Goal: Task Accomplishment & Management: Complete application form

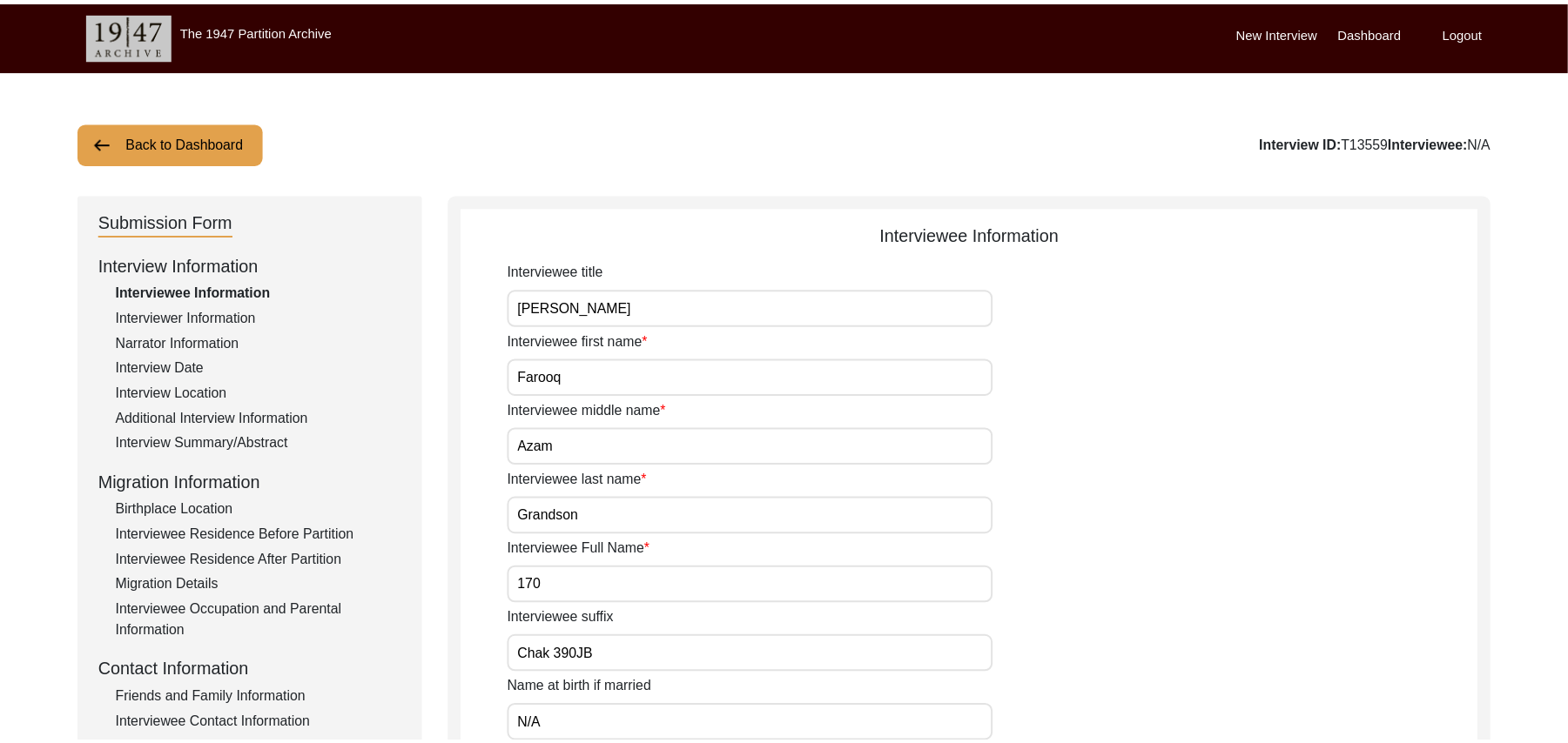
scroll to position [96, 0]
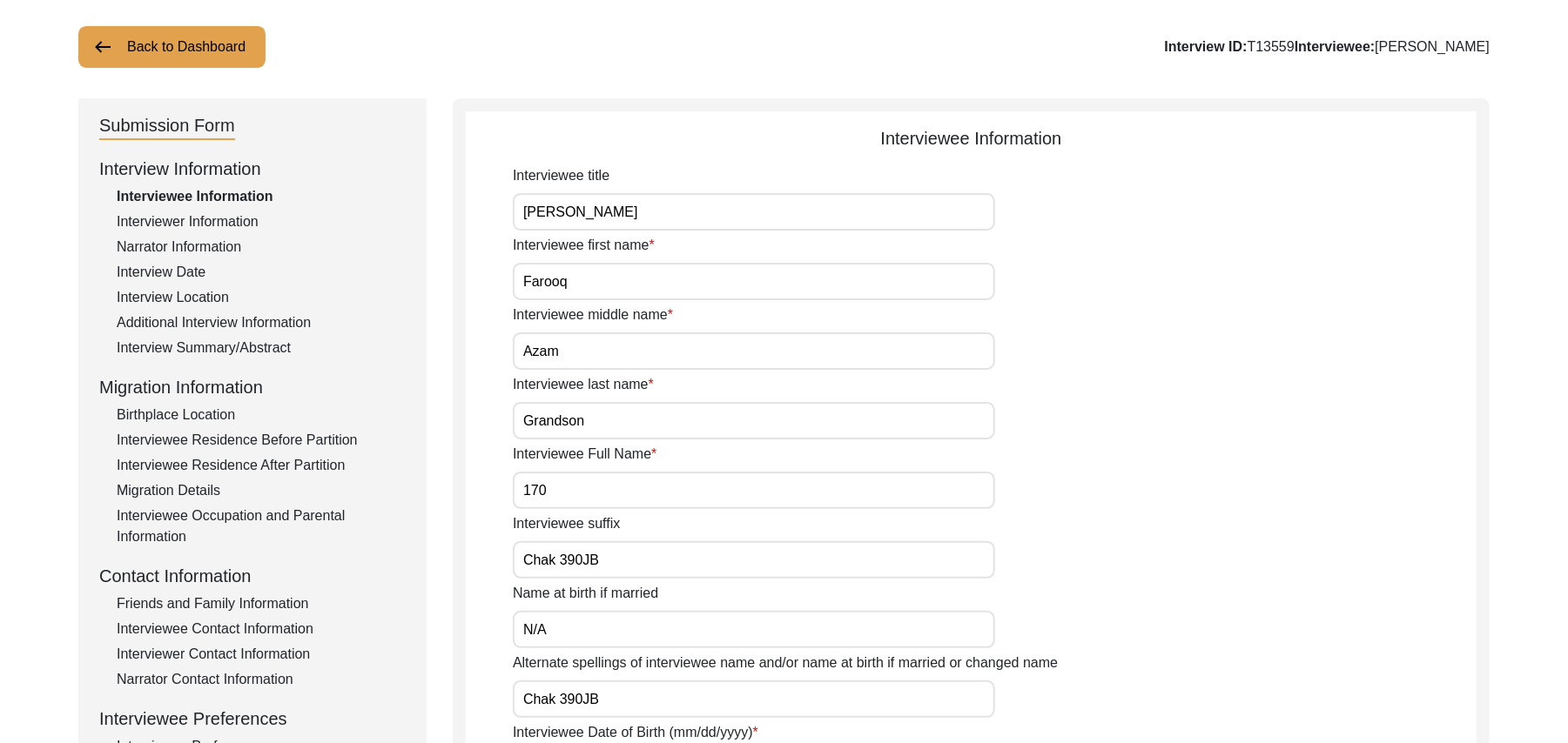
type input "Mr"
type input "Nazir"
type input "[PERSON_NAME]"
type input "N/A"
type input "[PERSON_NAME]"
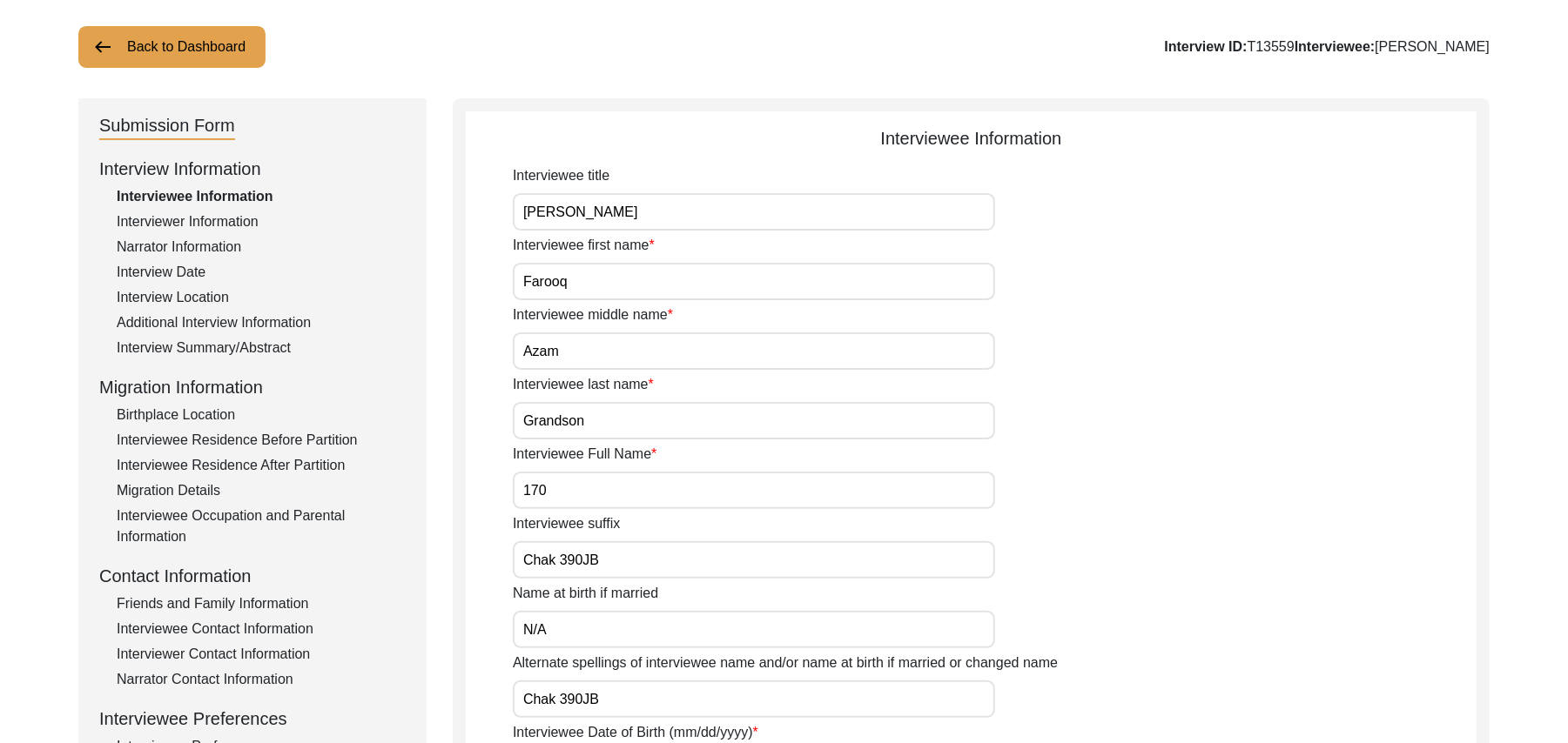
type input "N/A"
type input "[PERSON_NAME]"
type input "1933"
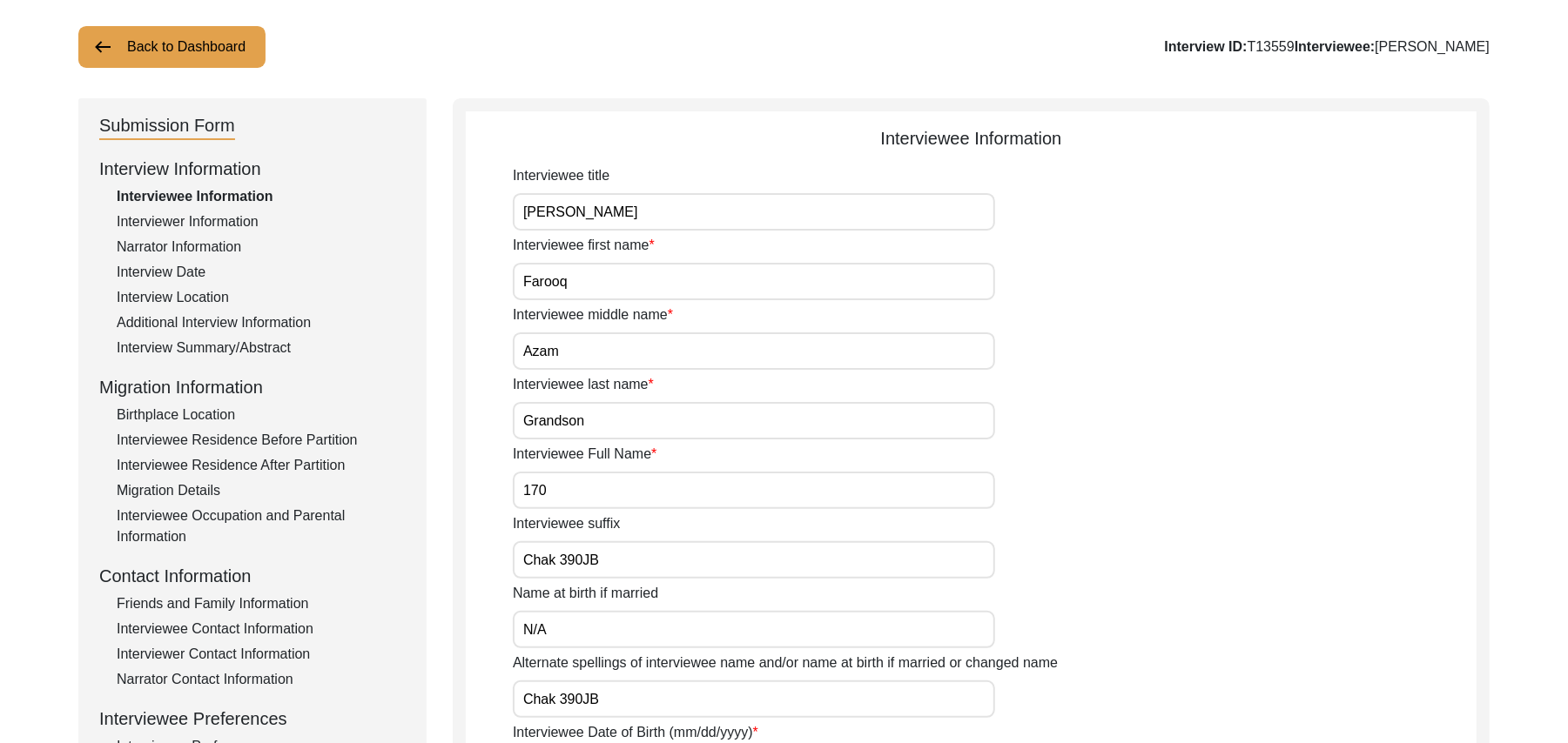
type input "92 Years"
type input "[DEMOGRAPHIC_DATA]"
type input "N/A"
type textarea "N/A"
type input "Punjabi"
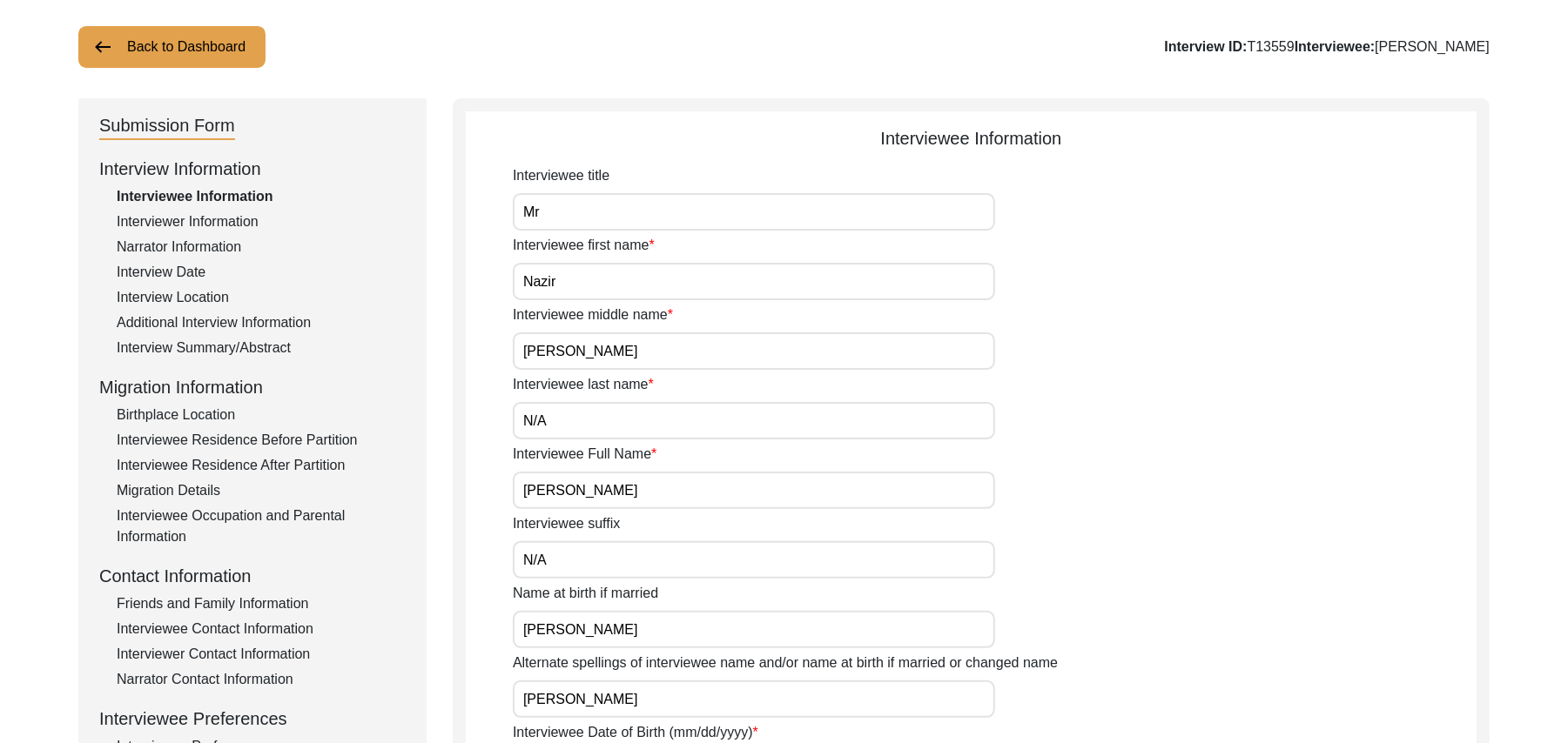
type input "Malwai"
type input "[DEMOGRAPHIC_DATA]"
type input "[PERSON_NAME]"
click at [276, 339] on div "Interview Summary/Abstract" at bounding box center [261, 347] width 289 height 21
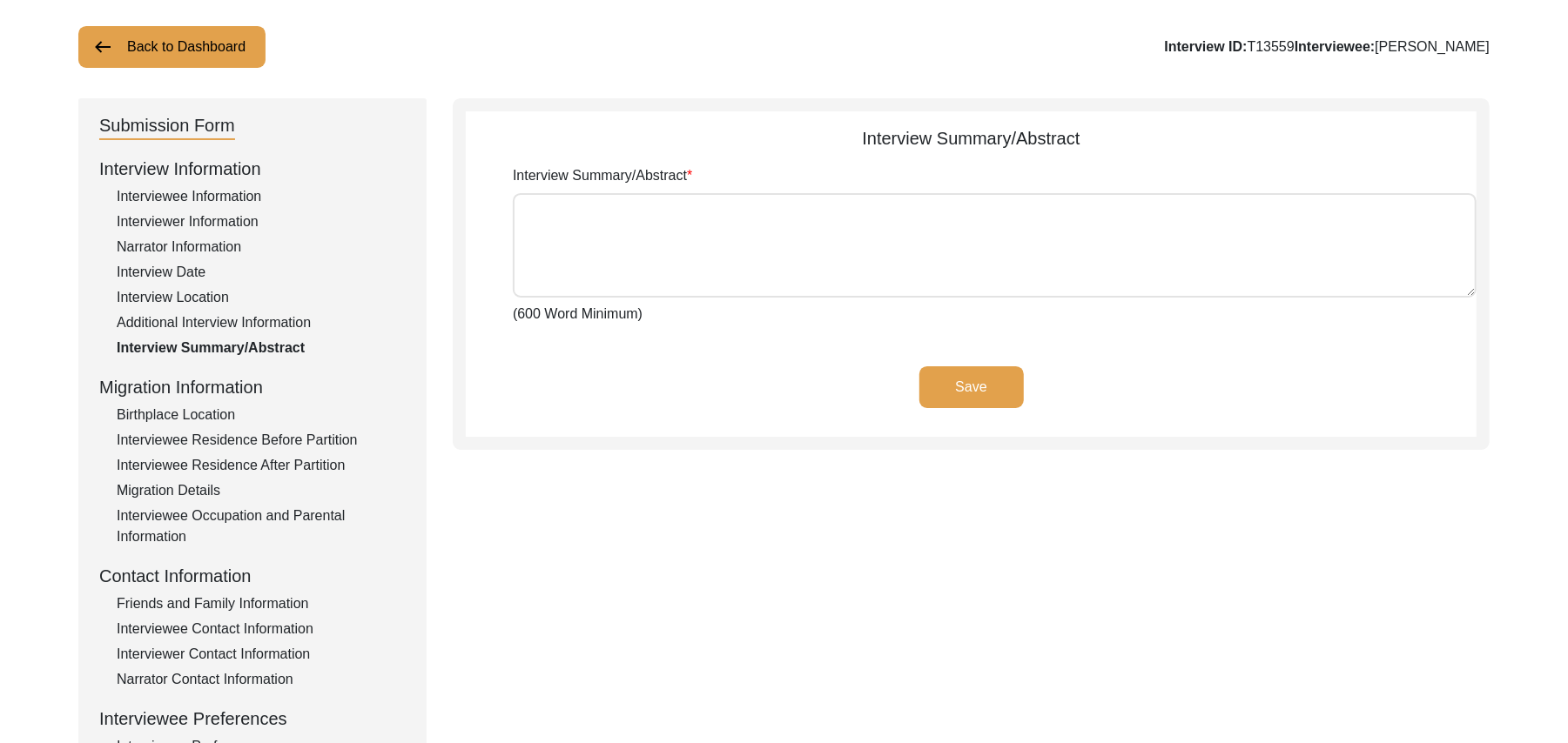
click at [558, 227] on textarea "Interview Summary/Abstract" at bounding box center [995, 245] width 963 height 104
paste textarea "[PERSON_NAME] [PERSON_NAME] [PERSON_NAME] son of [PERSON_NAME], was born at the…"
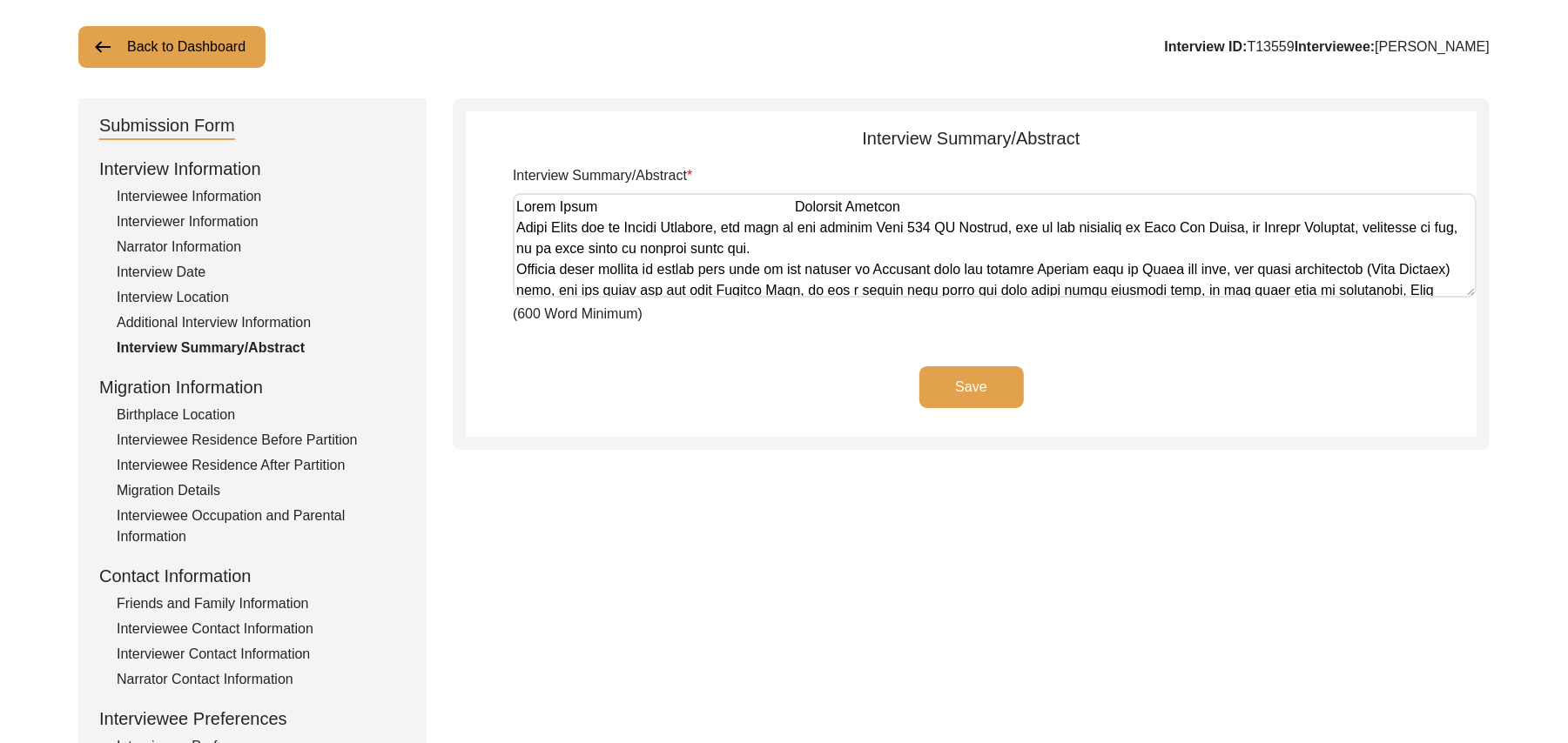
scroll to position [691, 0]
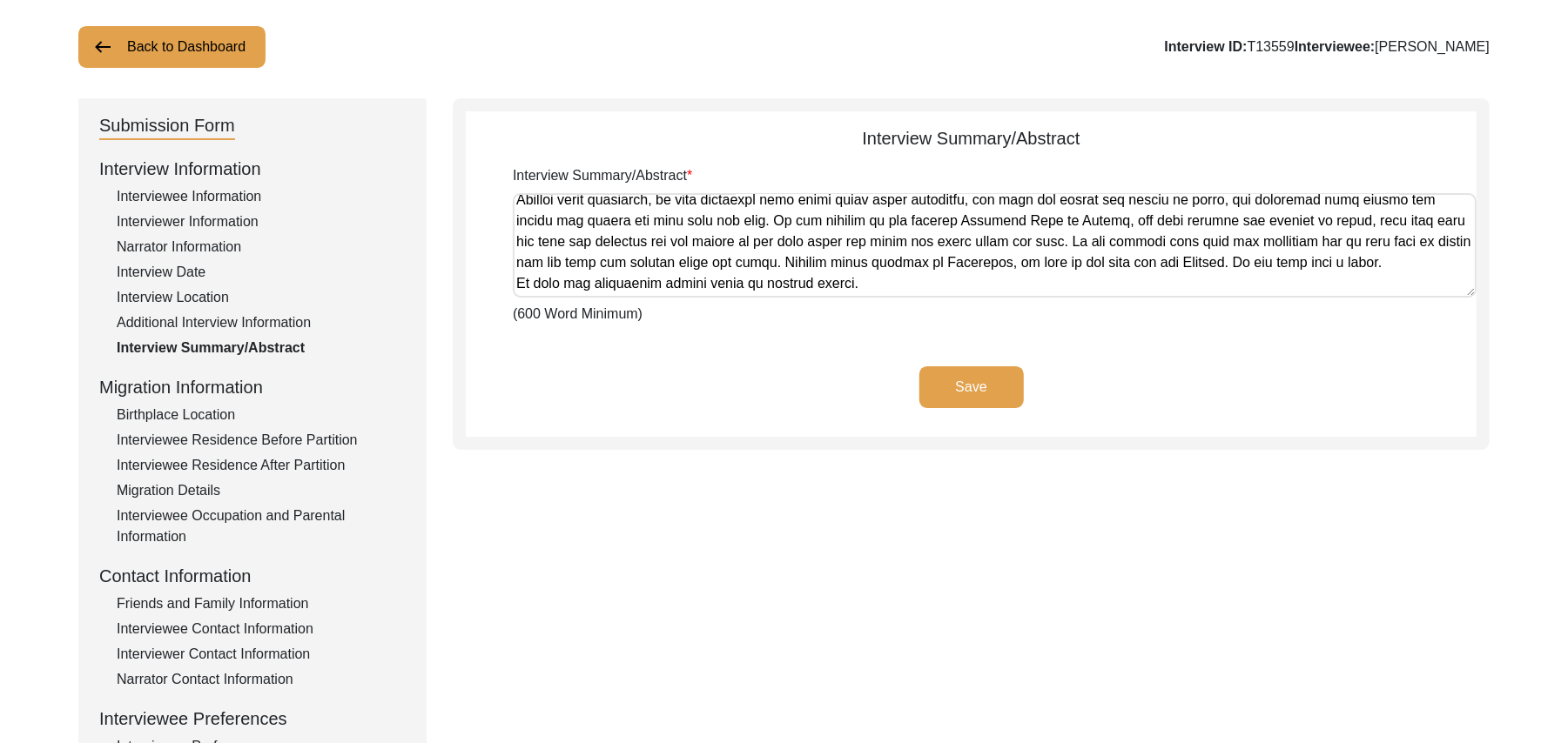
type textarea "[PERSON_NAME] [PERSON_NAME] [PERSON_NAME] son of [PERSON_NAME], was born at the…"
click at [942, 386] on button "Save" at bounding box center [971, 386] width 104 height 42
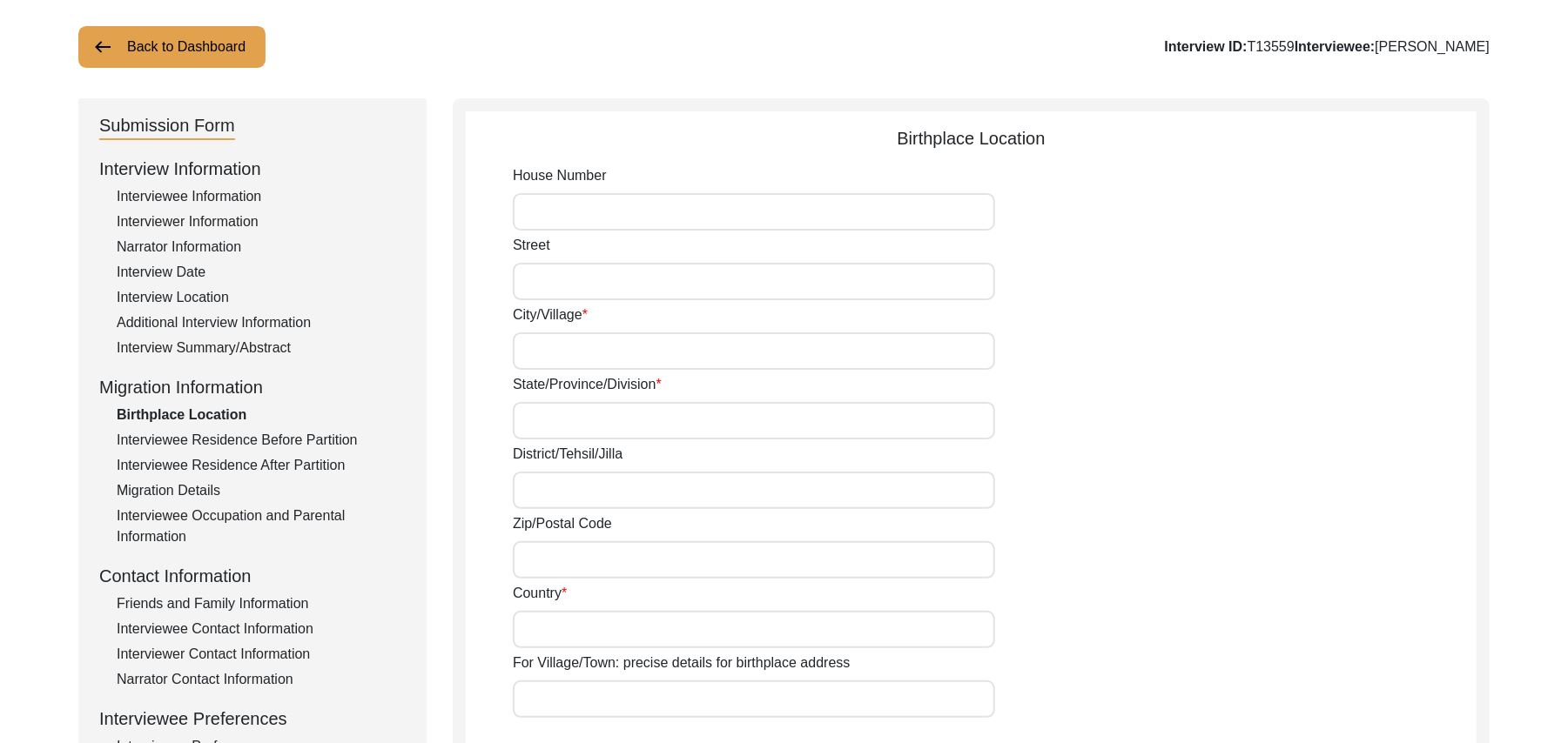
type input "N/A"
type input "Chak 391JB Bajwara"
type input "[GEOGRAPHIC_DATA]"
type input "[PERSON_NAME]/ [PERSON_NAME]"
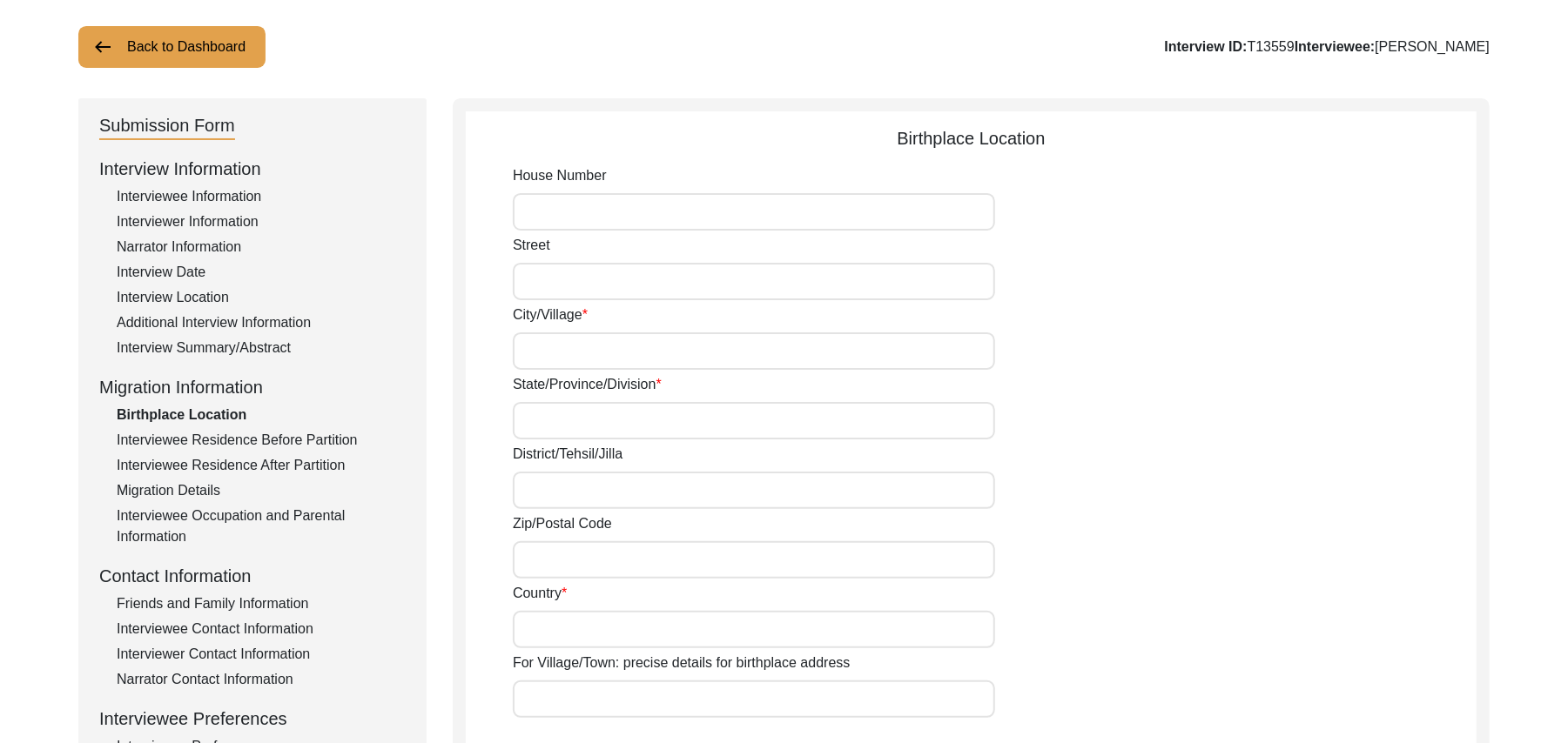
type input "36051"
type input "[GEOGRAPHIC_DATA]"
type input "Chak 390JB Bajwara"
type input "Chak 390 JB Bajwara, [GEOGRAPHIC_DATA], [GEOGRAPHIC_DATA]"
type input "N/A"
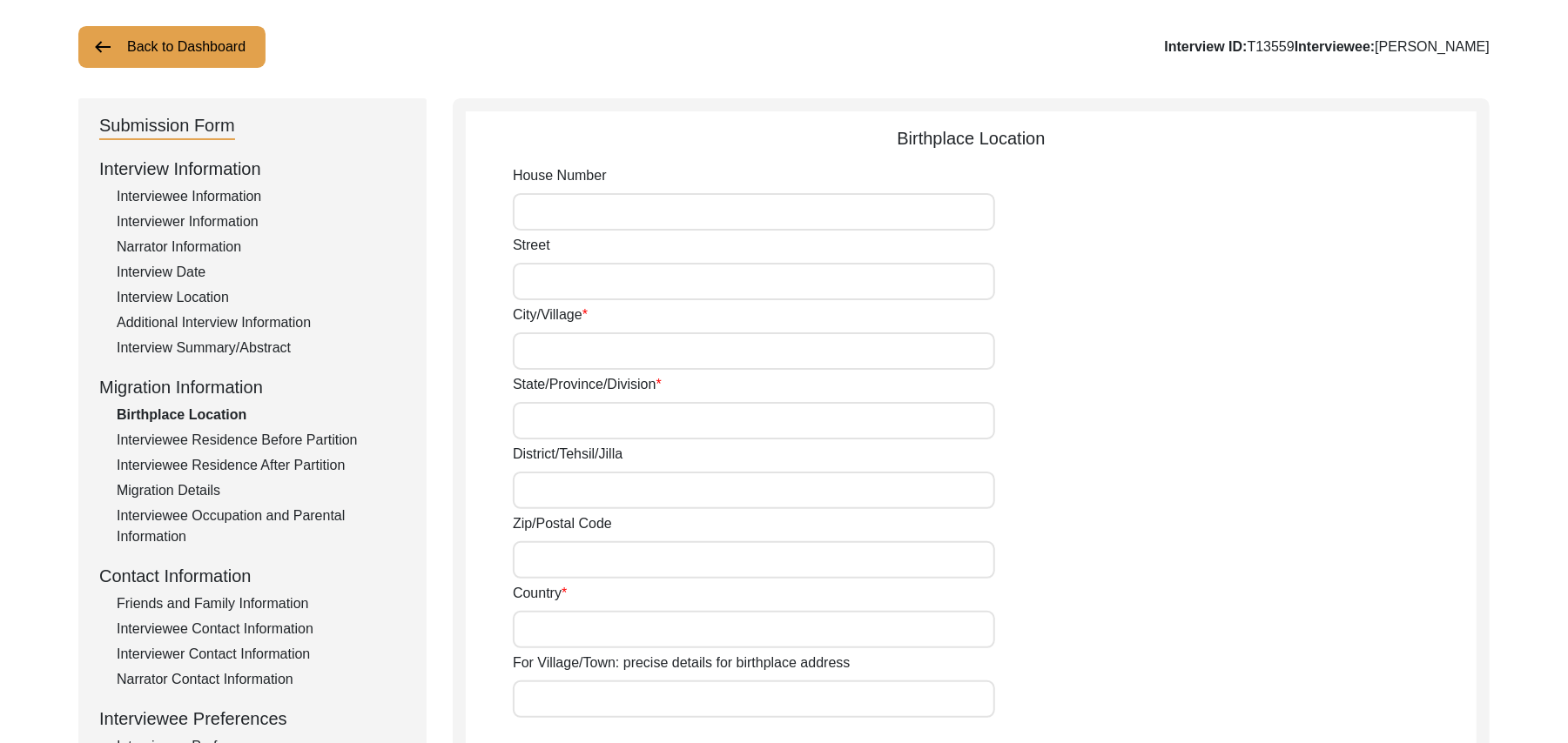
type input "N/A"
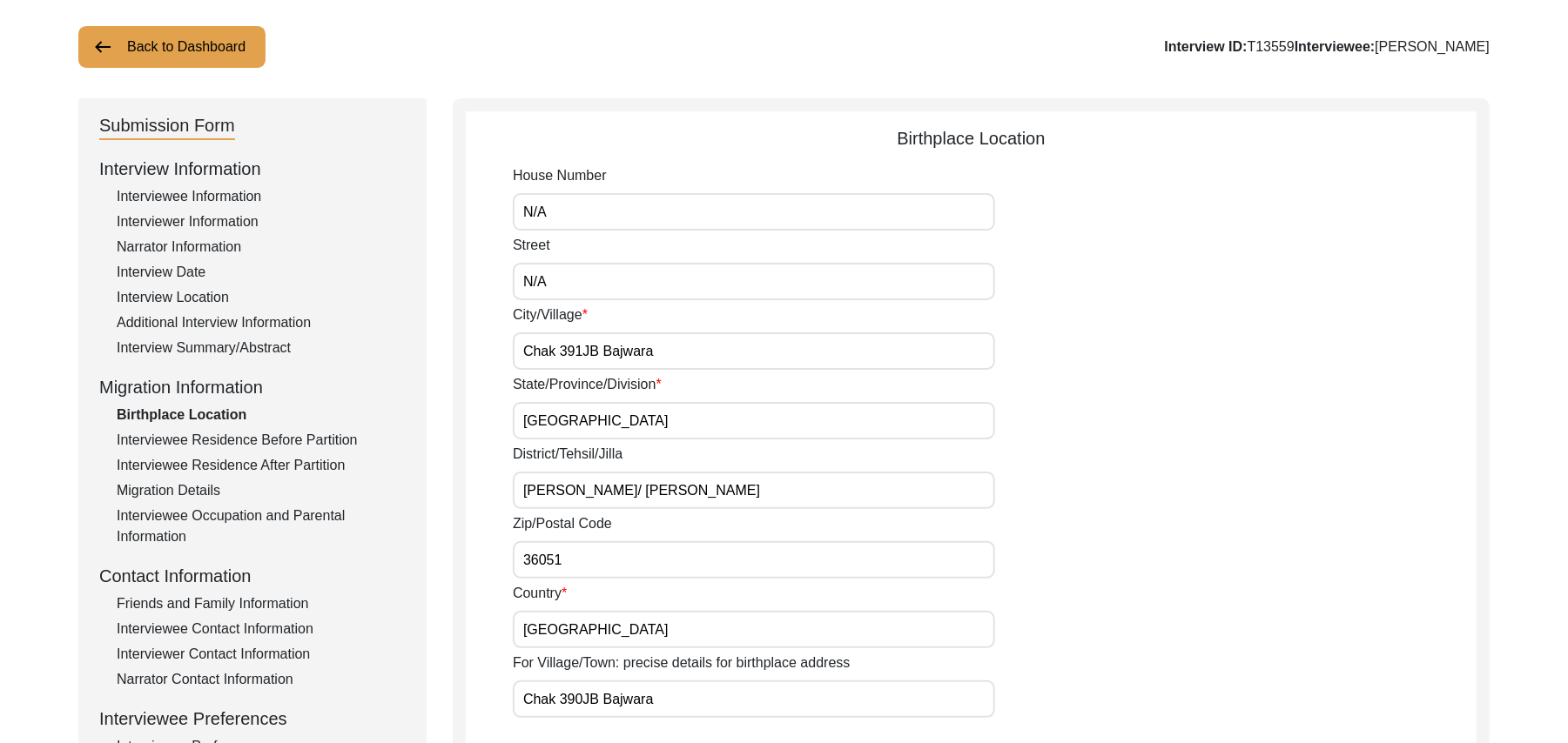
click at [343, 435] on div "Interviewee Residence Before Partition" at bounding box center [261, 440] width 289 height 21
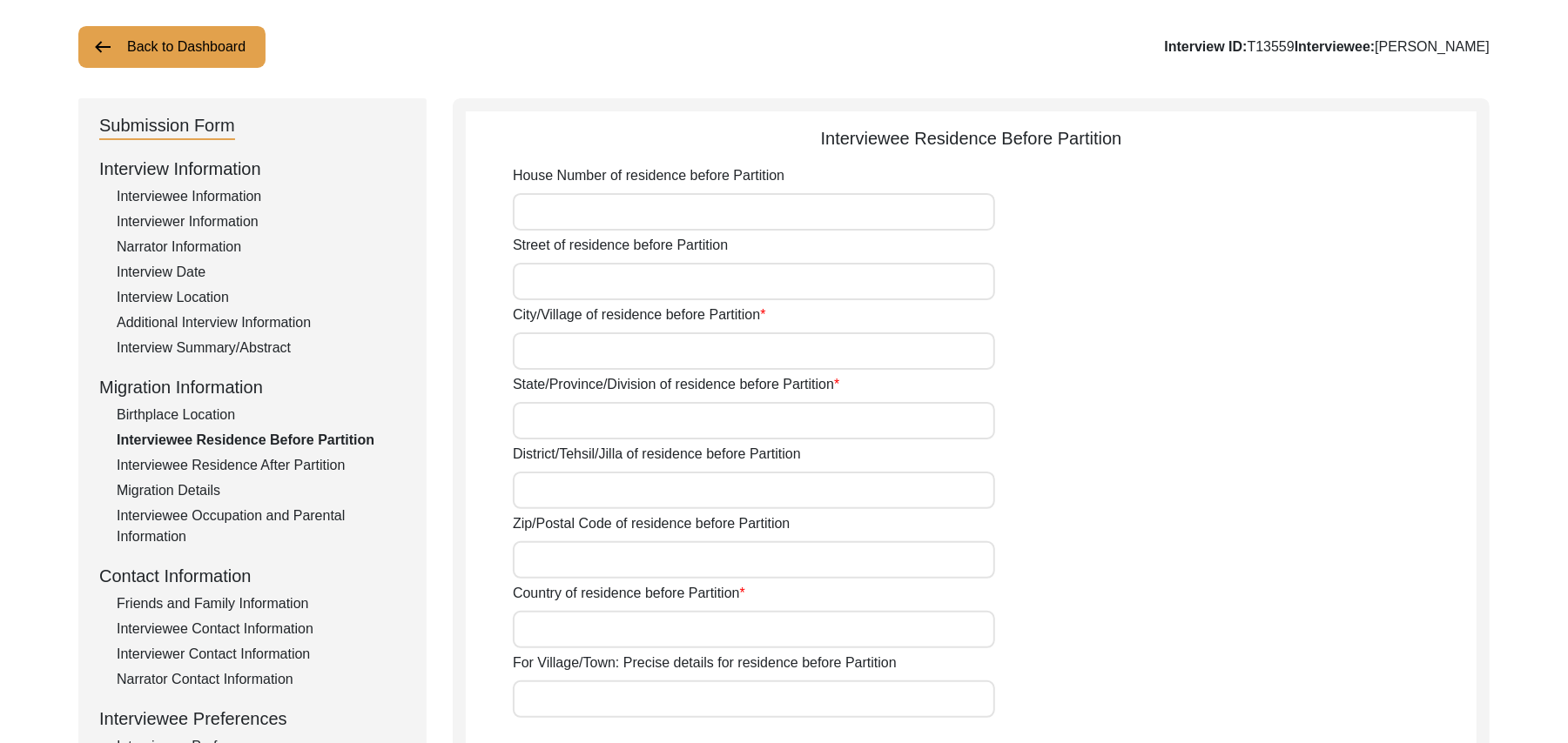
type input "N/A"
type input "Chak 390JB Bajwara"
type input "[GEOGRAPHIC_DATA]"
type input "[PERSON_NAME]/ [PERSON_NAME]"
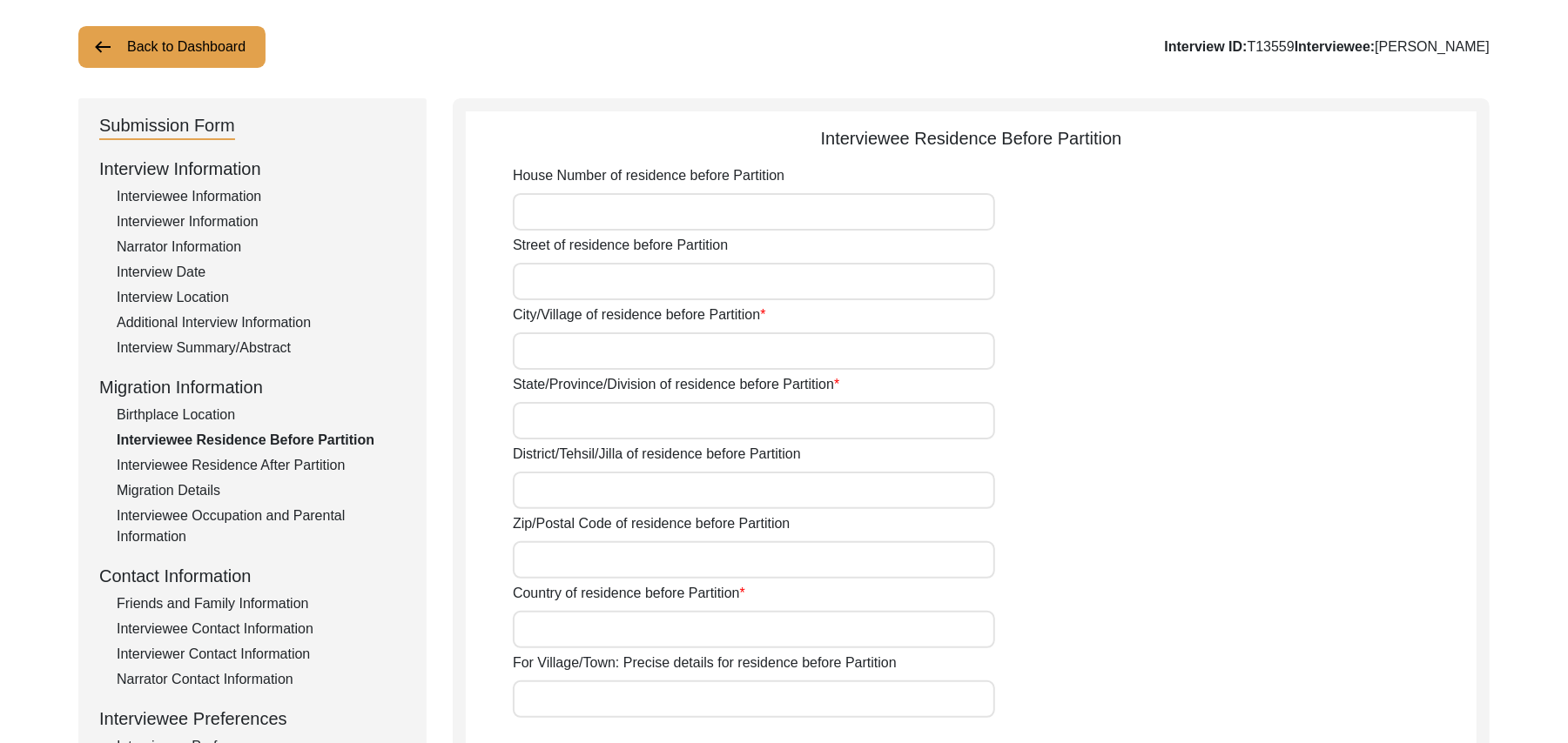
type input "36051"
type input "[GEOGRAPHIC_DATA]"
type input "Chak 390JB Bajwara"
type input "Did Not Migrate"
type input "N/A"
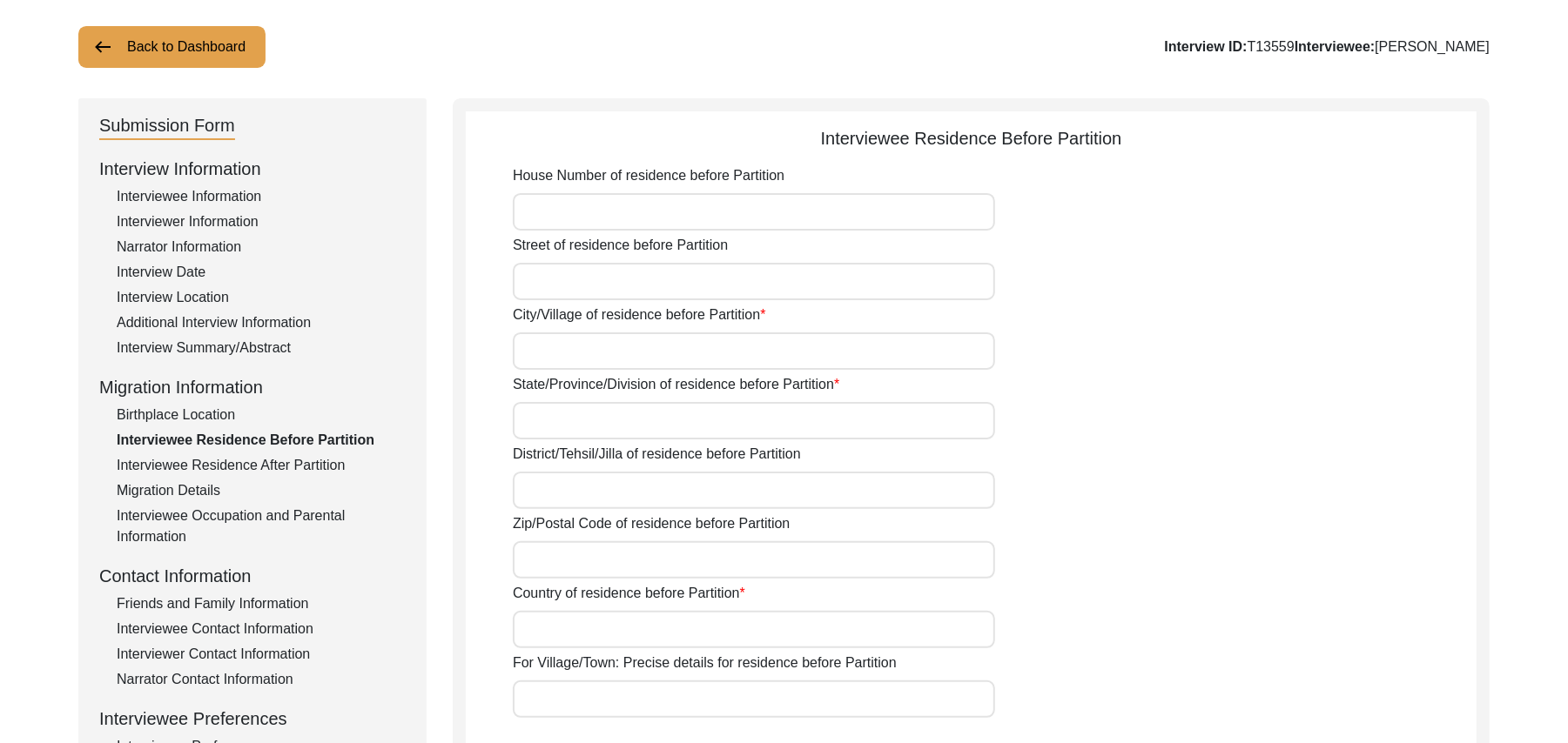
type input "N/A"
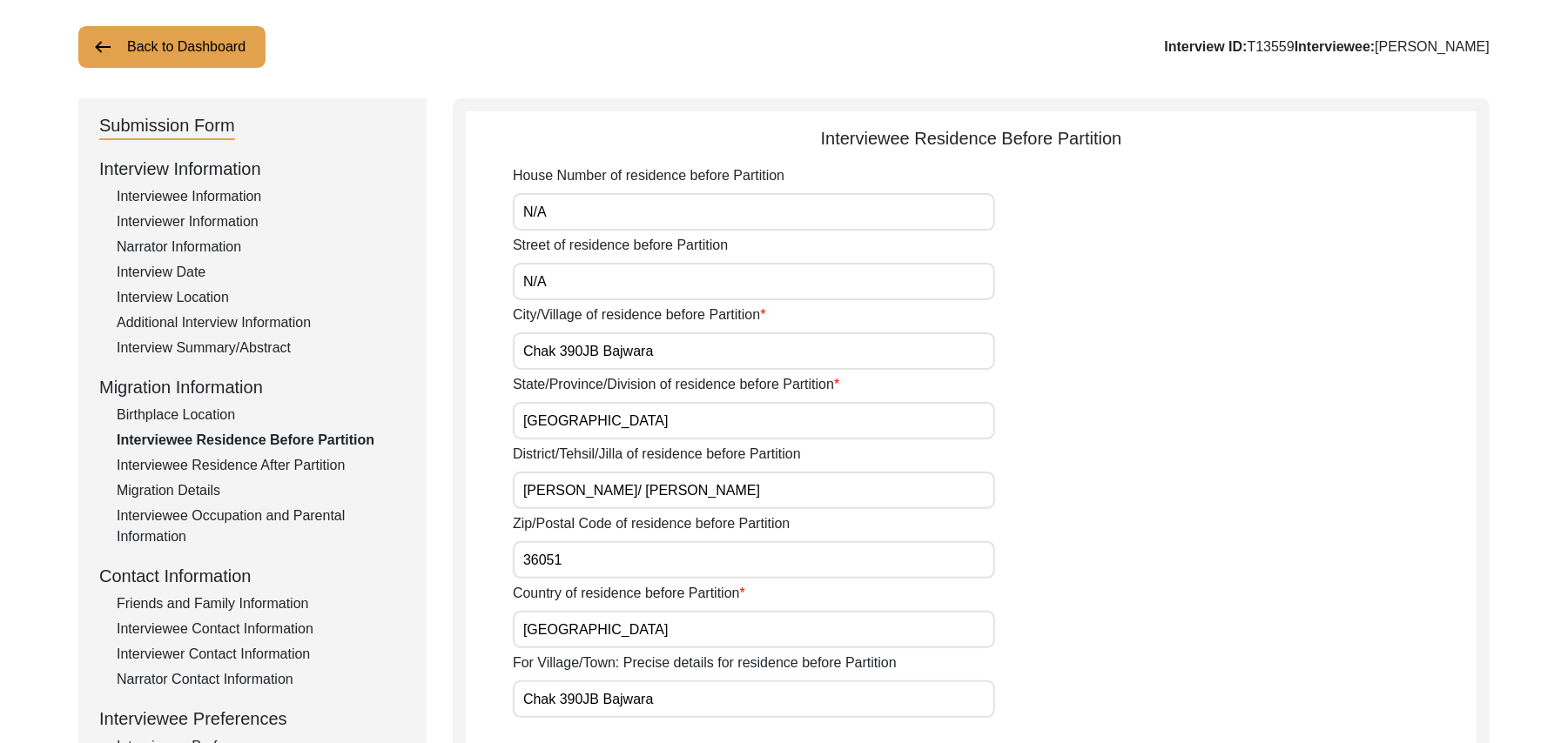
click at [325, 456] on div "Interviewee Residence After Partition" at bounding box center [261, 465] width 289 height 21
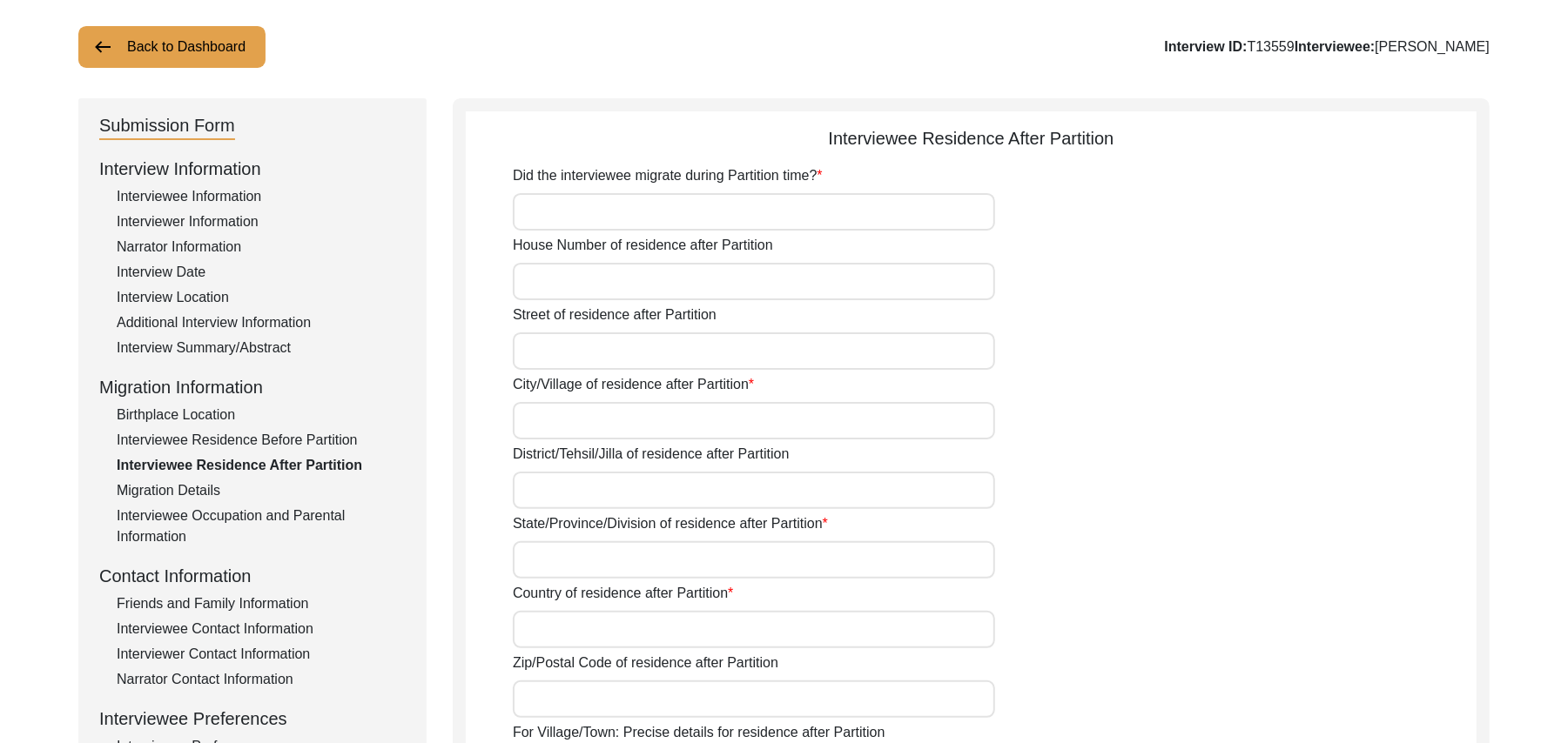
type input "No"
type input "N/A"
type input "Chak 390 JB Bajwara"
type input "[PERSON_NAME]/ [PERSON_NAME]"
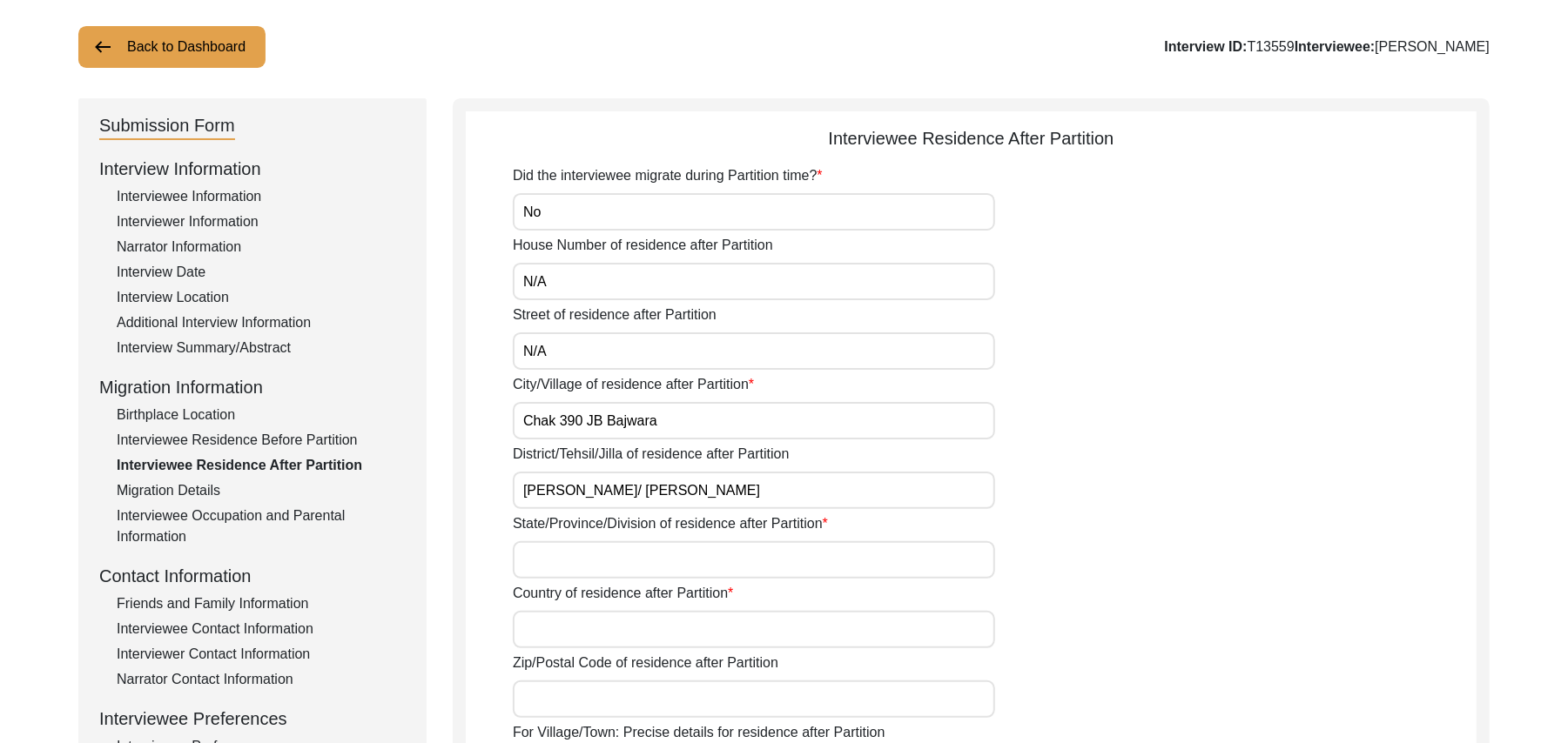
type input "[GEOGRAPHIC_DATA]"
type input "36051"
type input "Chak 390 JB Bajwara"
type input "Did Not Migrate"
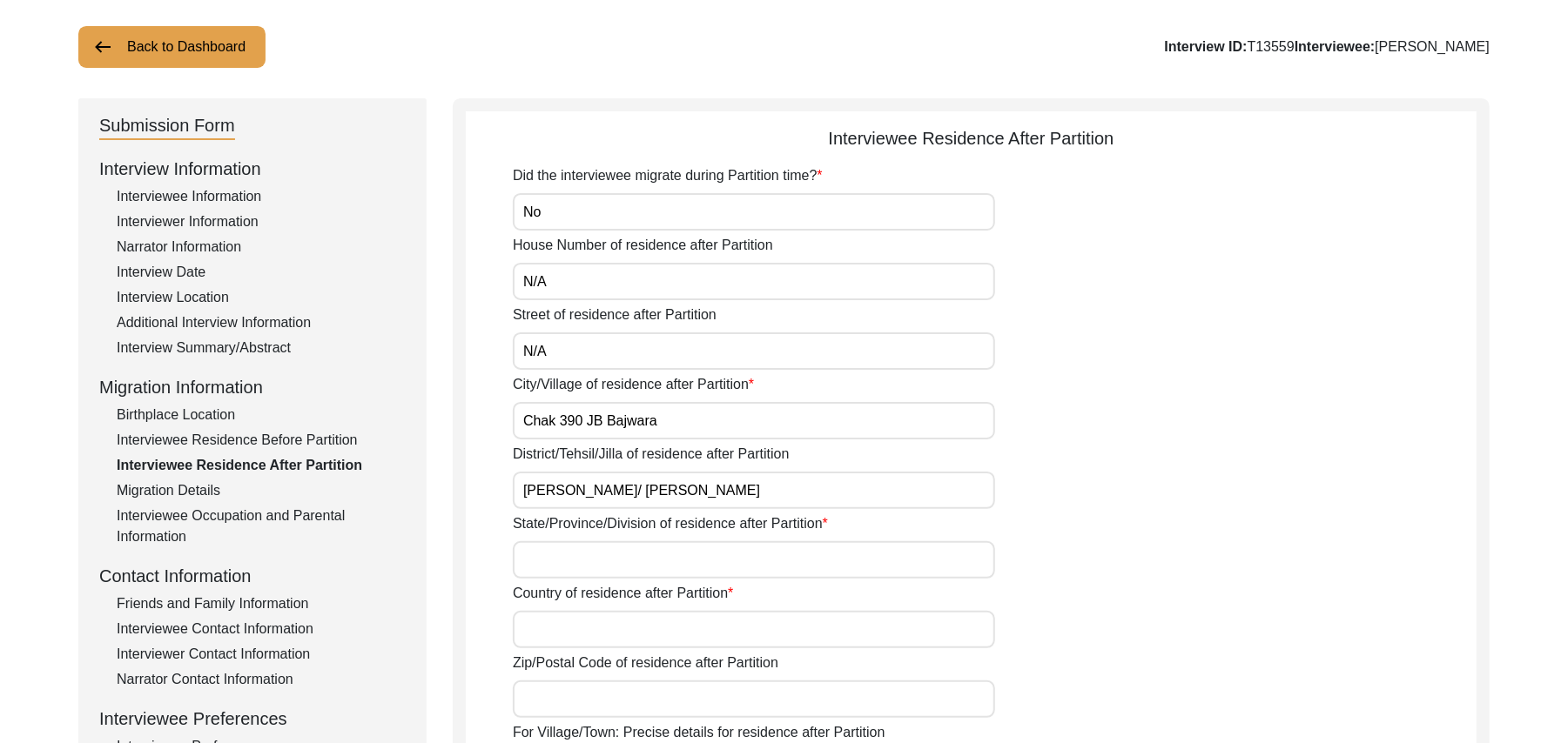
type input "N/A"
click at [196, 489] on div "Migration Details" at bounding box center [261, 491] width 289 height 21
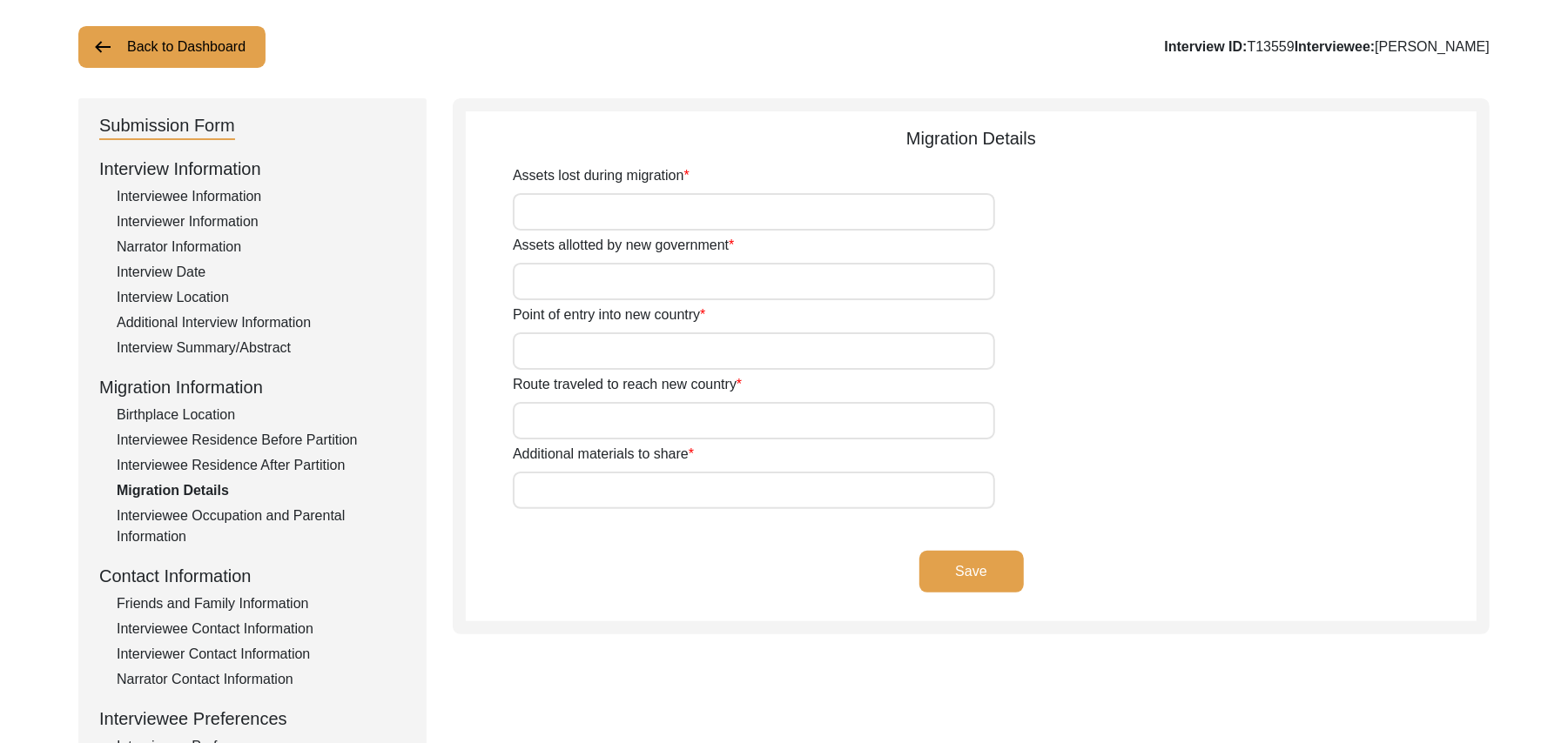
type input "N/A"
type input "Did Not Travel"
type input "N/A"
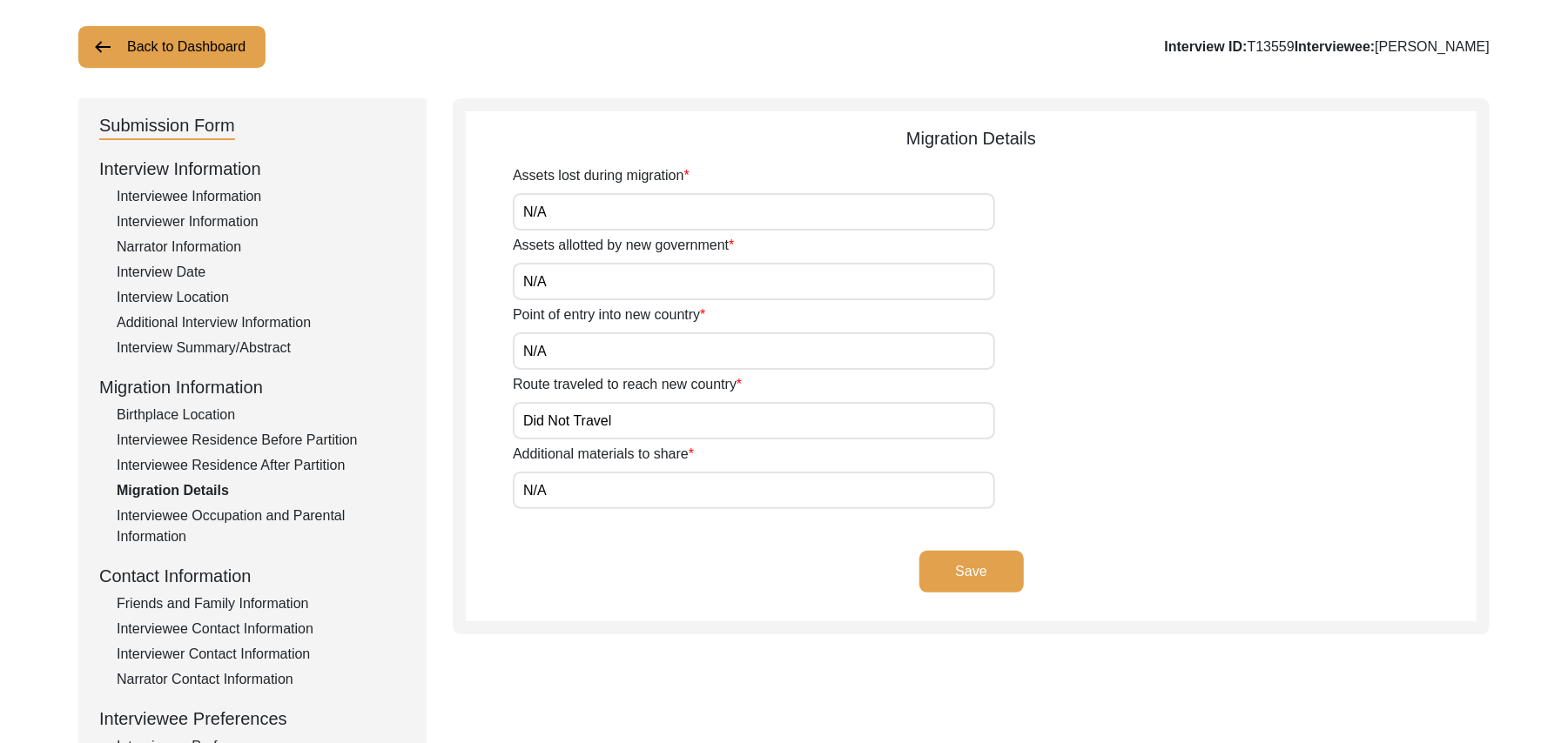
click at [221, 510] on div "Interviewee Occupation and Parental Information" at bounding box center [261, 526] width 289 height 42
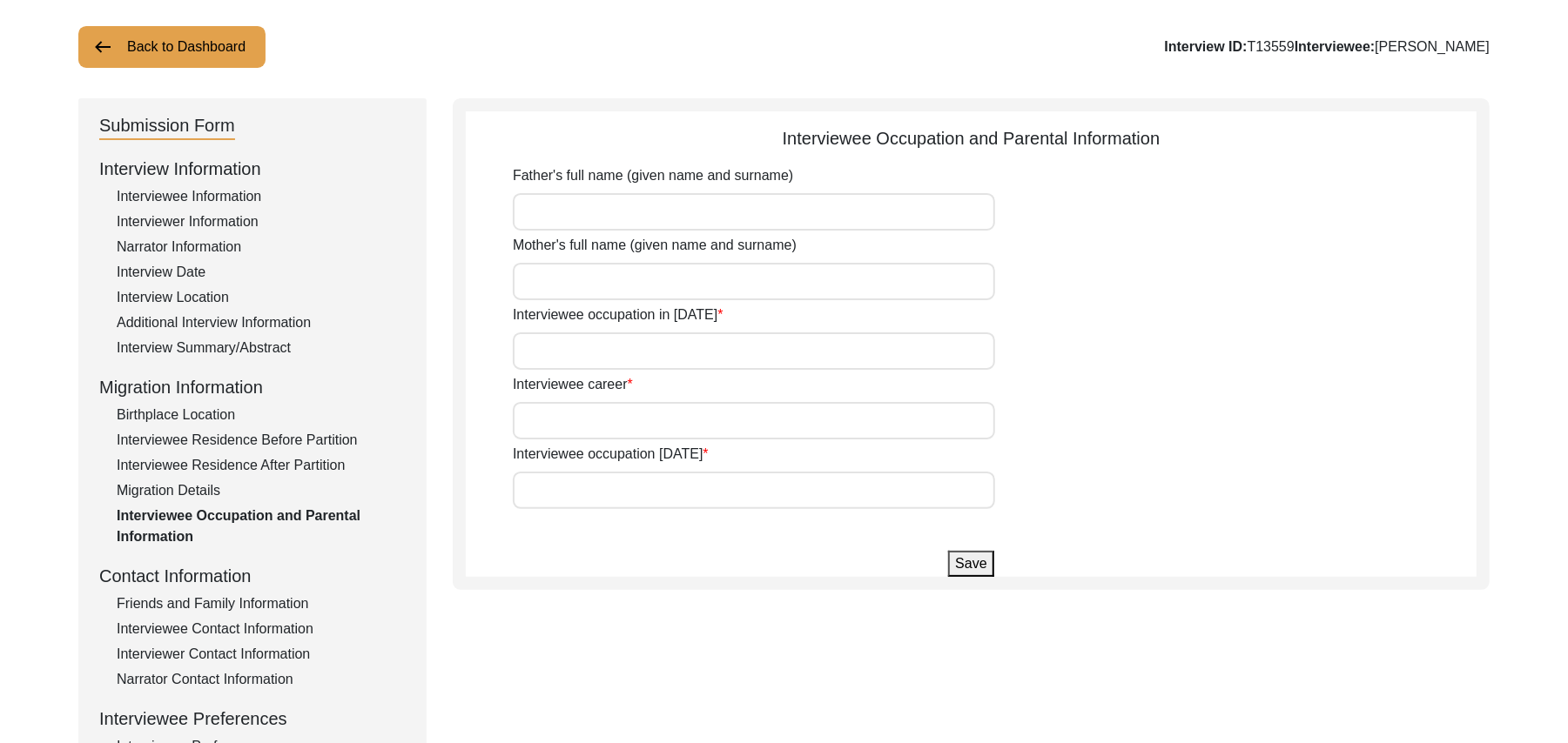
type input "[PERSON_NAME]"
type input "Hajira"
type input "student"
type input "Farmer"
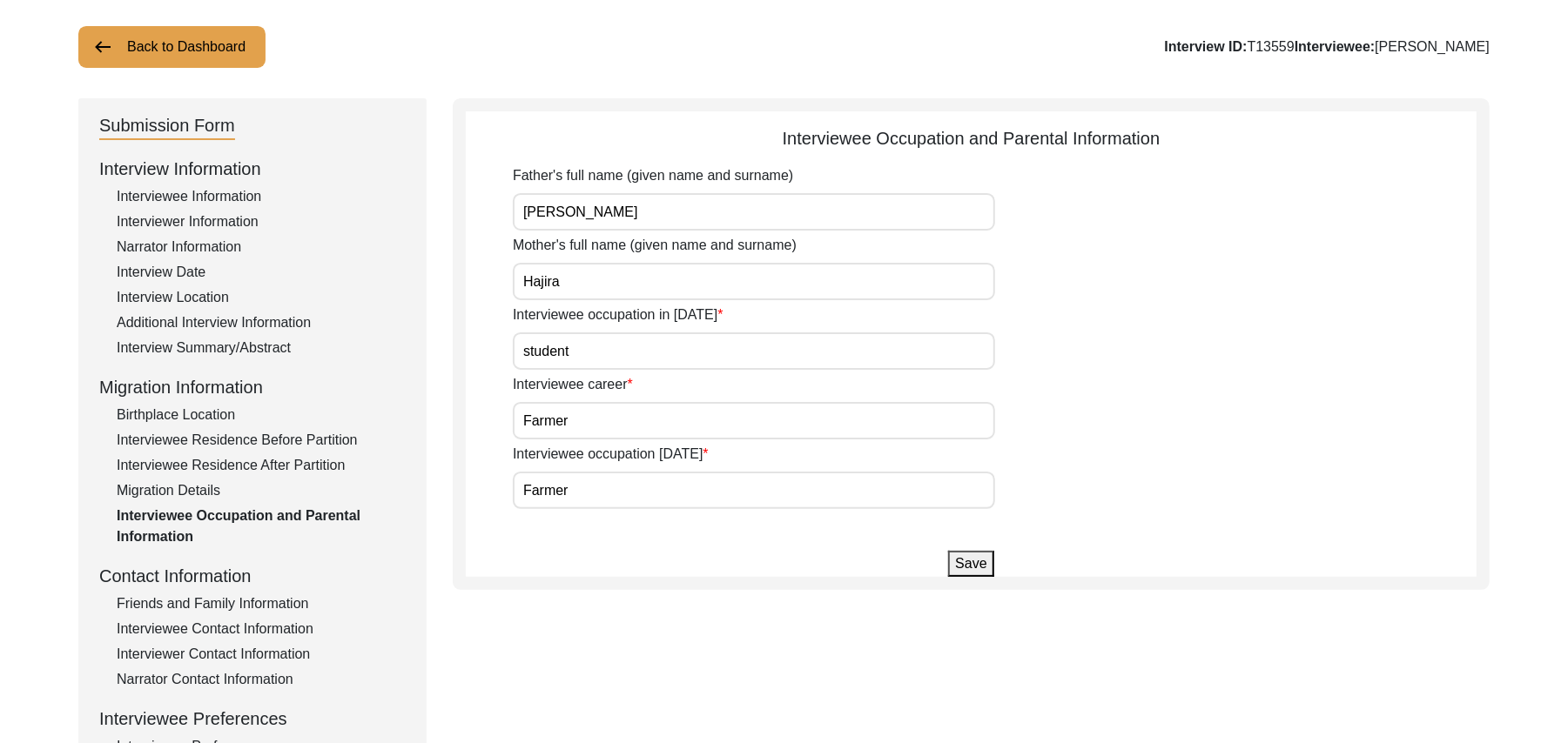
click at [244, 603] on div "Friends and Family Information" at bounding box center [261, 603] width 289 height 21
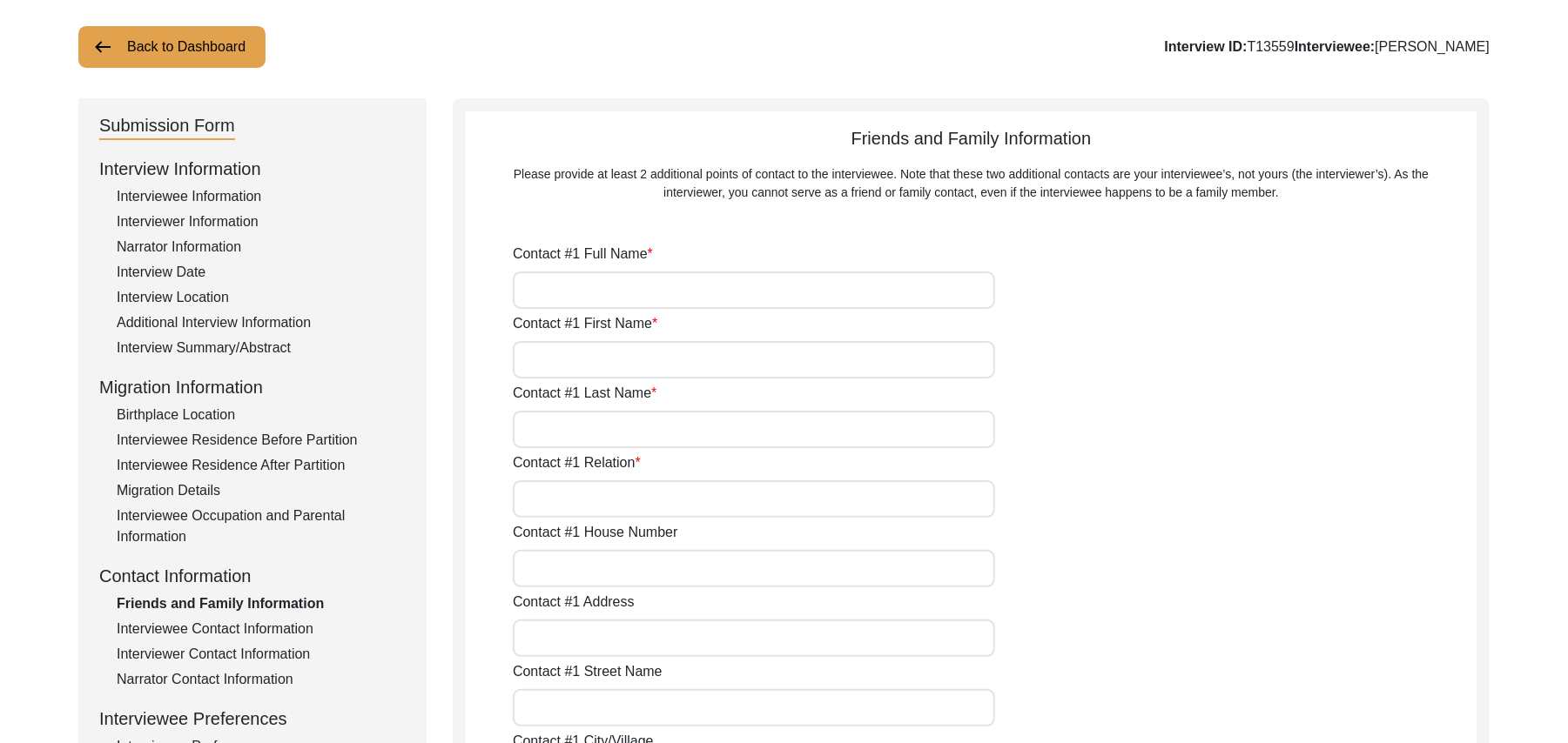
type input "[PERSON_NAME]"
type input "Farooq"
type input "Azam"
type input "Grandson"
type input "170"
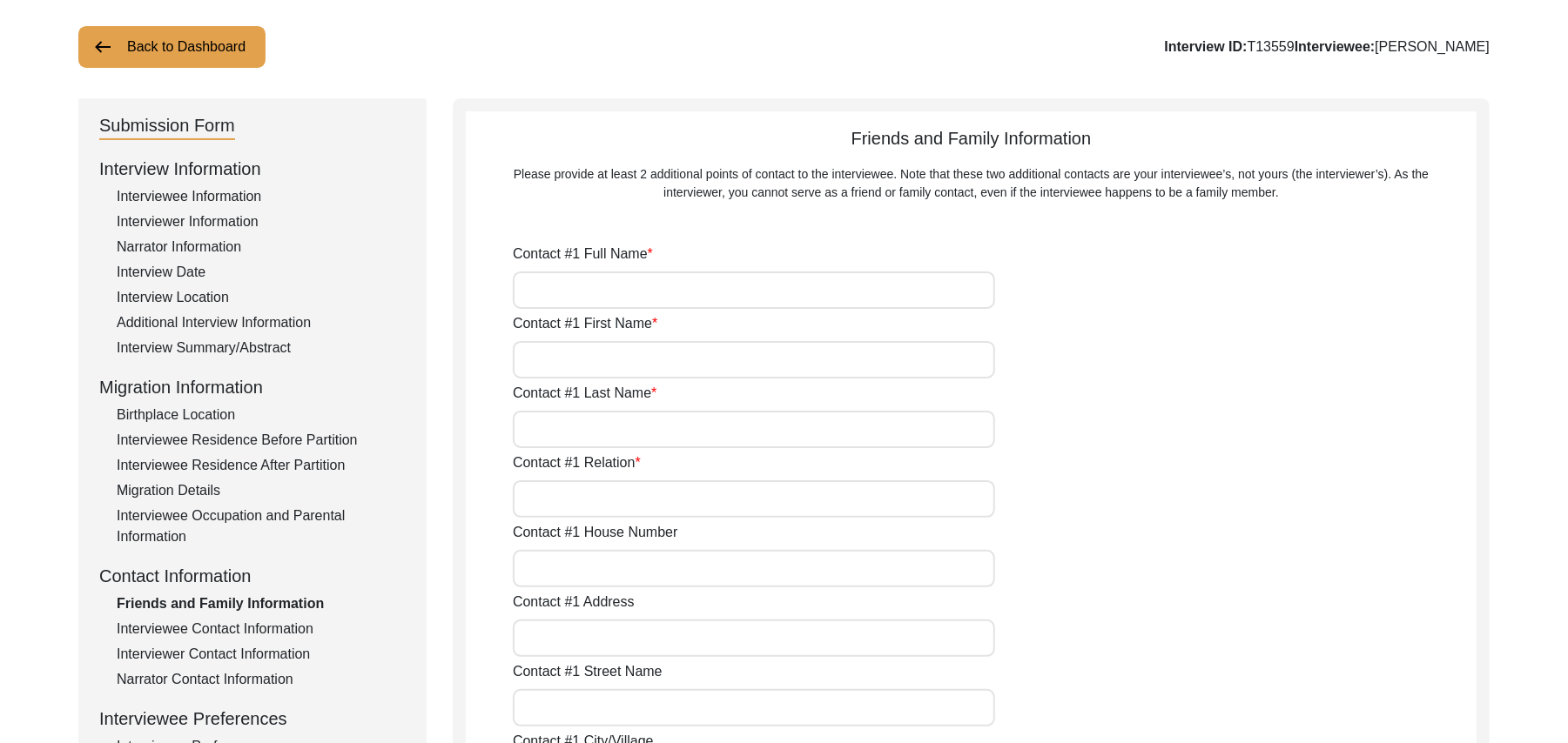
type input "Chak 390JB"
type input "N/A"
type input "Chak 390JB"
type input "[PERSON_NAME]/ [PERSON_NAME]"
type input "[GEOGRAPHIC_DATA]"
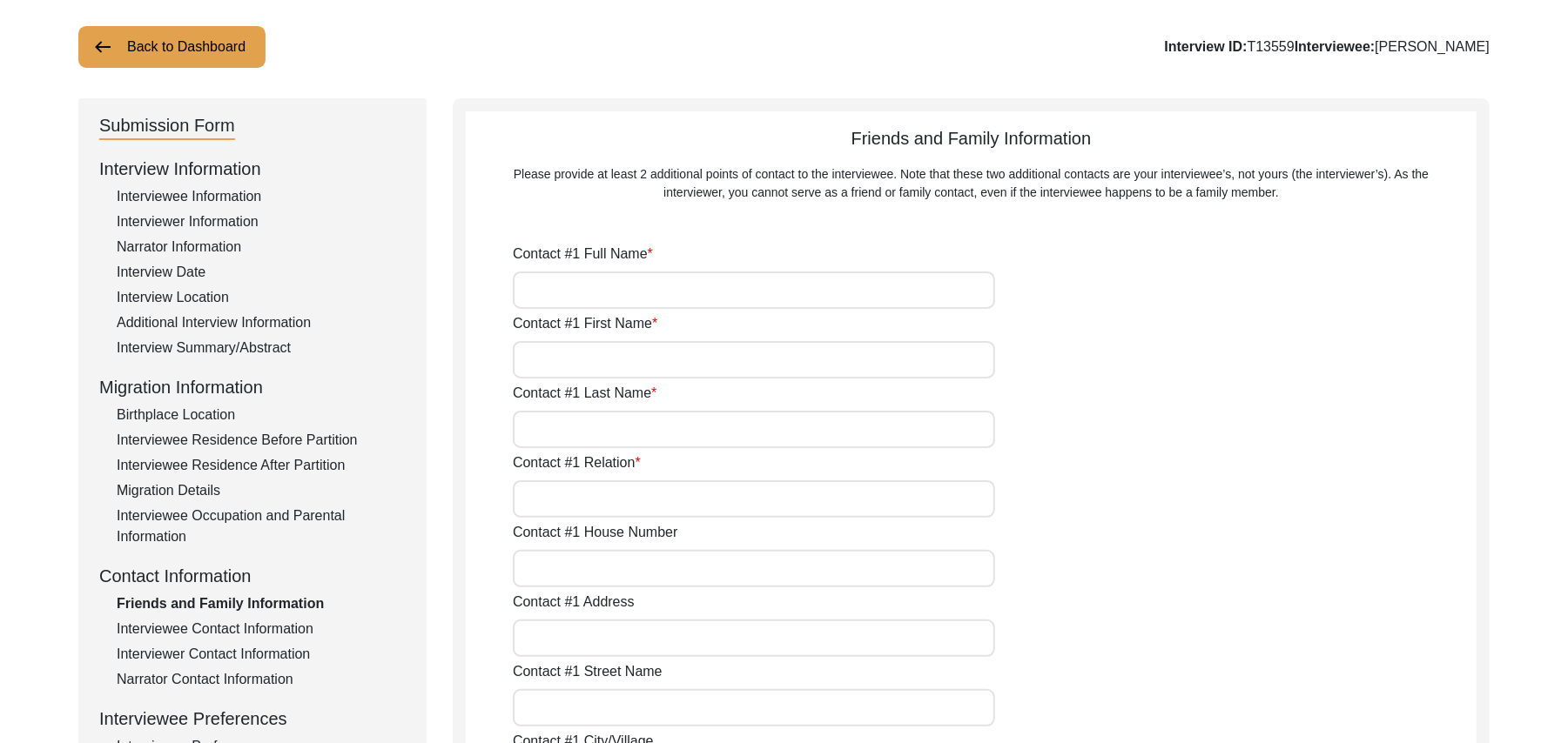
type input "36051"
type input "[GEOGRAPHIC_DATA]"
type input "Chak 390 JB Bajwara"
type input "0349-8181159"
type input "N/A"
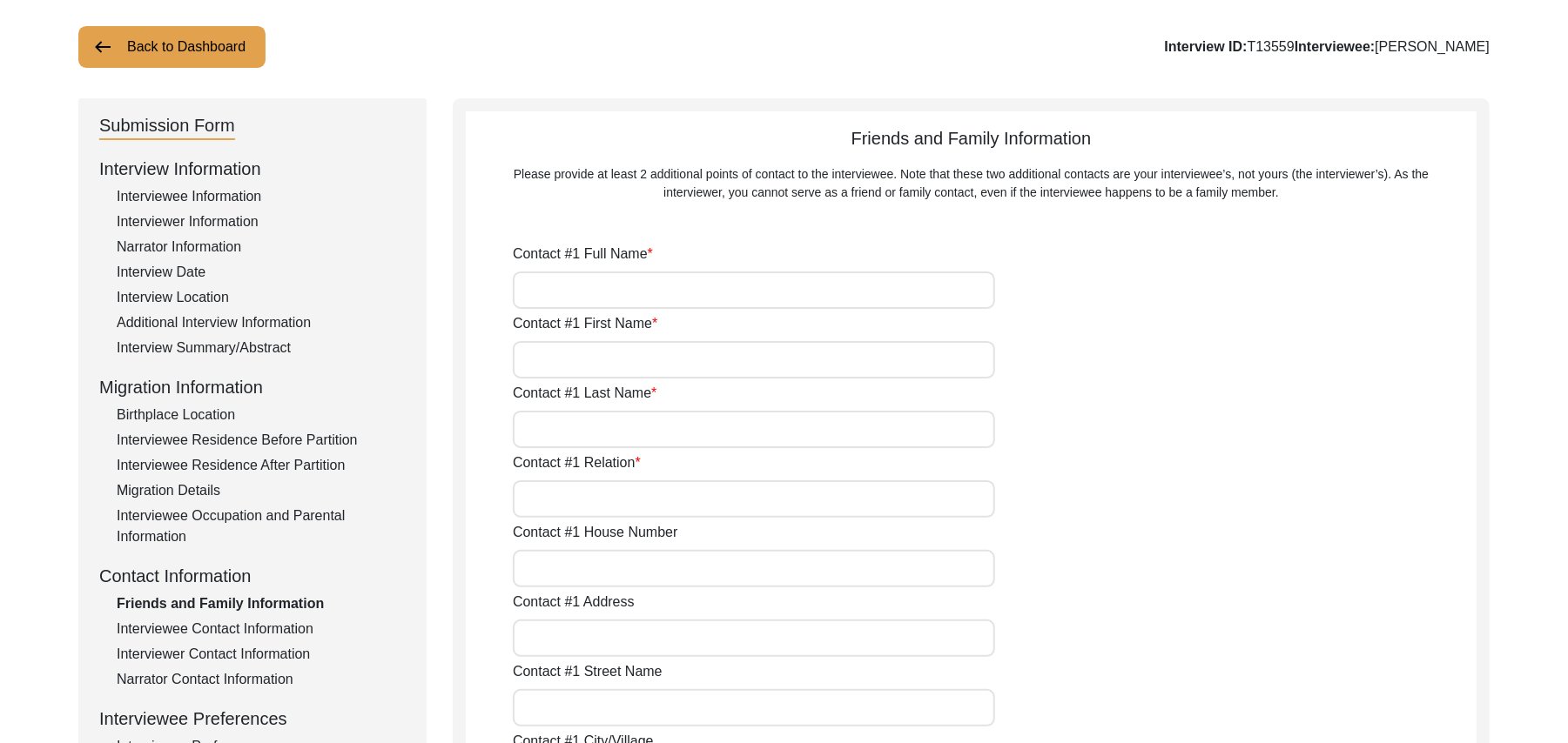
type input "N/A"
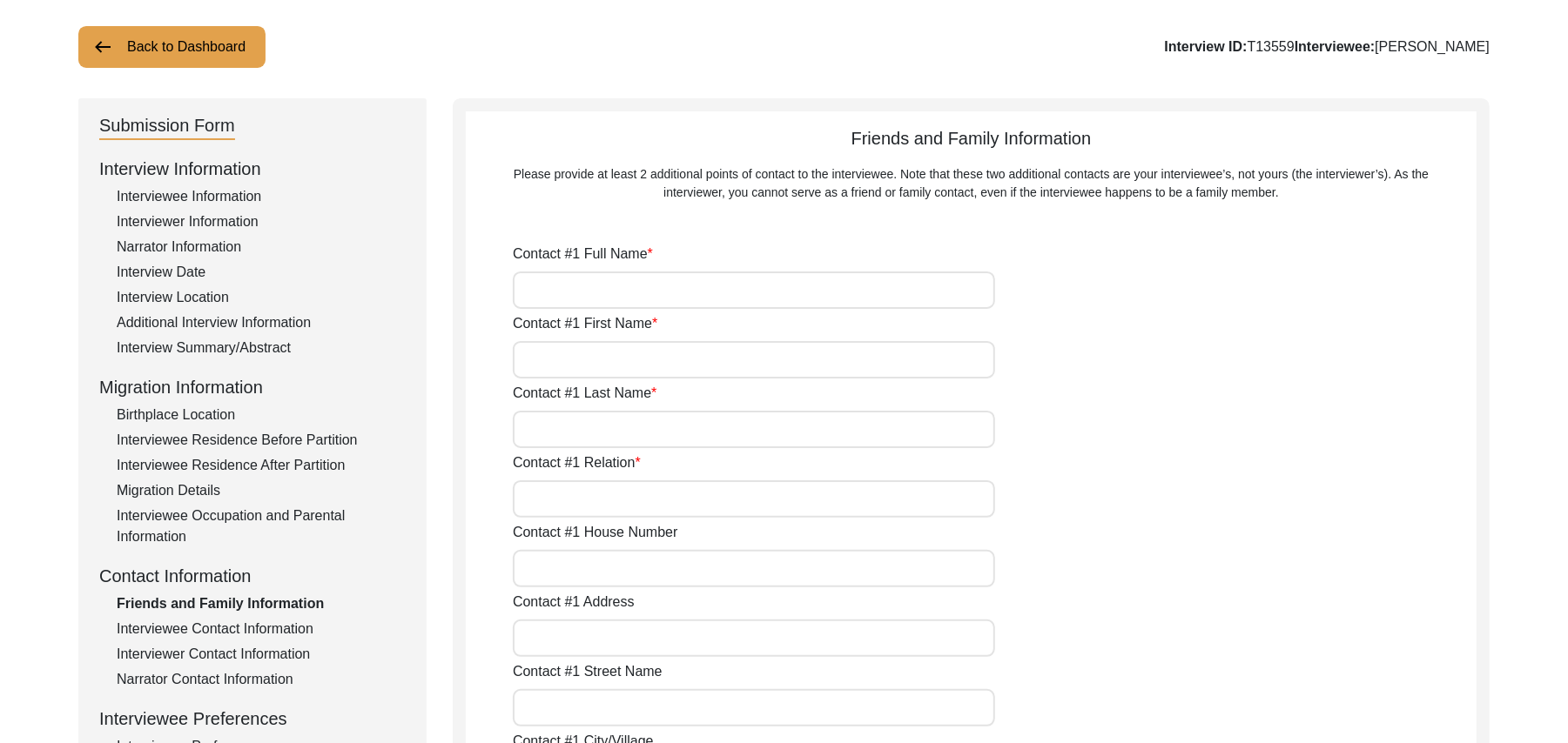
type input "[PERSON_NAME]"
type input "Zafar"
type input "Iqbal"
type input "Son"
type input "170"
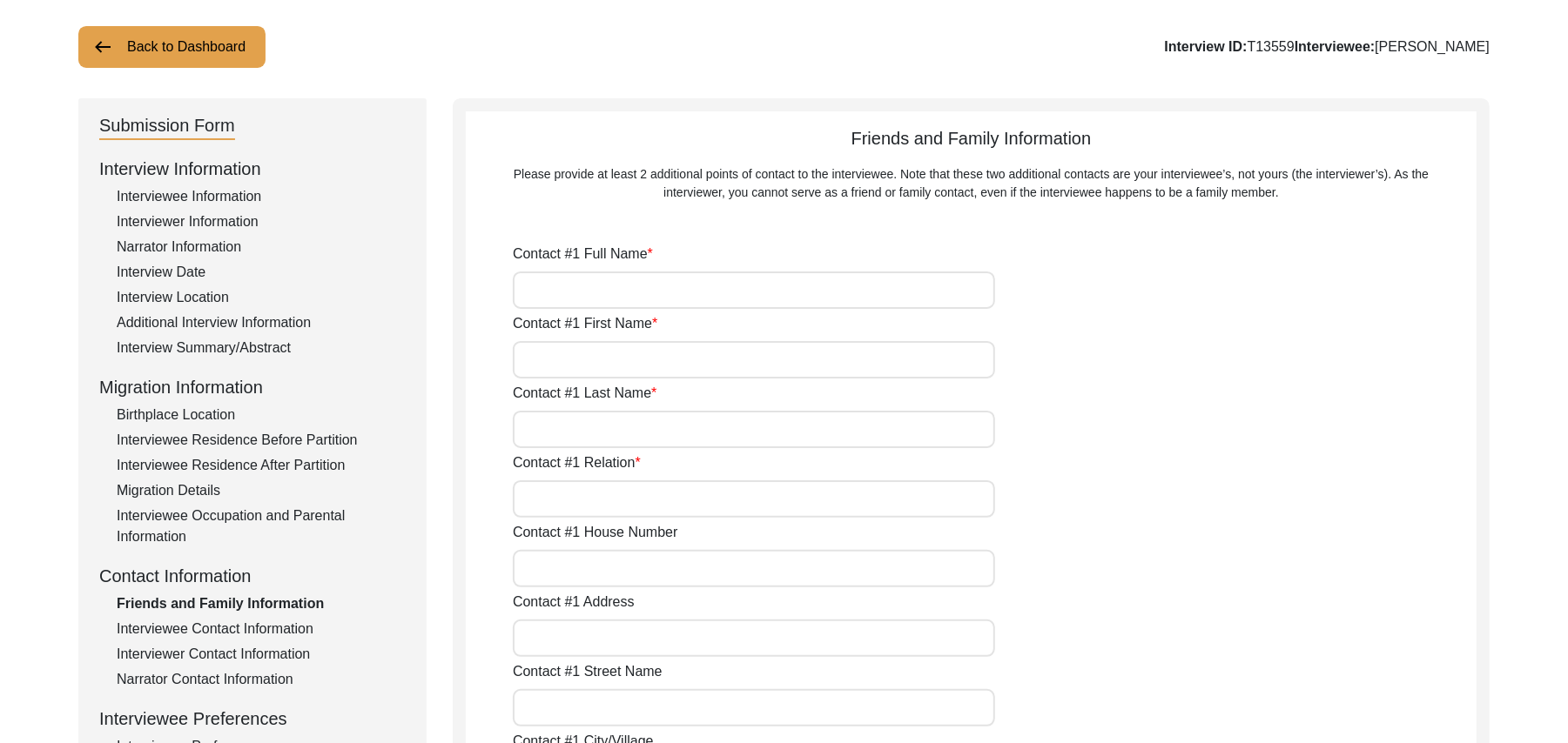
type input "Chak 390JB"
type input "N/A"
type input "Chak 390JB"
type input "[PERSON_NAME]/ [PERSON_NAME]"
type input "[GEOGRAPHIC_DATA]"
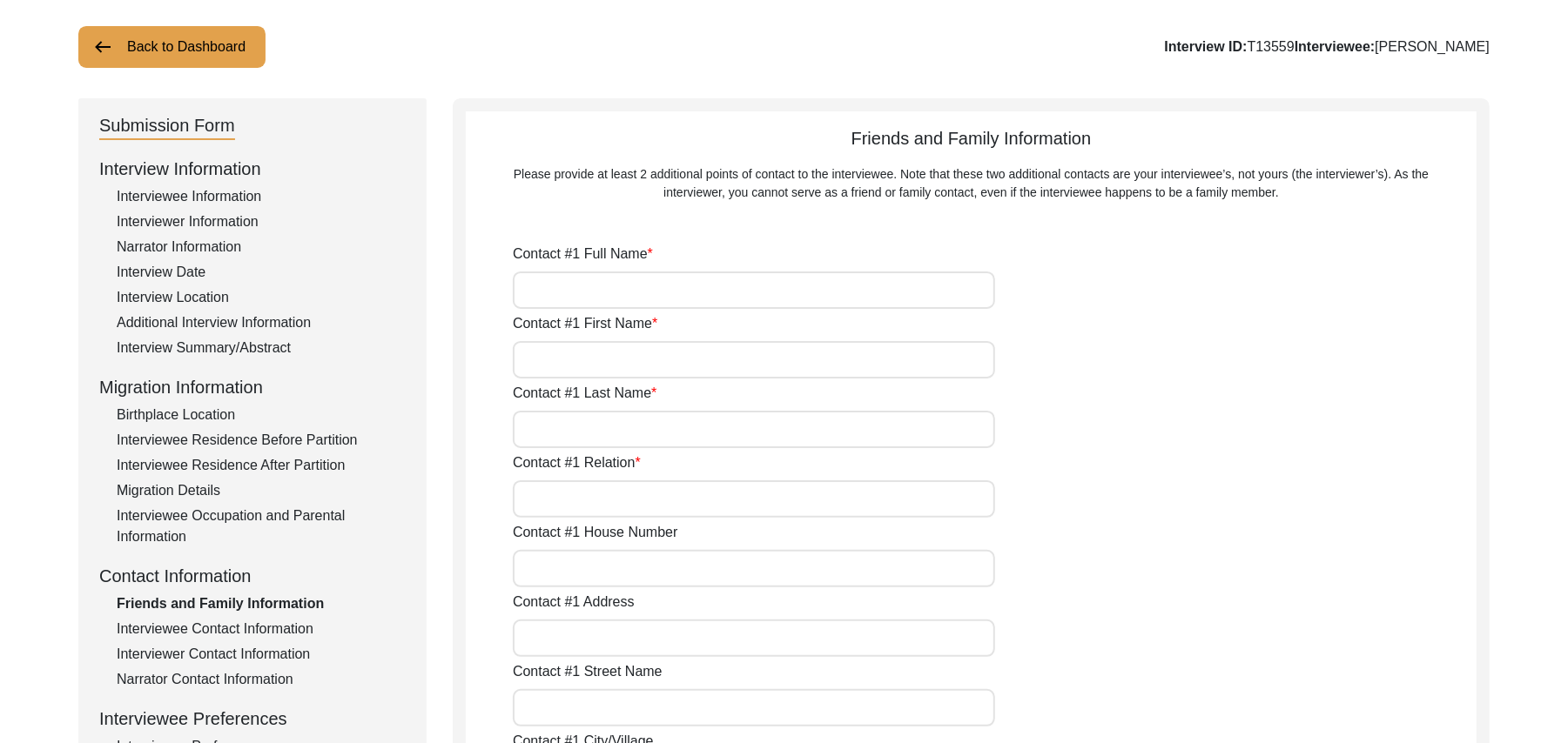
type input "36051"
type input "[GEOGRAPHIC_DATA]"
type input "Chak 390JB"
type input "0349-7747863"
type input "N/A"
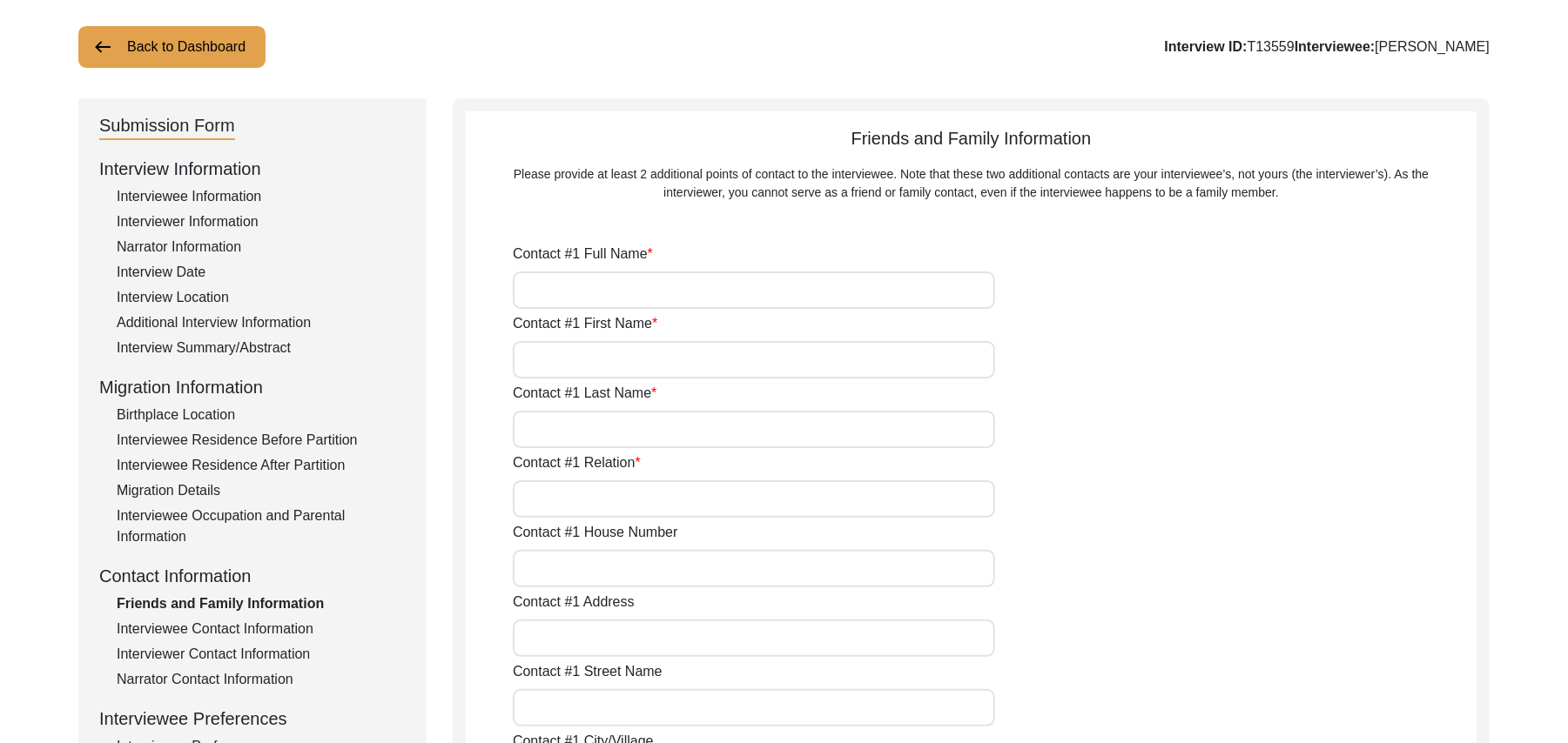
type input "N/A"
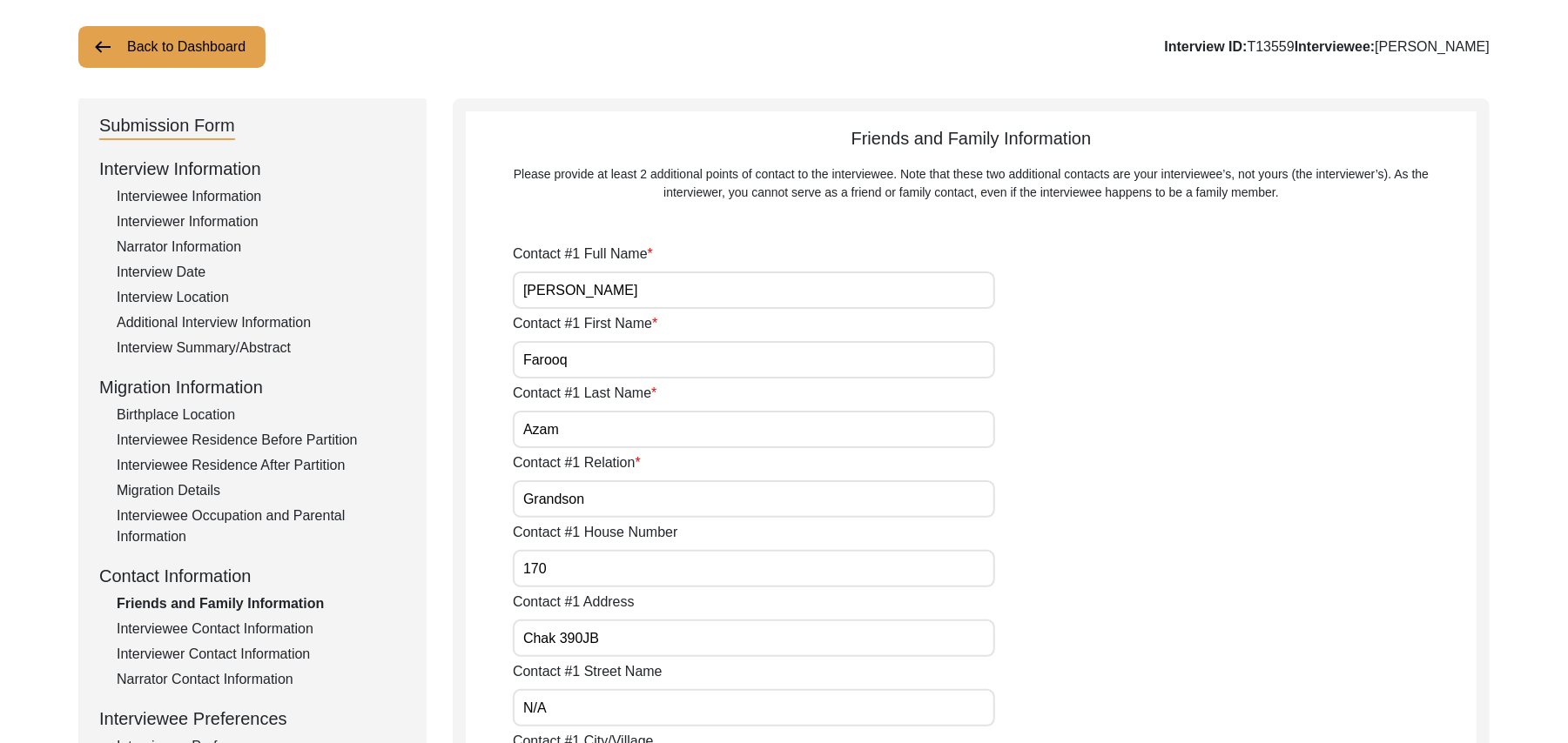
type input "N/A"
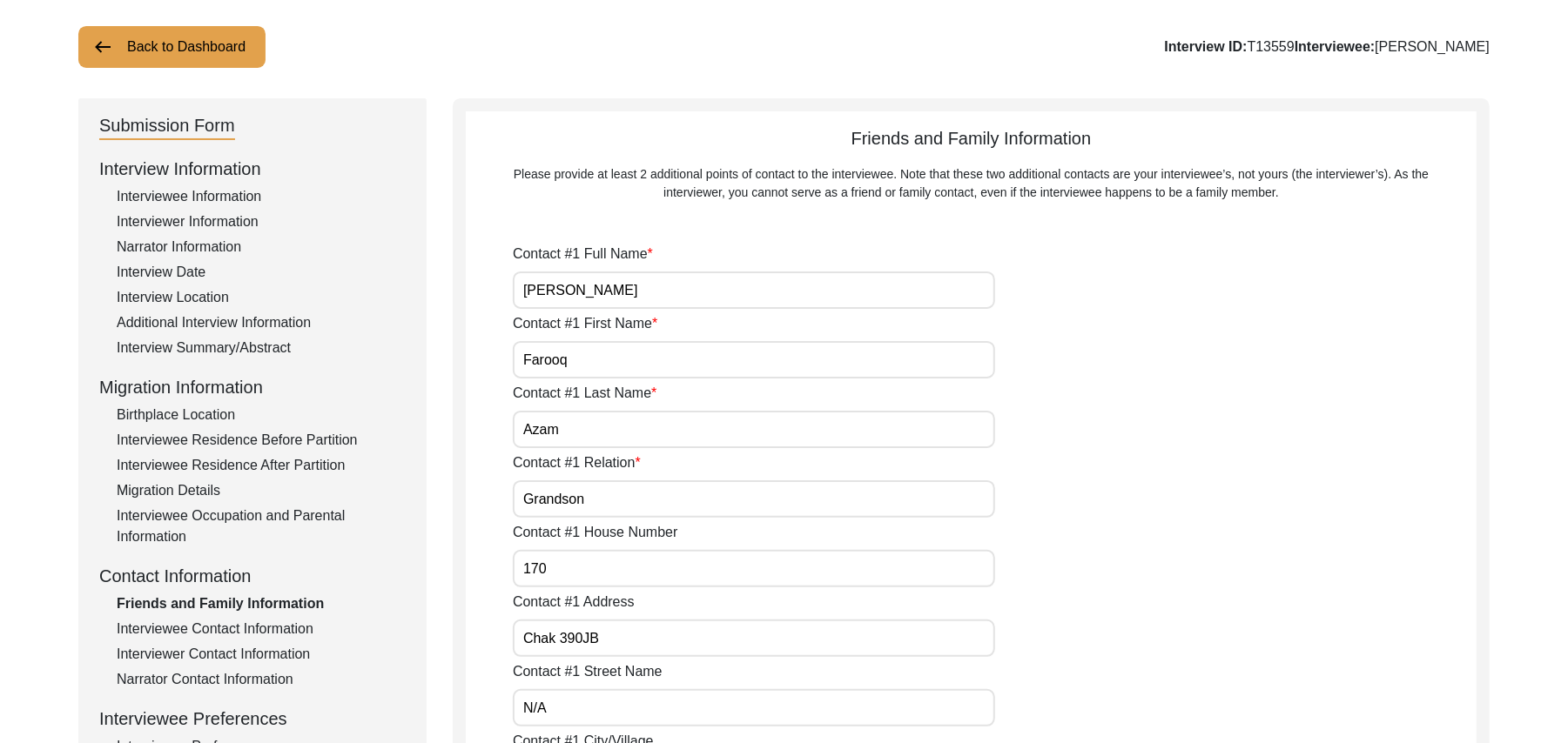
type input "N/A"
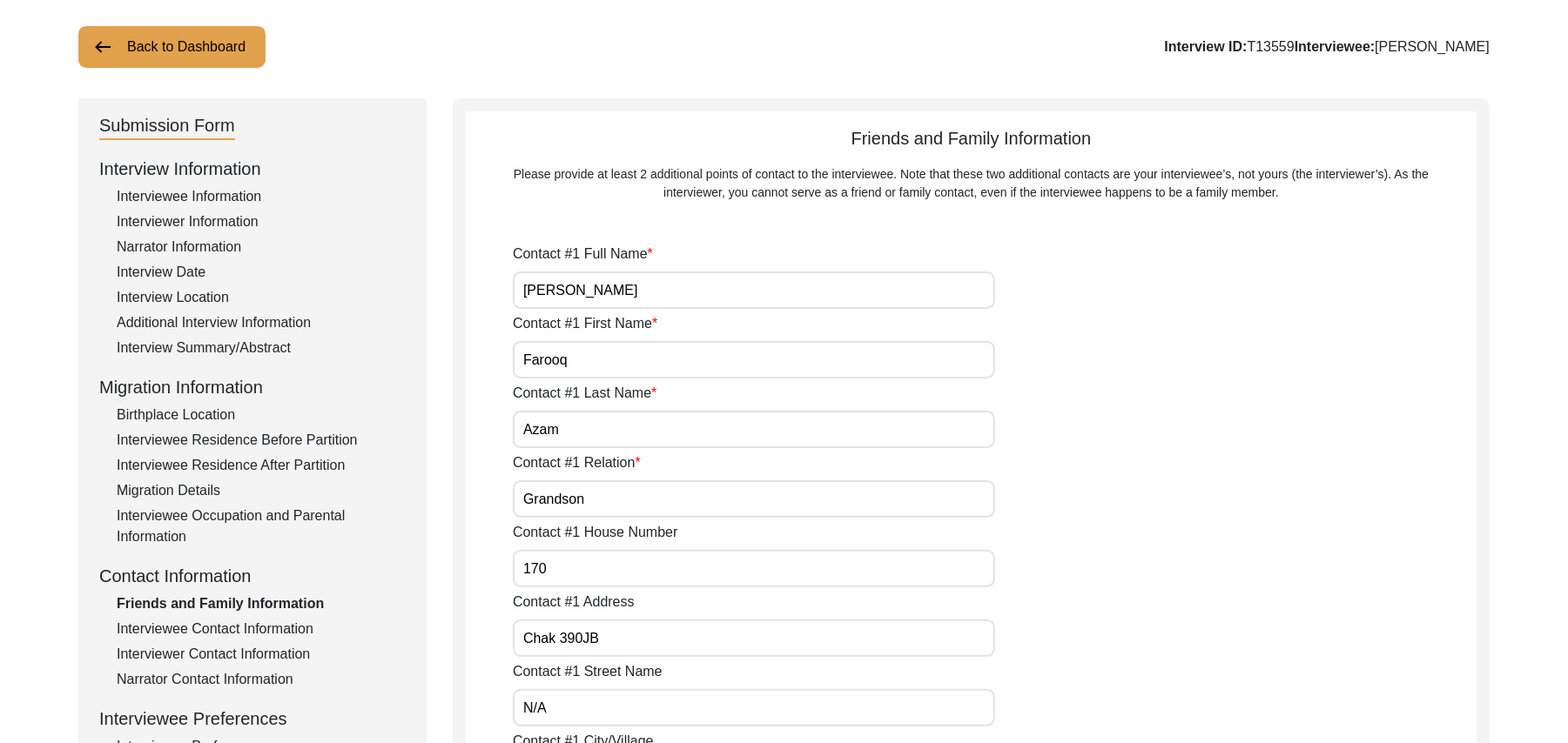
type input "N/A"
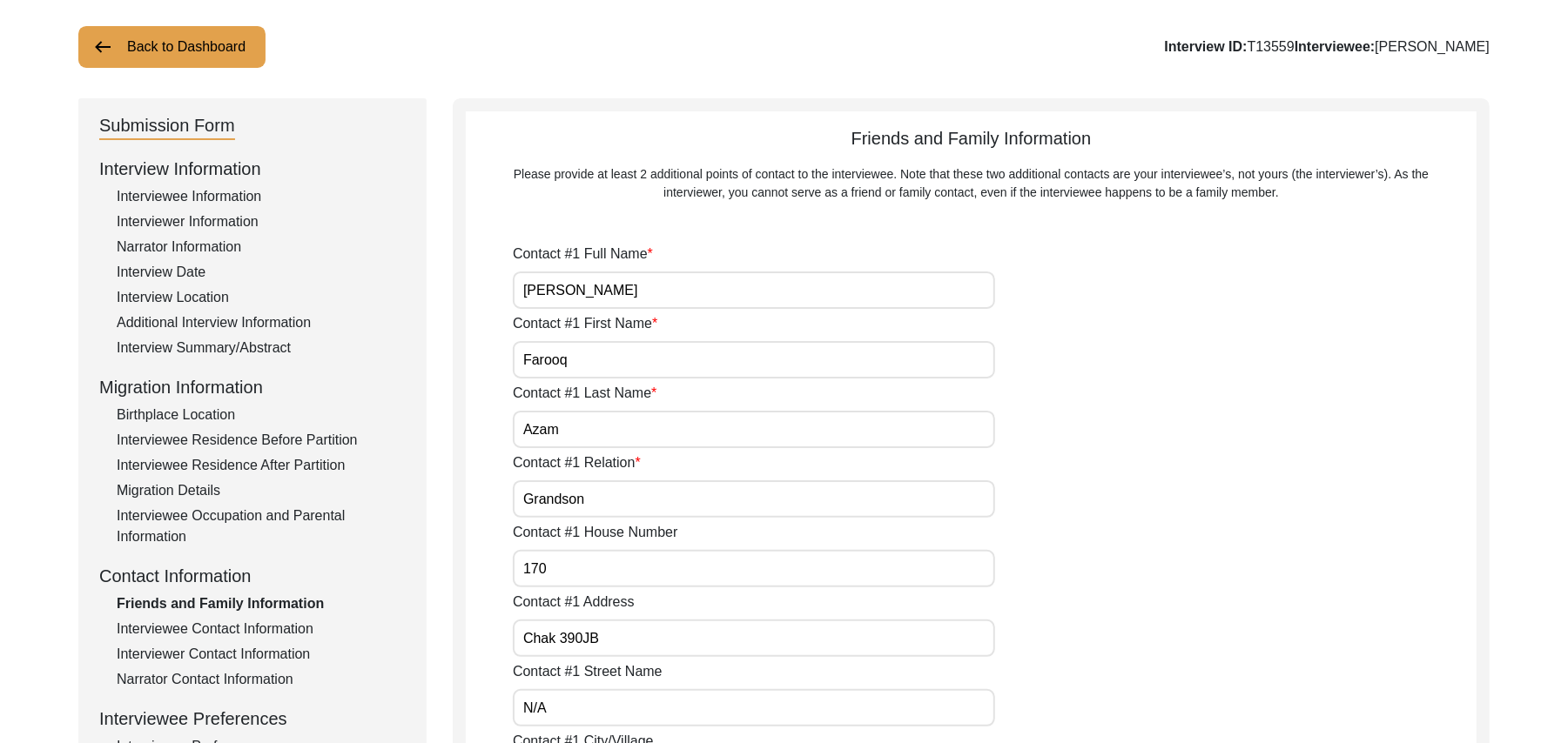
type input "N/A"
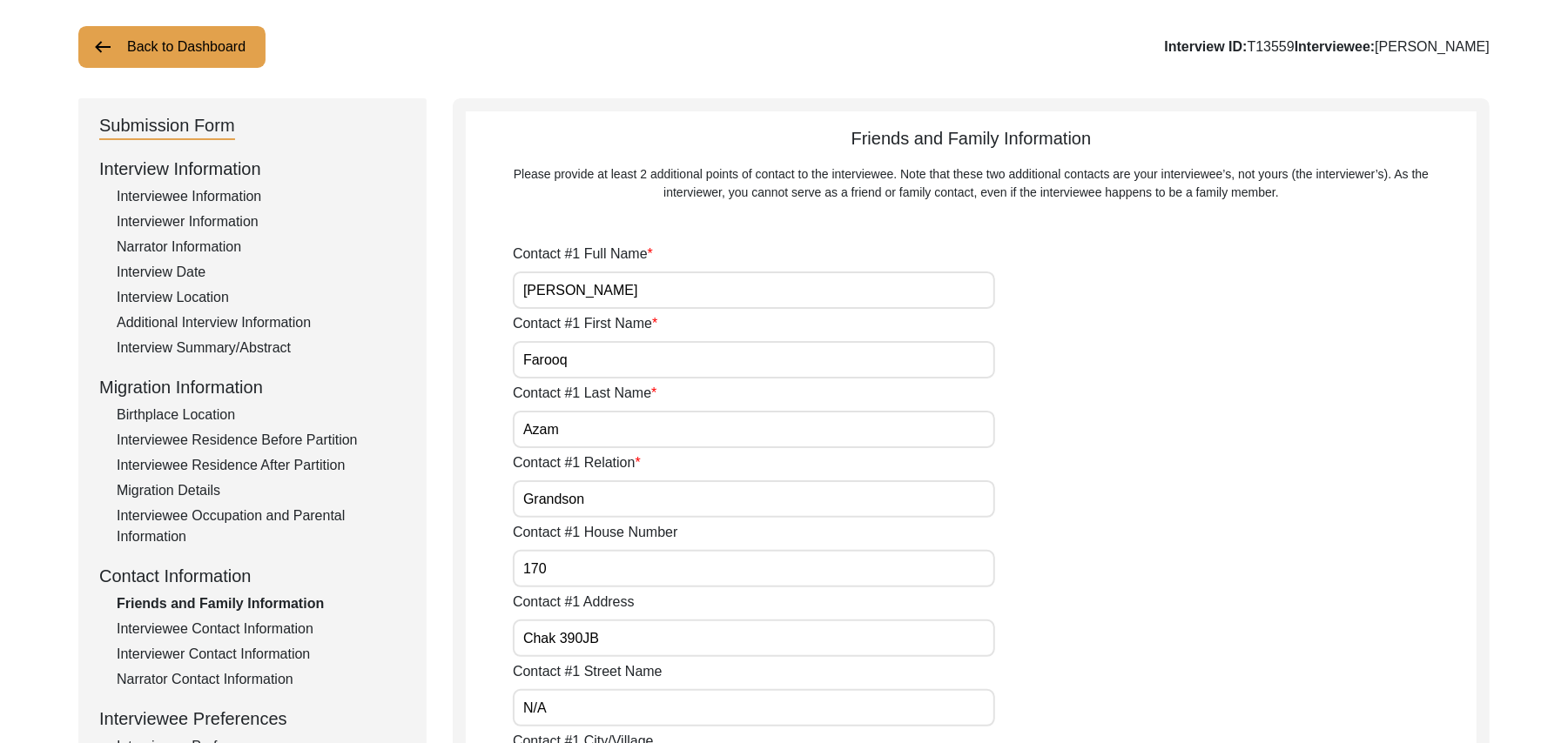
type input "N/A"
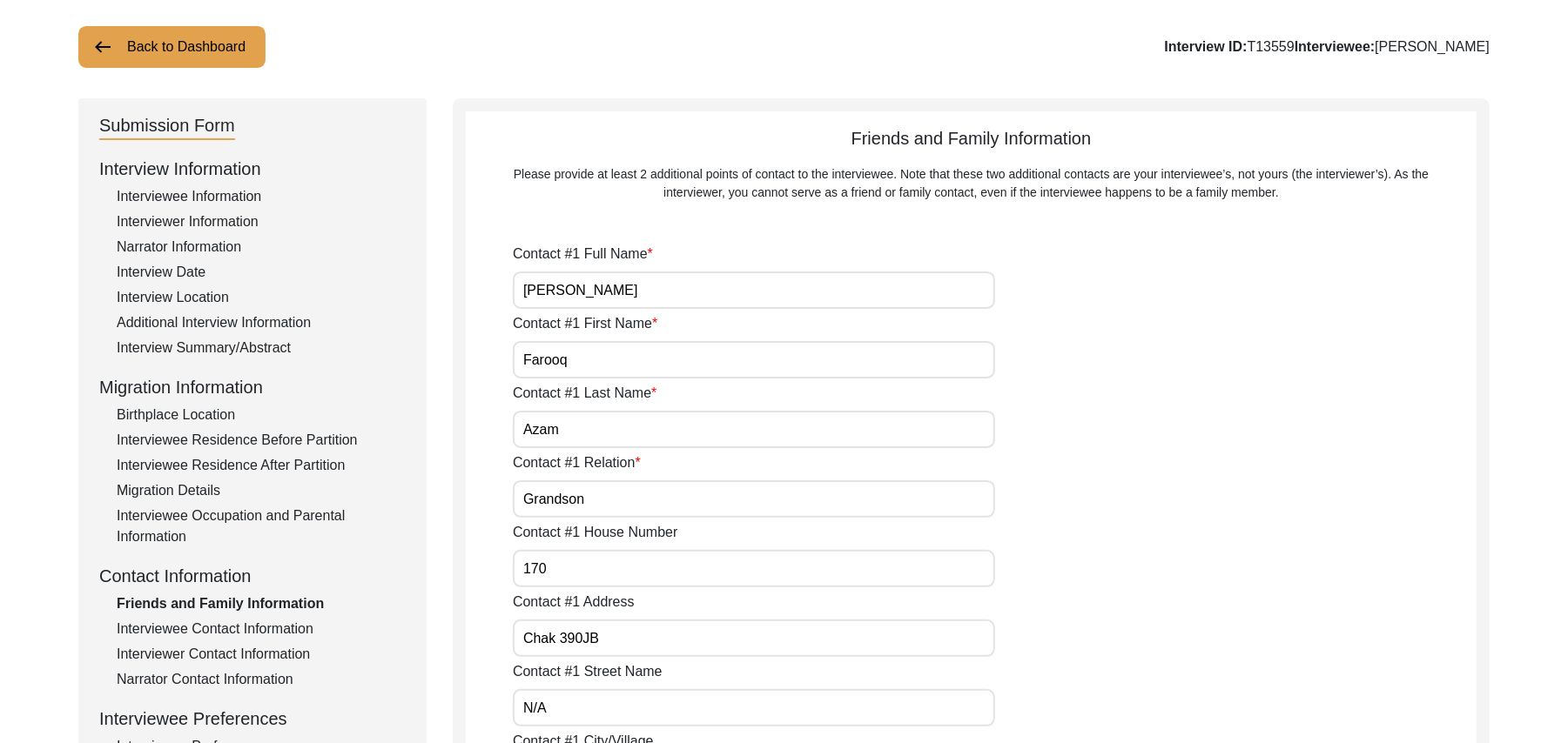
type input "N/A"
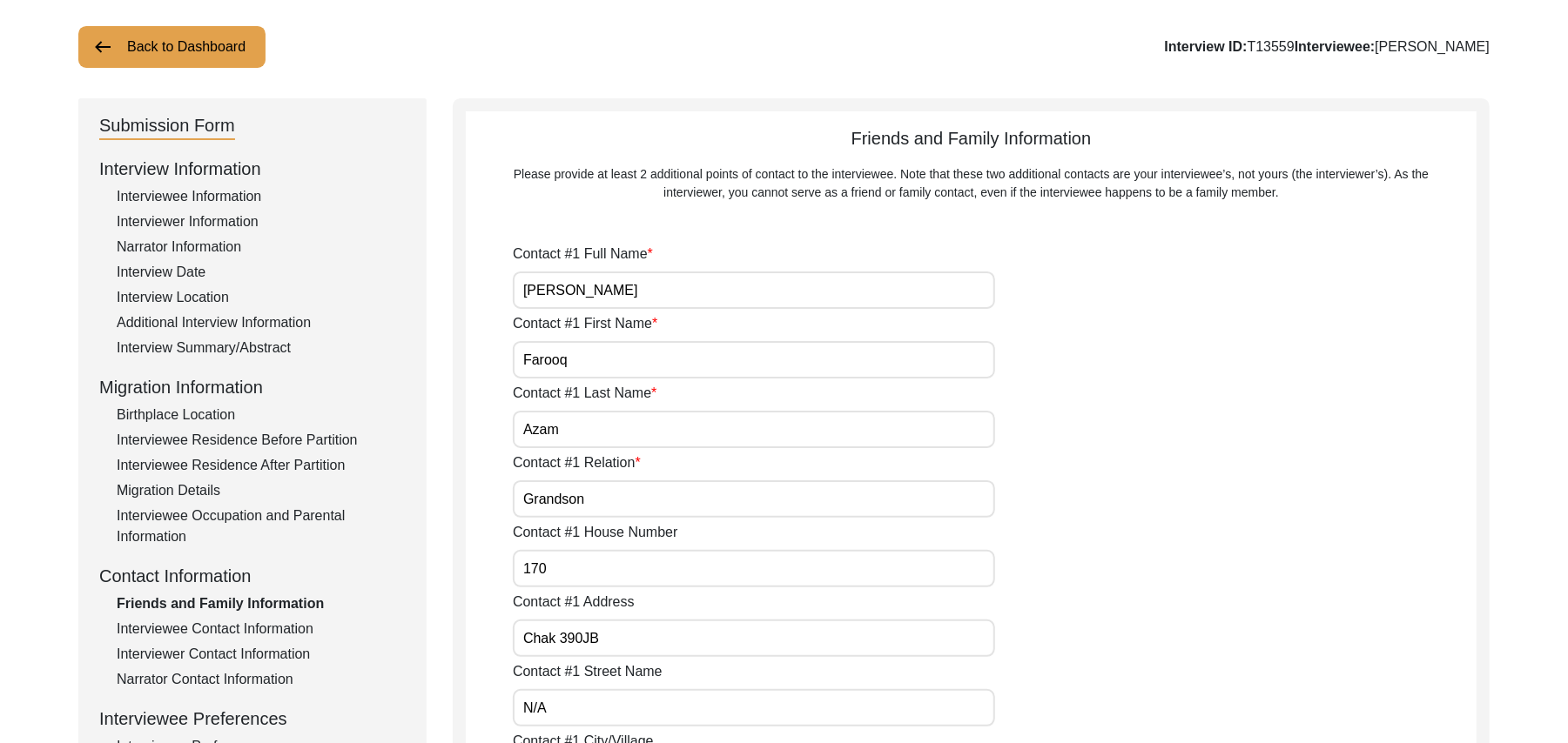
type input "N/A"
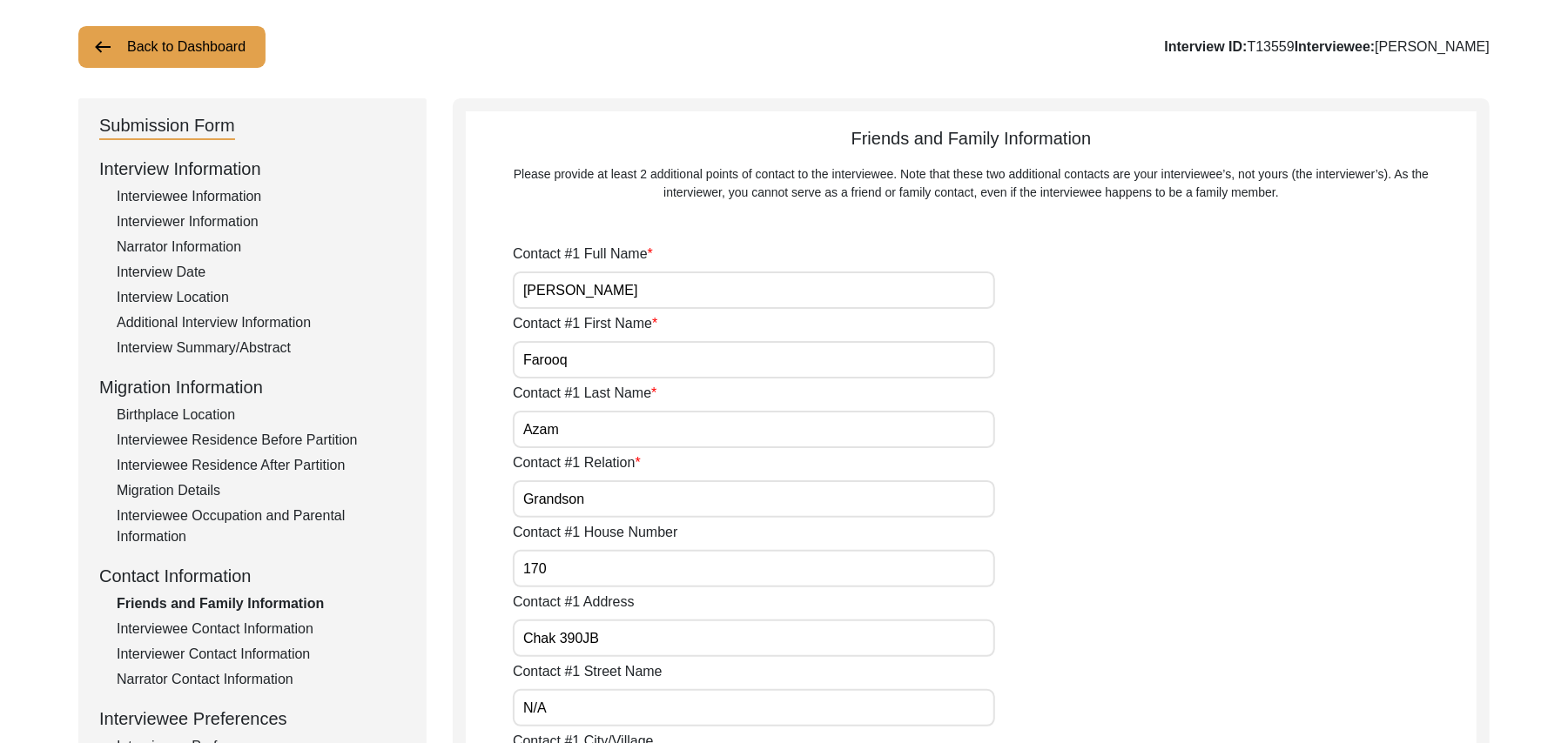
type input "N/A"
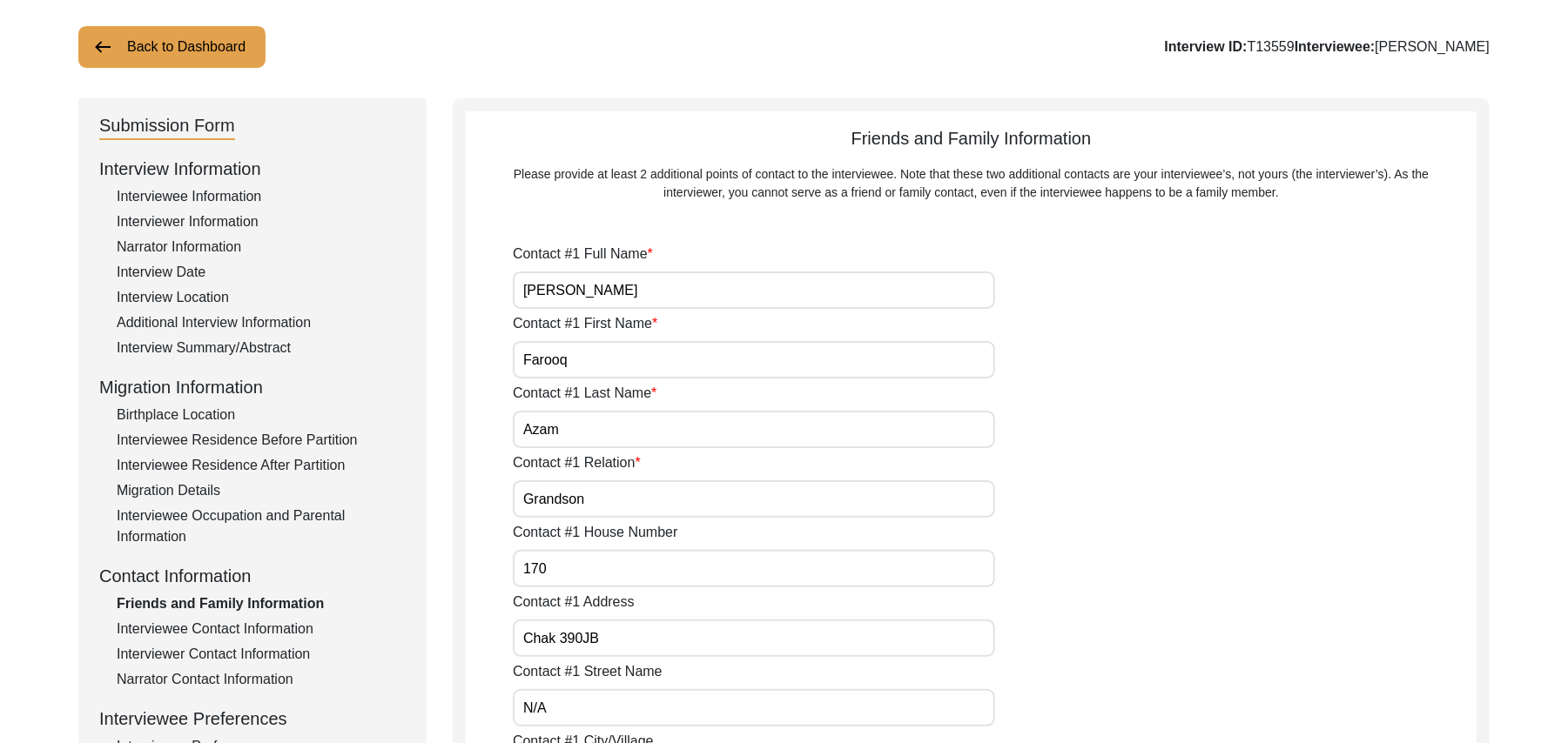
type input "N/A"
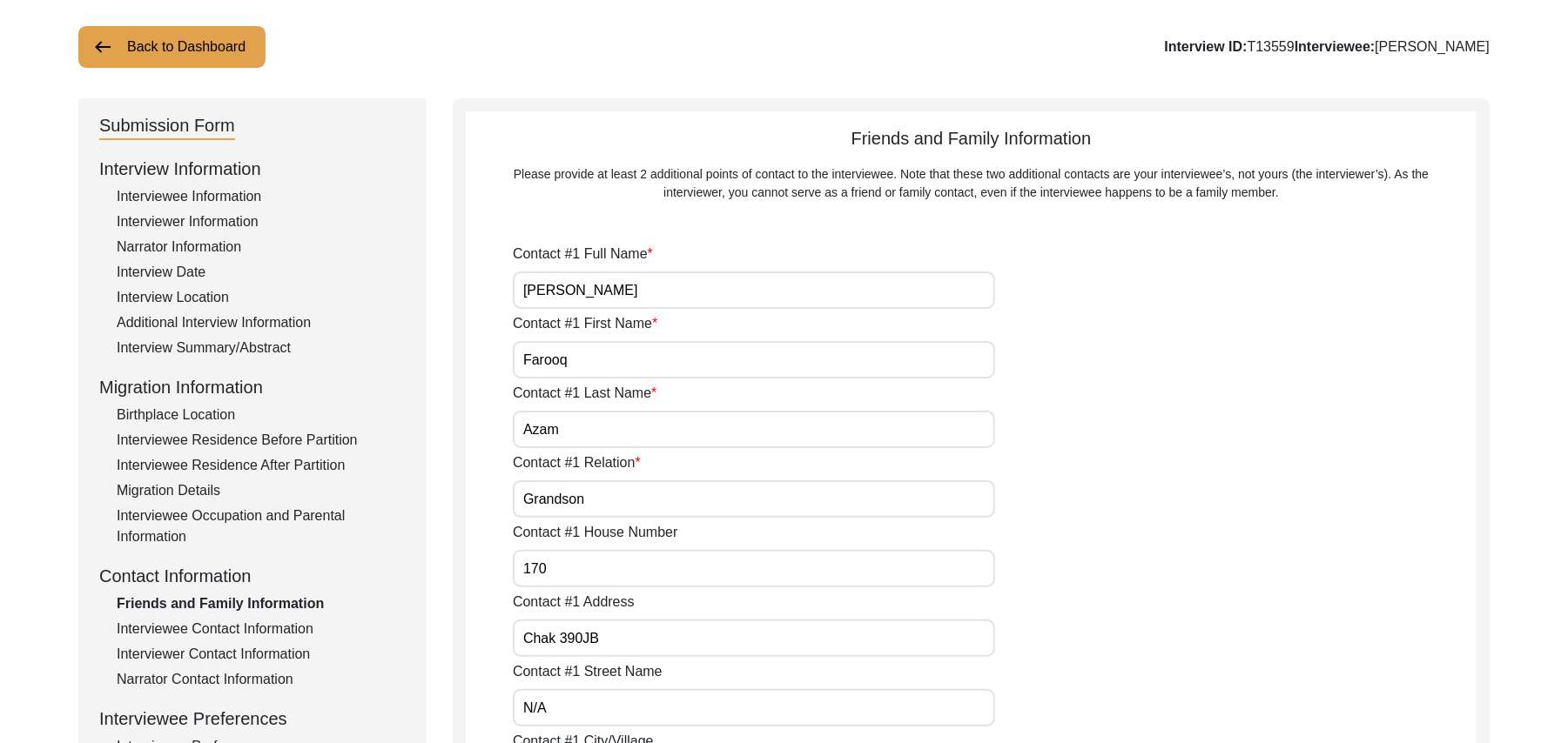
type input "N/A"
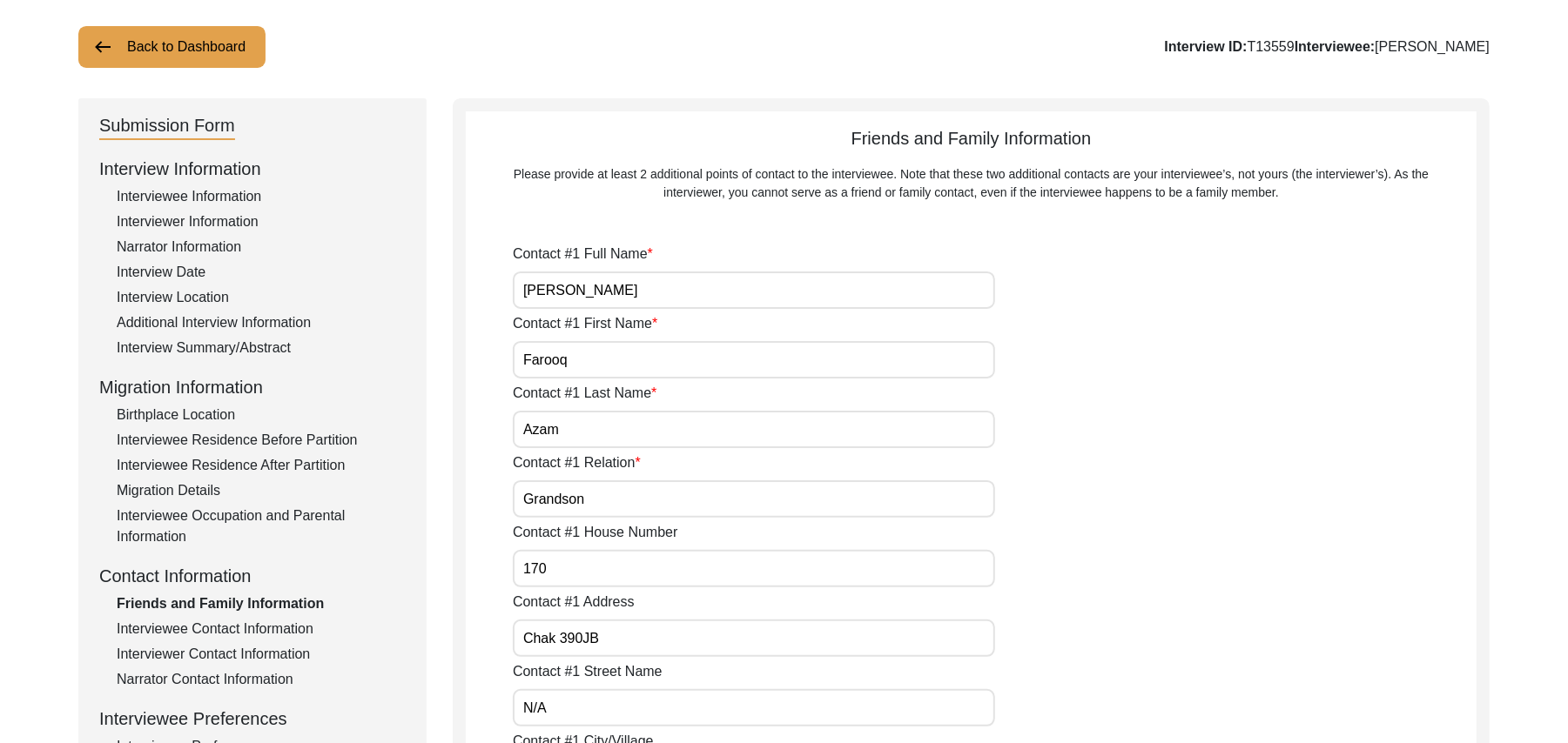
type input "N/A"
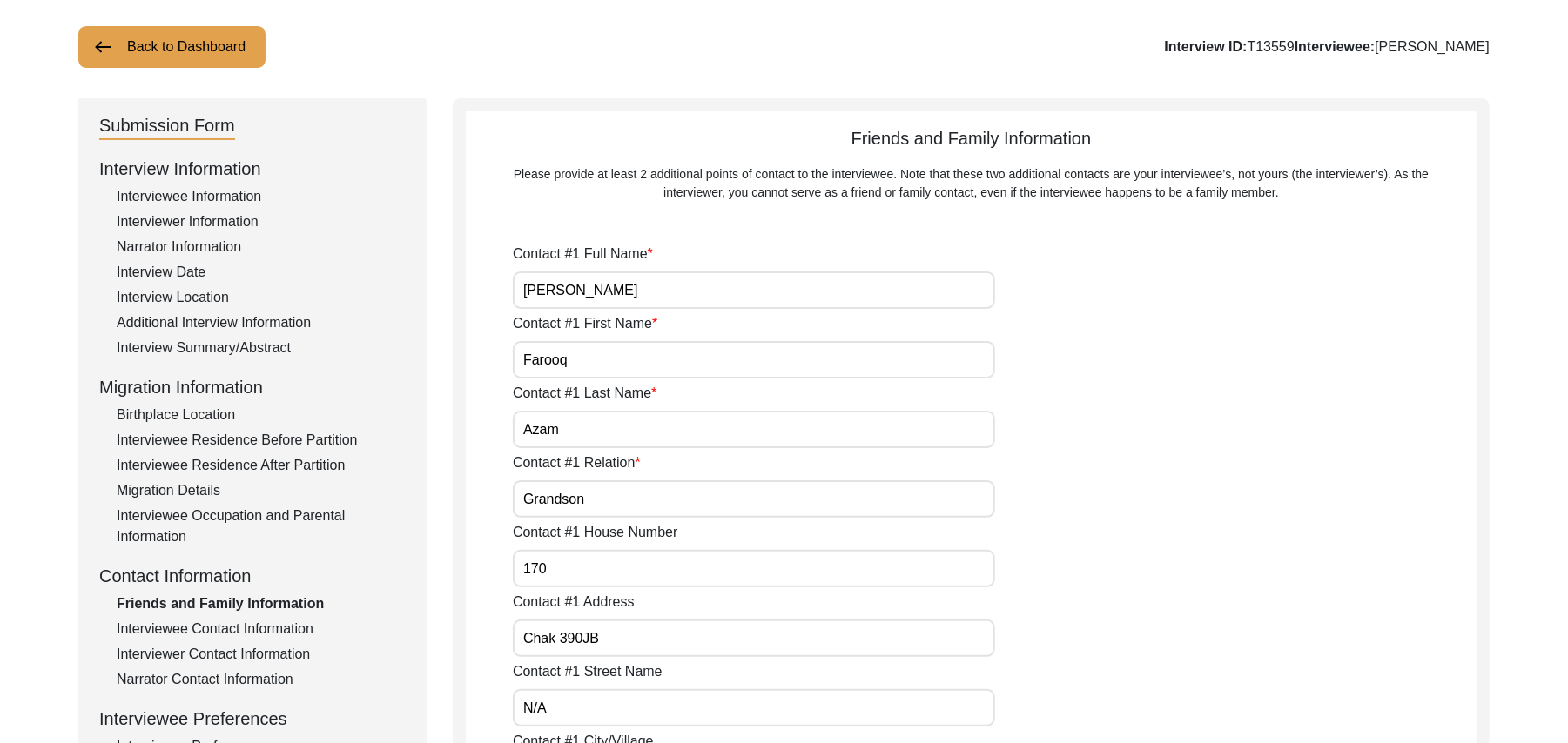
type input "N/A"
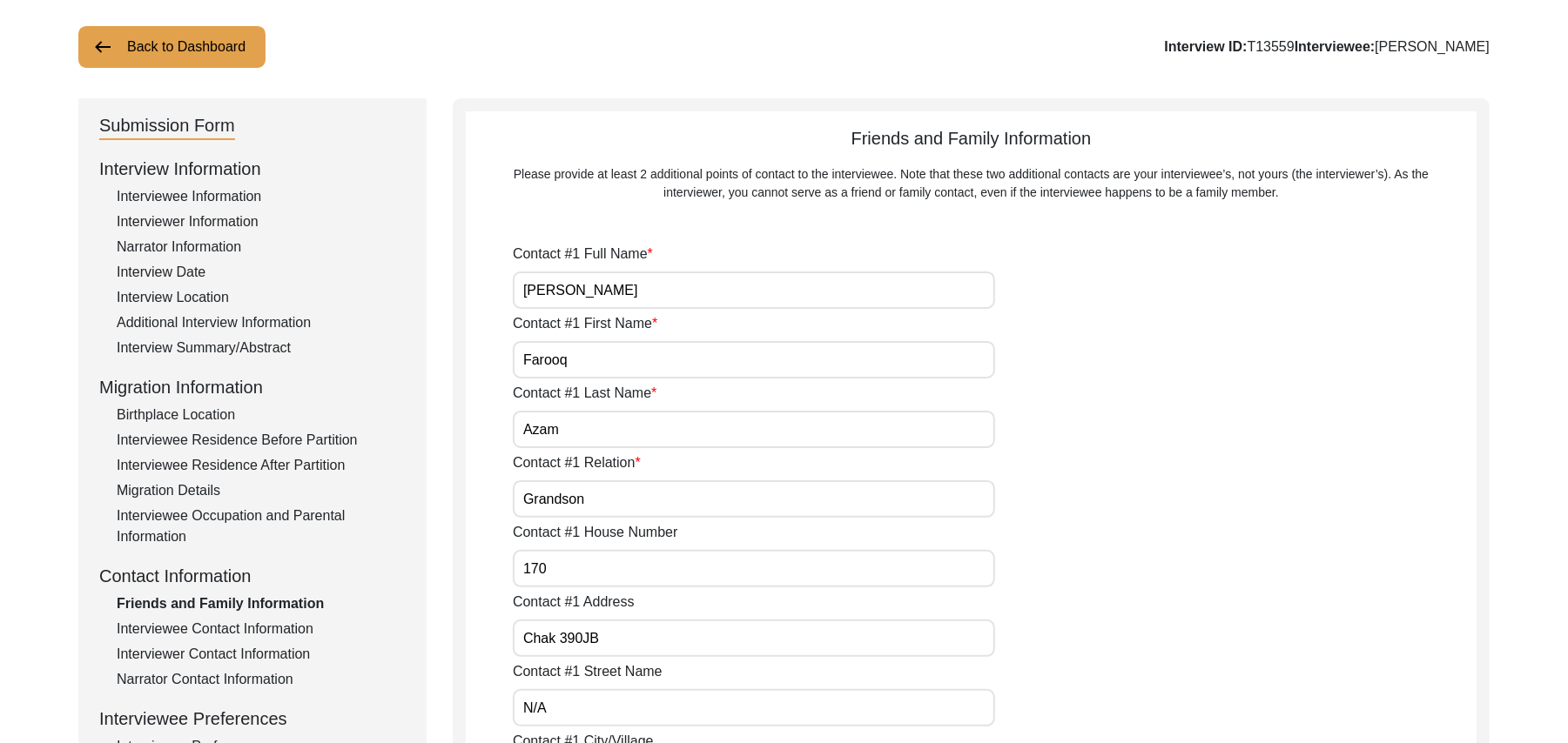
type input "N/A"
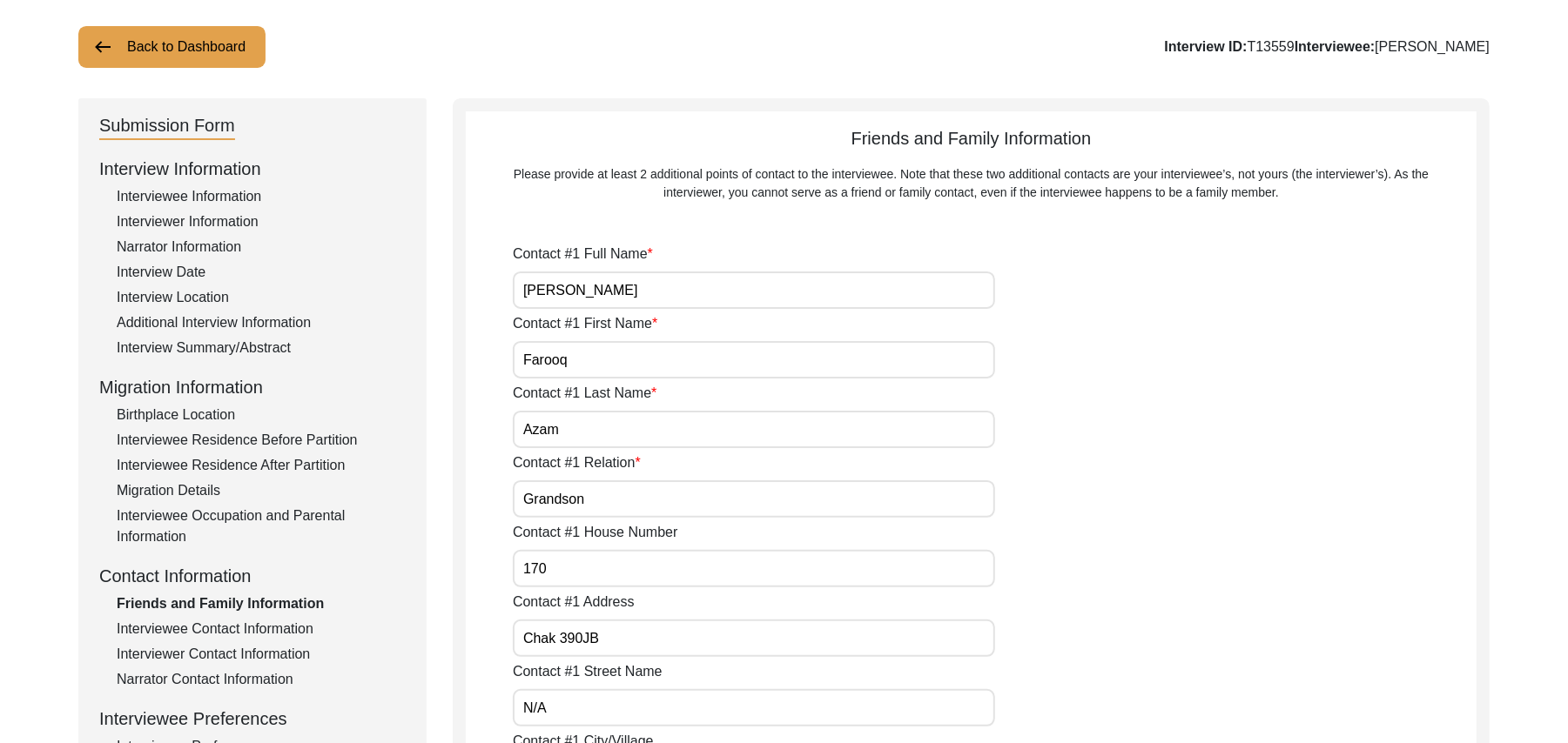
type input "N/A"
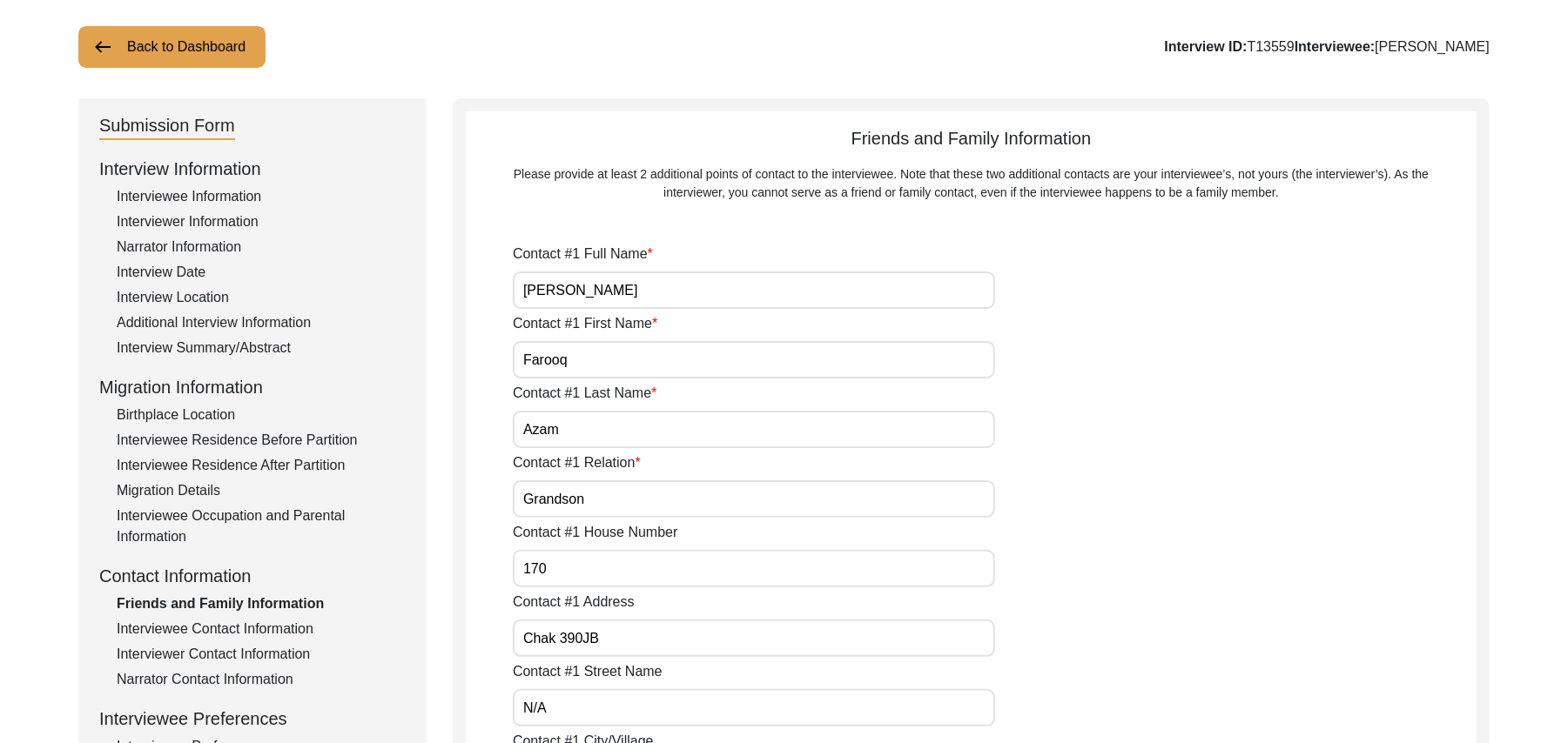
type input "N/A"
click at [251, 621] on div "Interviewee Contact Information" at bounding box center [261, 628] width 289 height 21
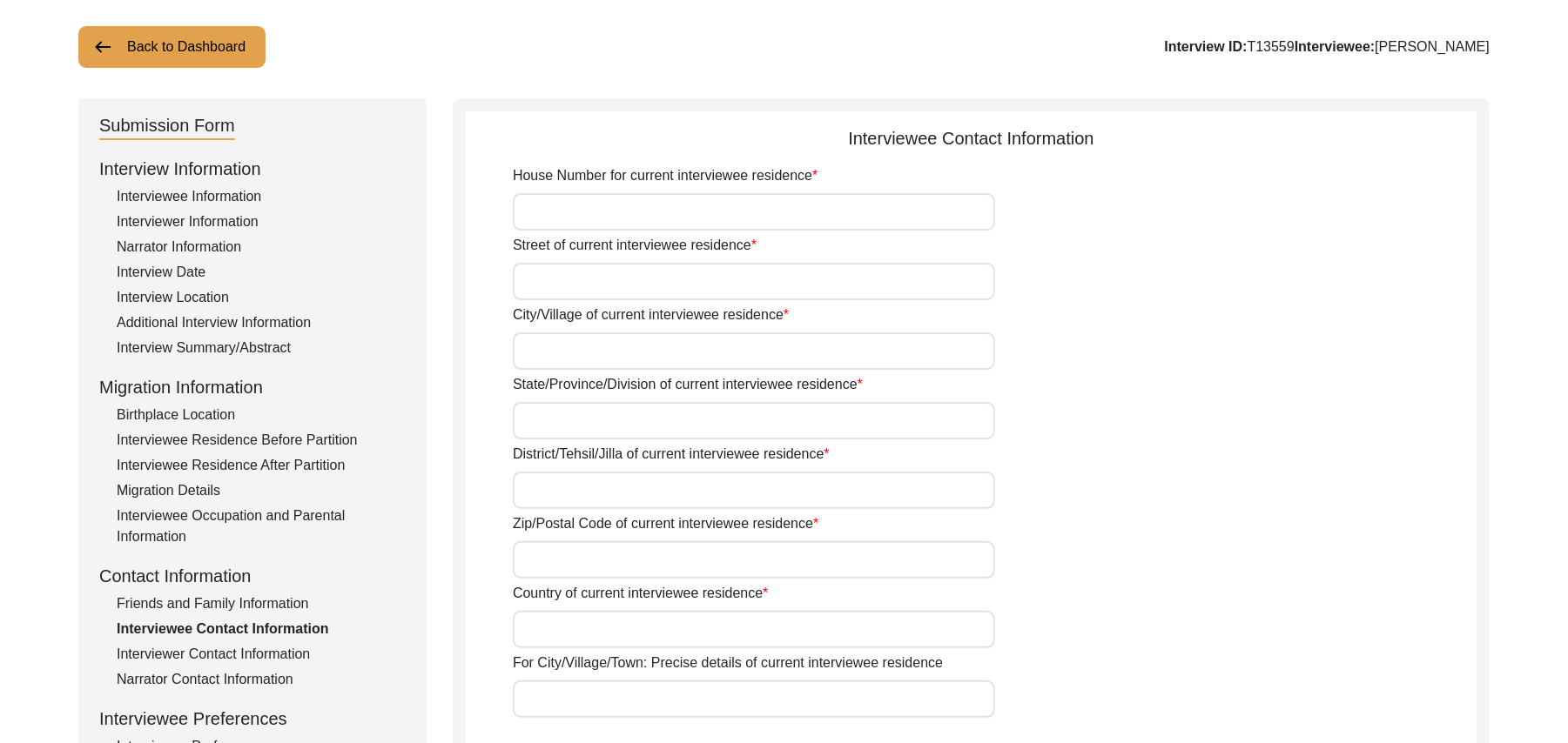
type input "170"
type input "N/A"
type input "Chak 390JB Bajwara"
type input "[GEOGRAPHIC_DATA]"
type input "[PERSON_NAME]/ [PERSON_NAME]"
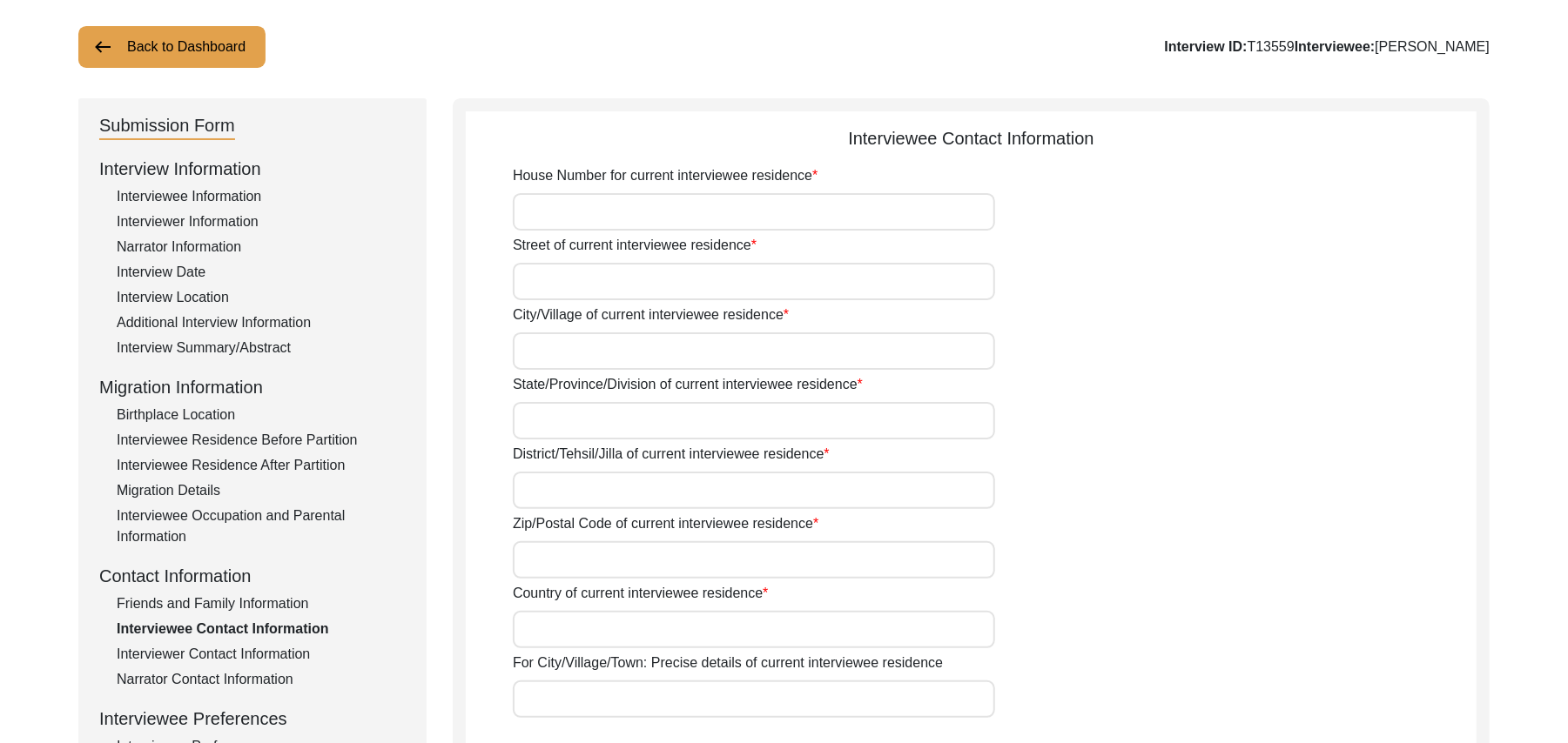
type input "36051"
type input "[GEOGRAPHIC_DATA]"
type input "Chak 390JB"
type input "Chak 390 JB Bajwara, [GEOGRAPHIC_DATA], [GEOGRAPHIC_DATA]"
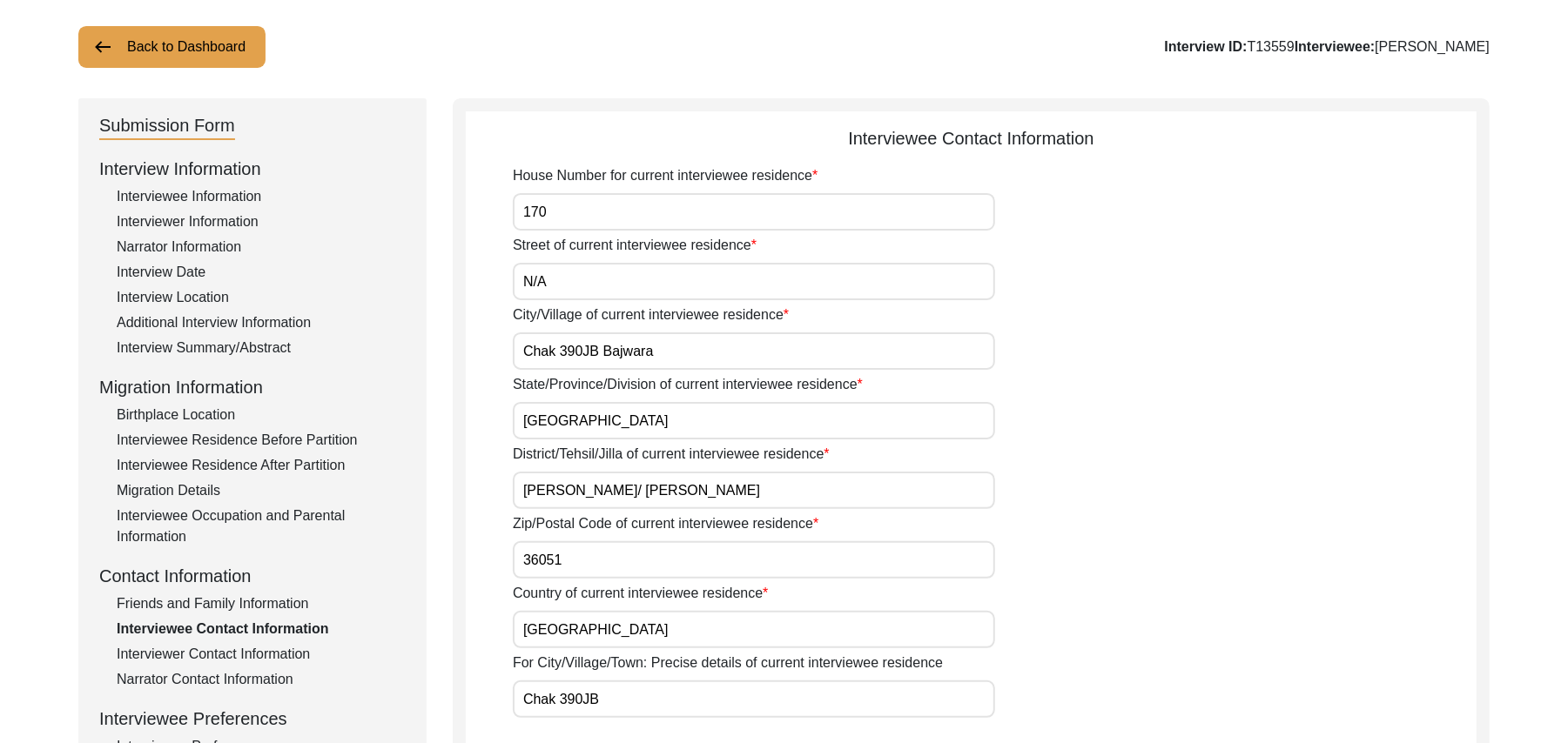
type input "N/A"
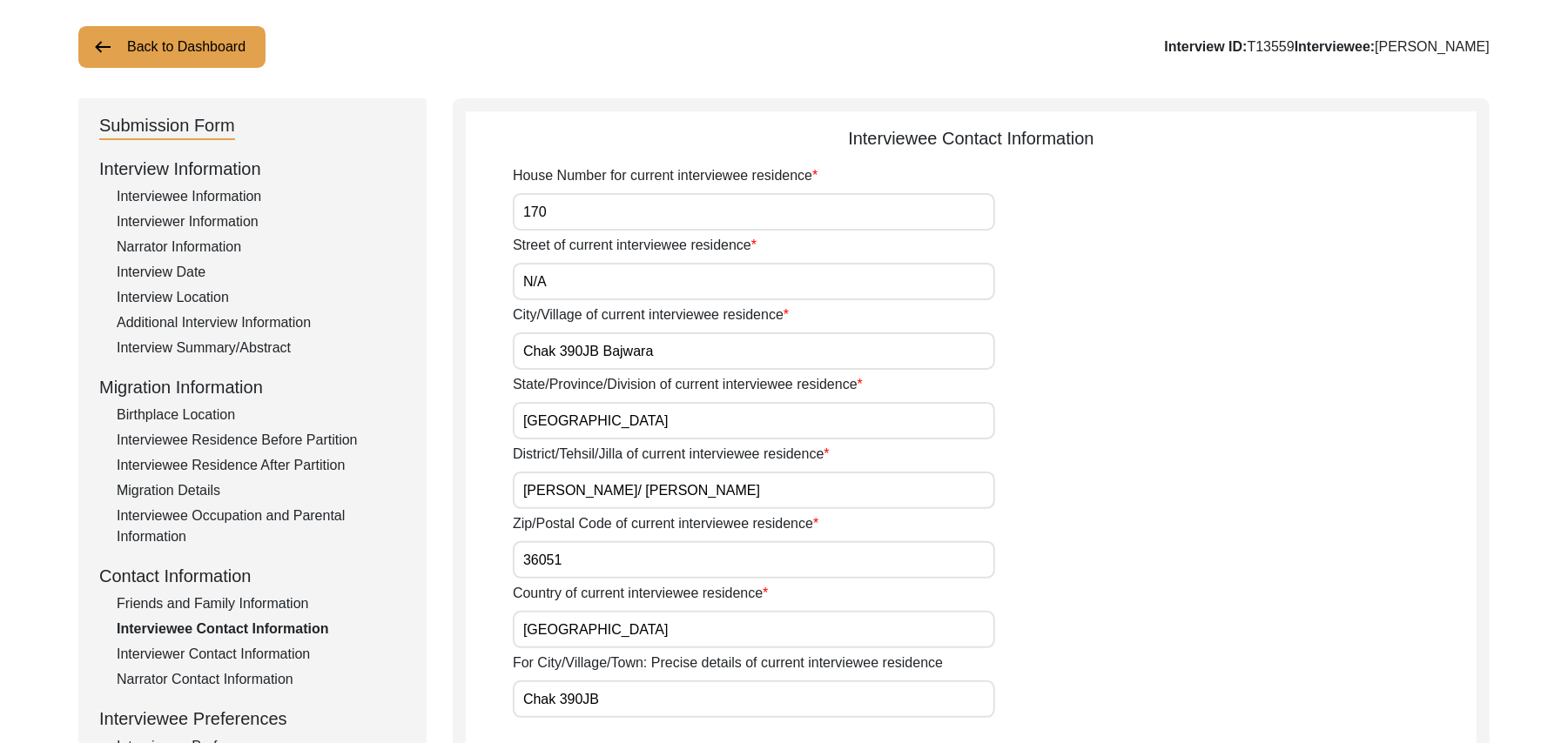
type input "N/A"
type textarea "N/A"
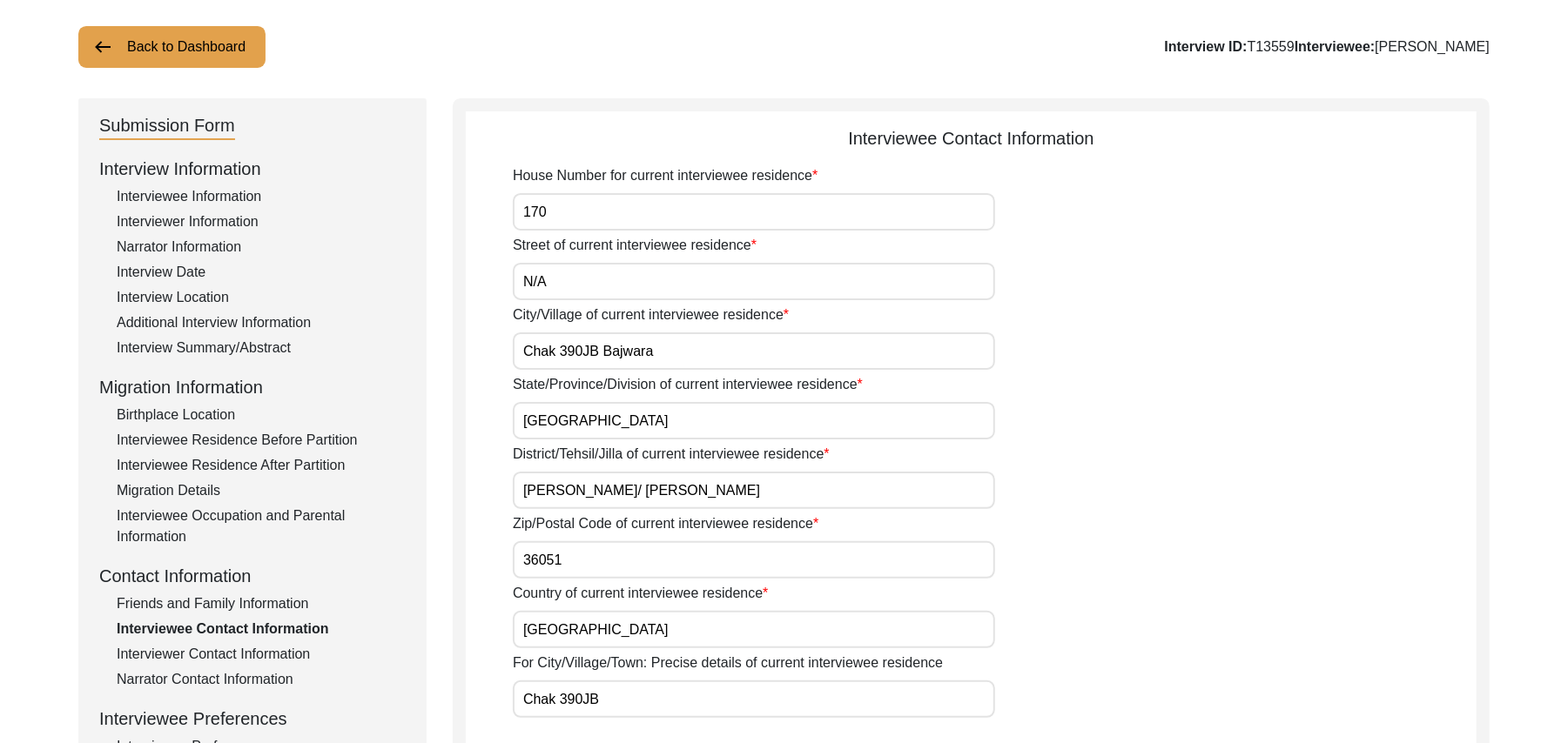
click at [258, 652] on div "Interviewer Contact Information" at bounding box center [261, 654] width 289 height 21
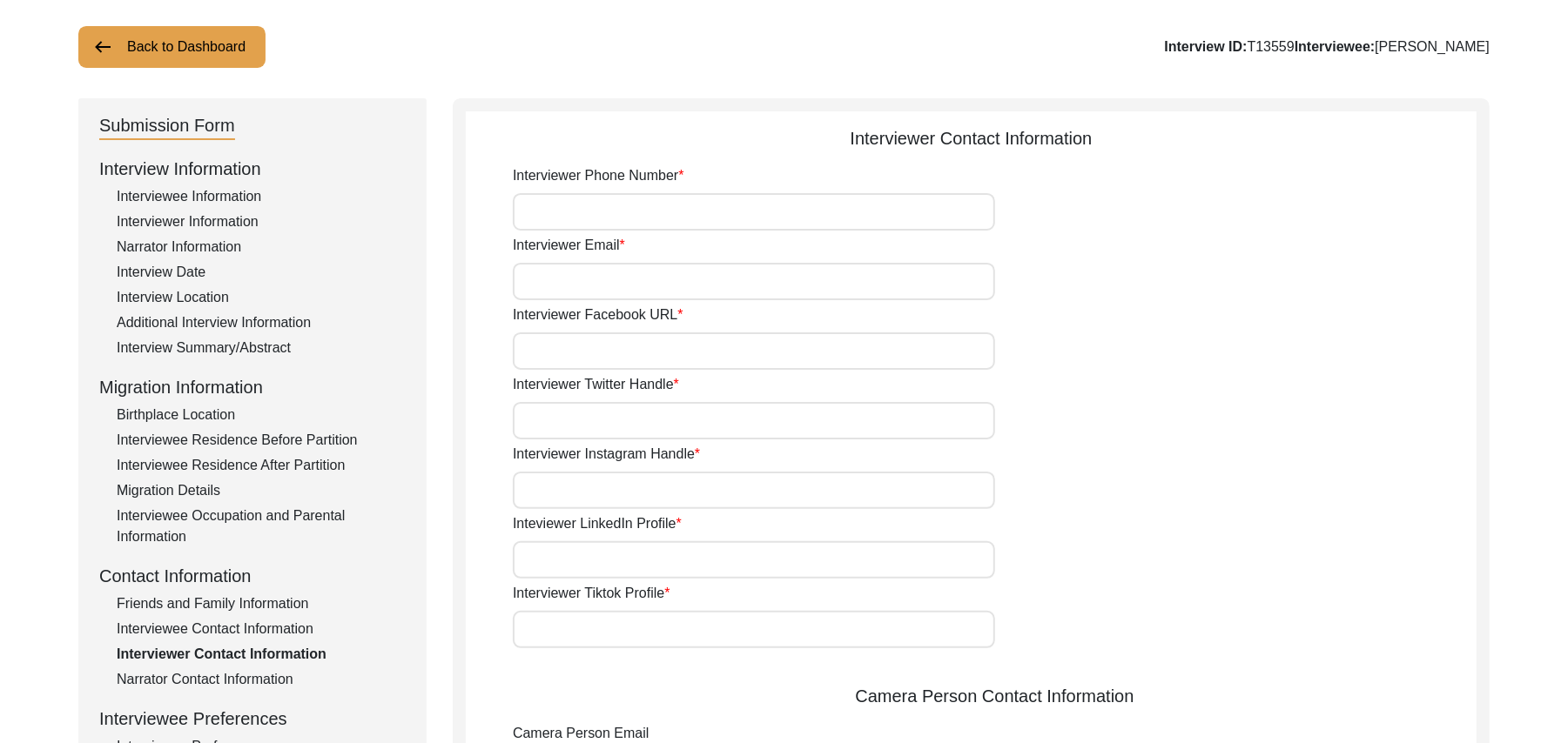
type input "03337682214"
type input "[EMAIL_ADDRESS][DOMAIN_NAME]"
type input "N/A"
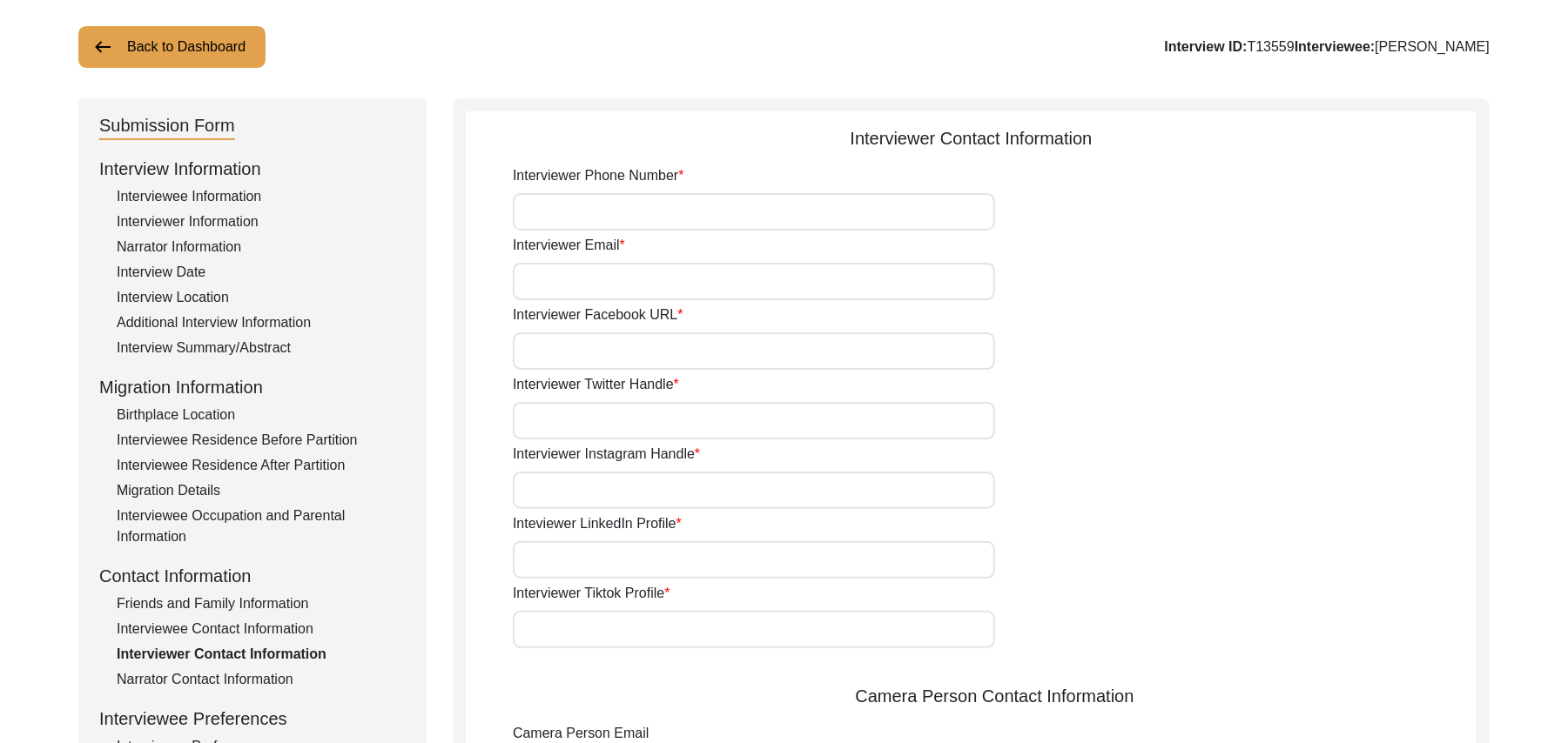
type input "N/A"
click at [261, 678] on div "Narrator Contact Information" at bounding box center [261, 679] width 289 height 21
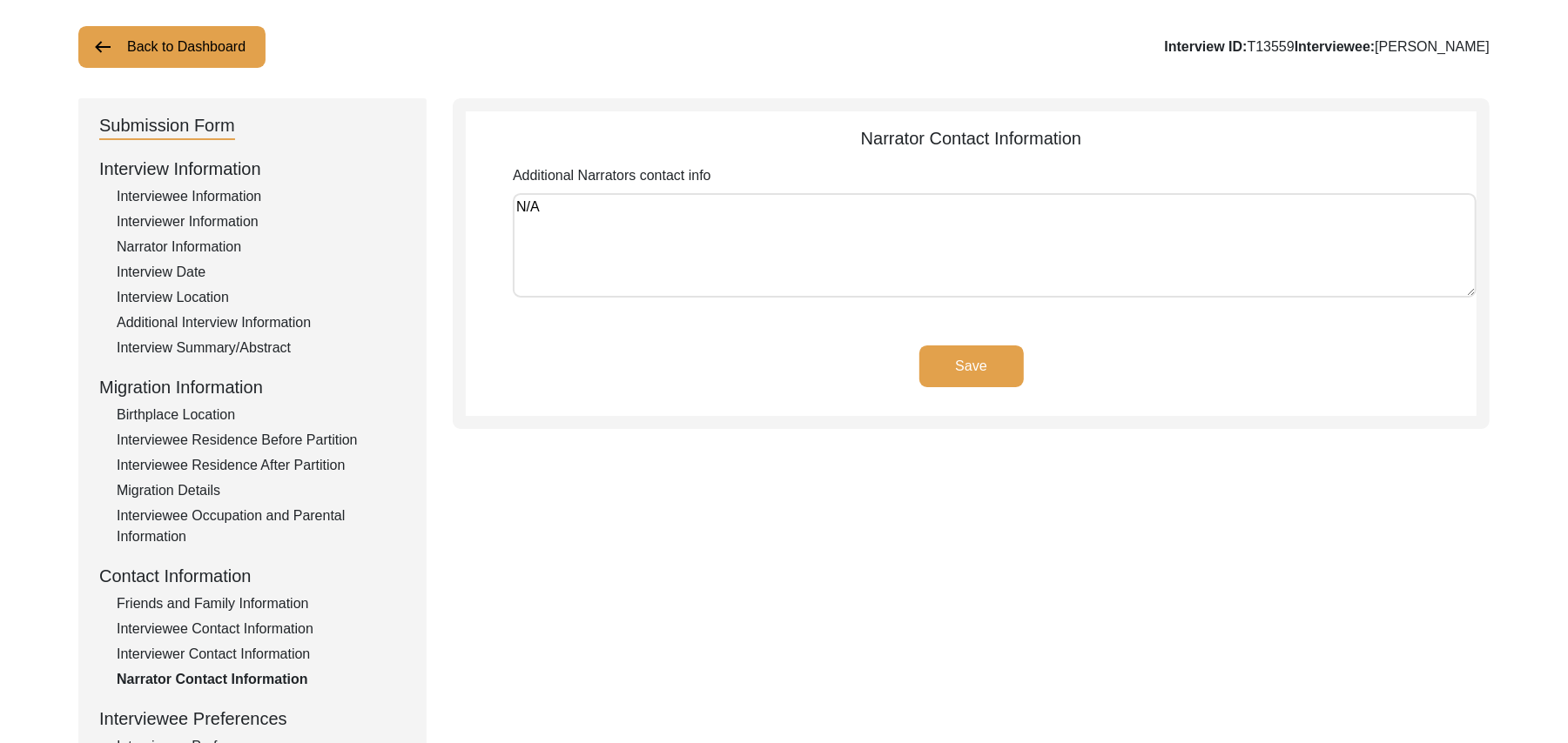
click at [945, 367] on button "Save" at bounding box center [971, 366] width 104 height 42
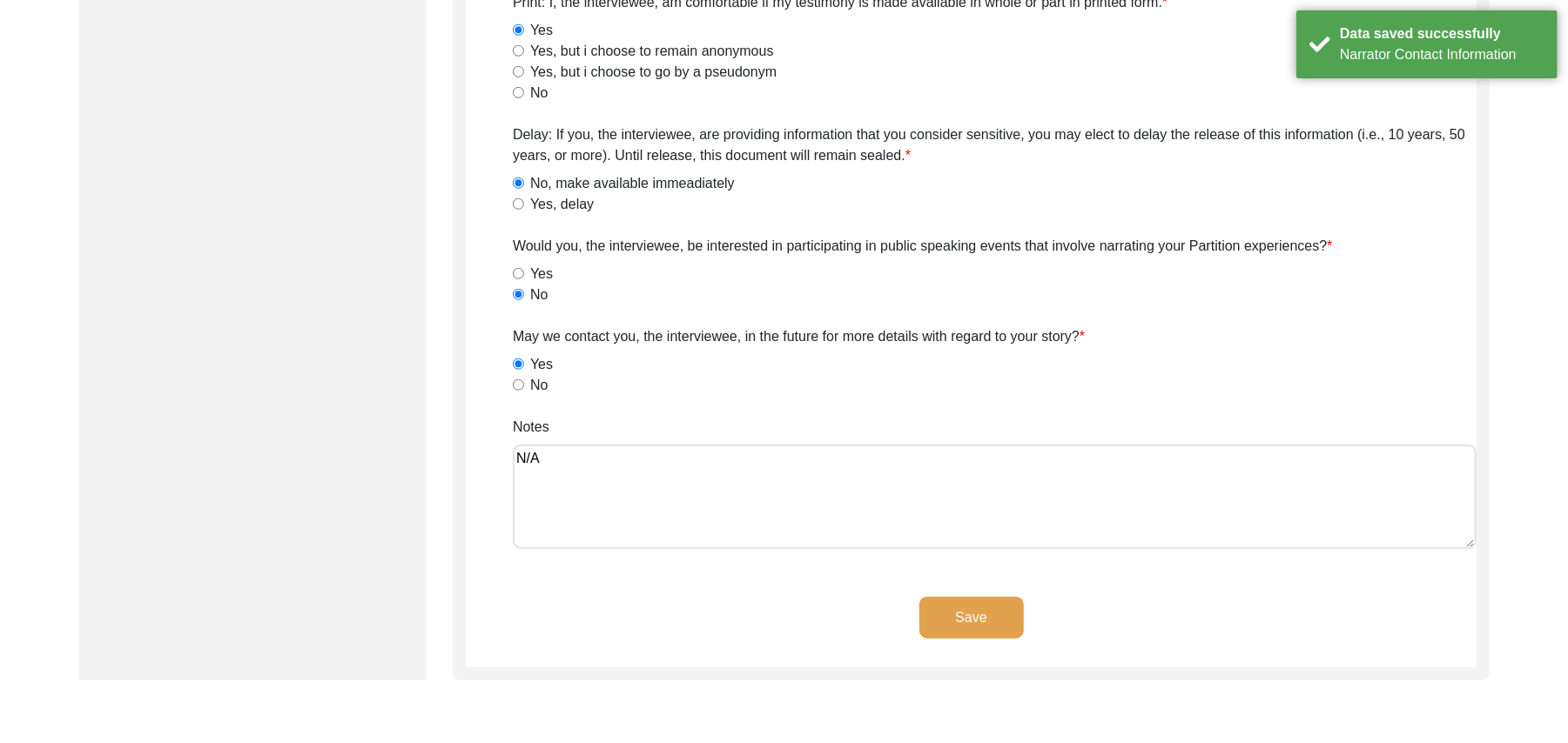
scroll to position [1070, 0]
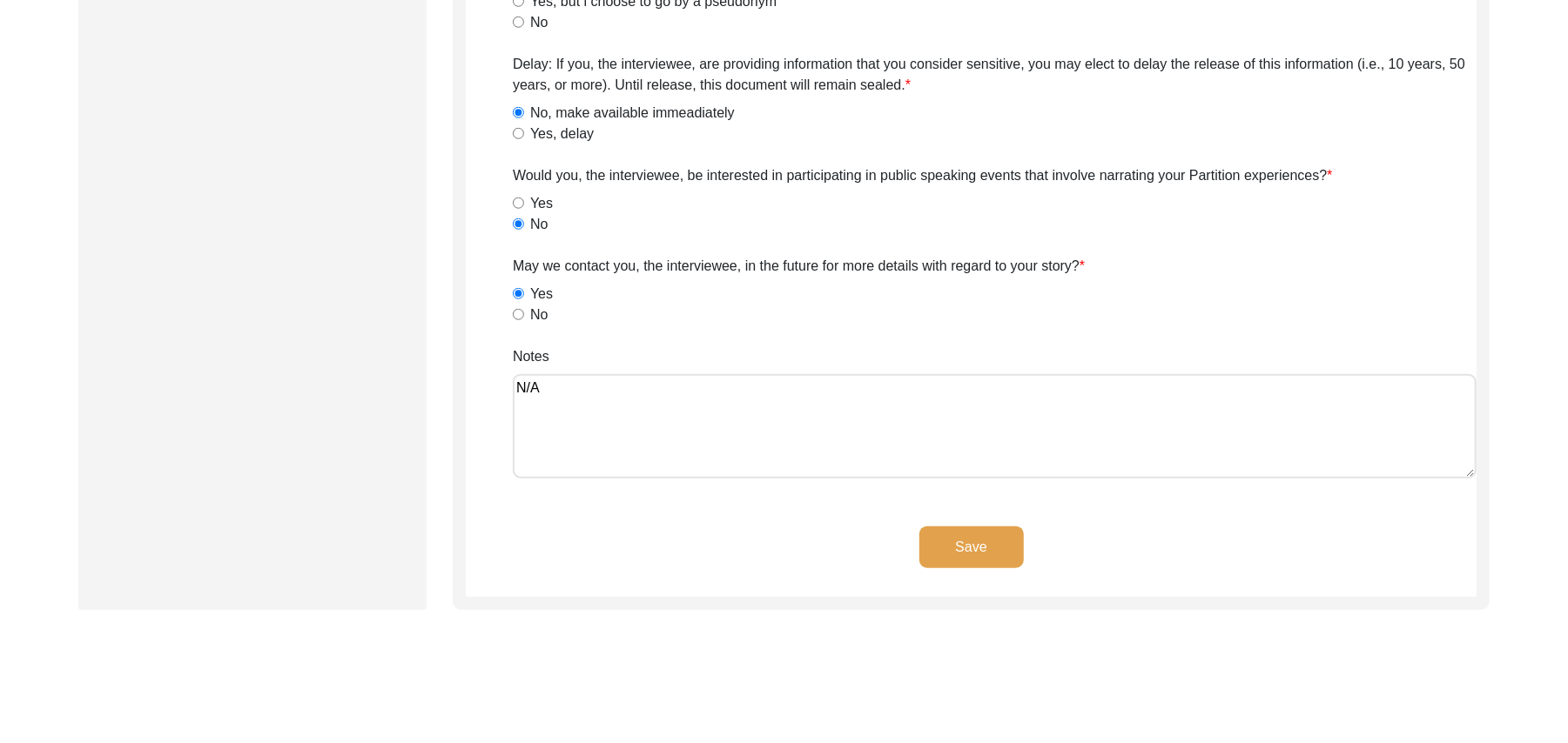
click at [948, 544] on button "Save" at bounding box center [971, 547] width 104 height 42
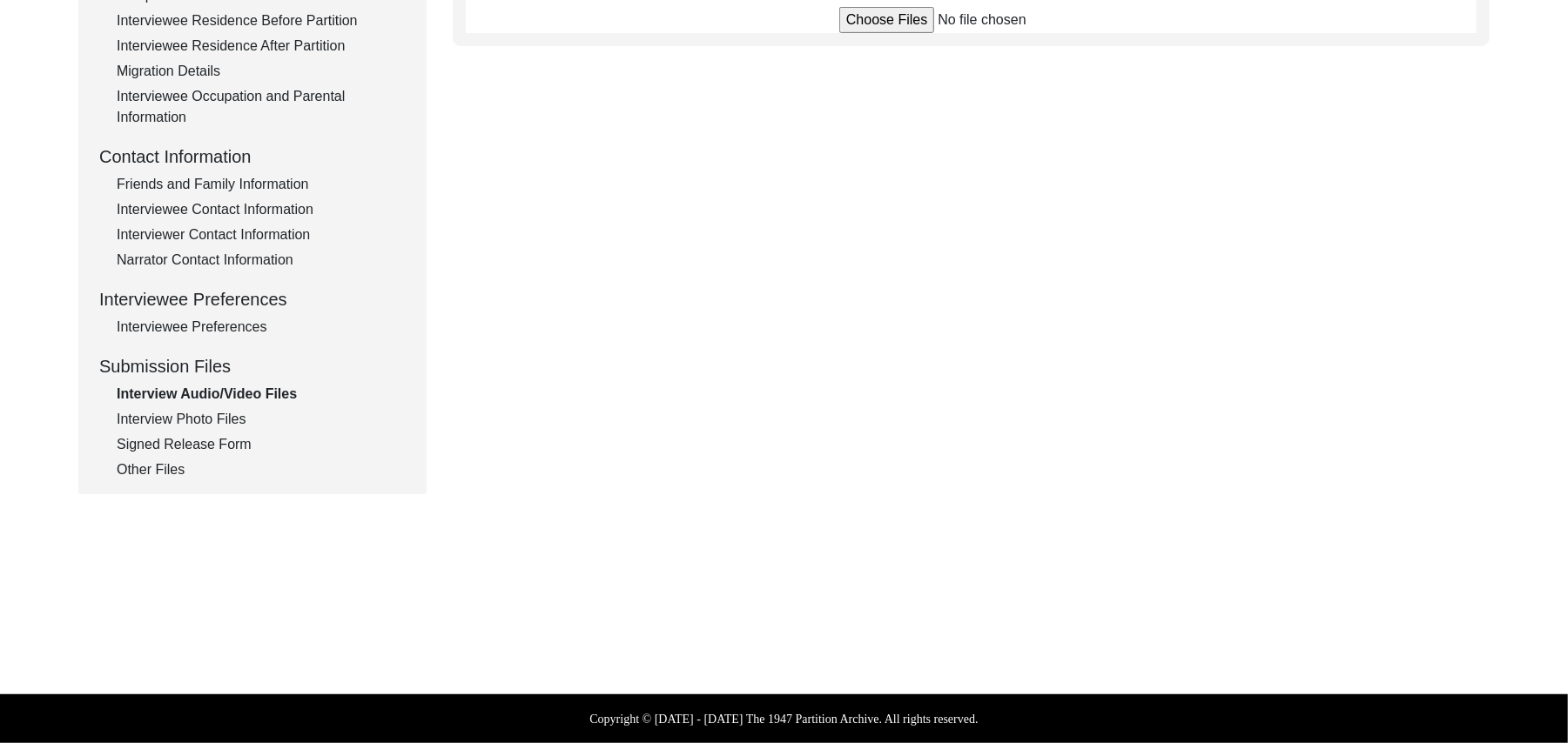
scroll to position [514, 0]
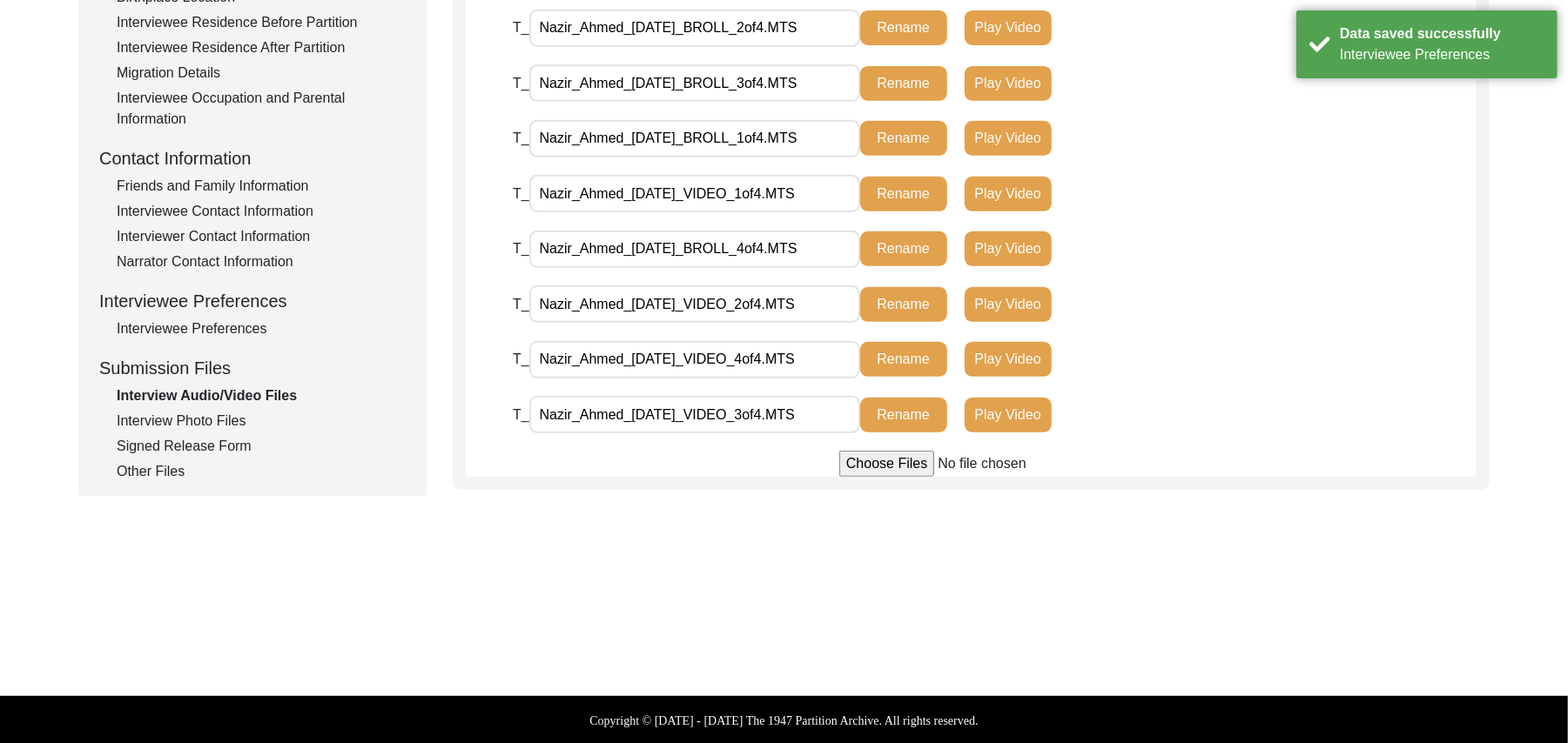
click at [227, 420] on div "Interview Photo Files" at bounding box center [261, 420] width 289 height 21
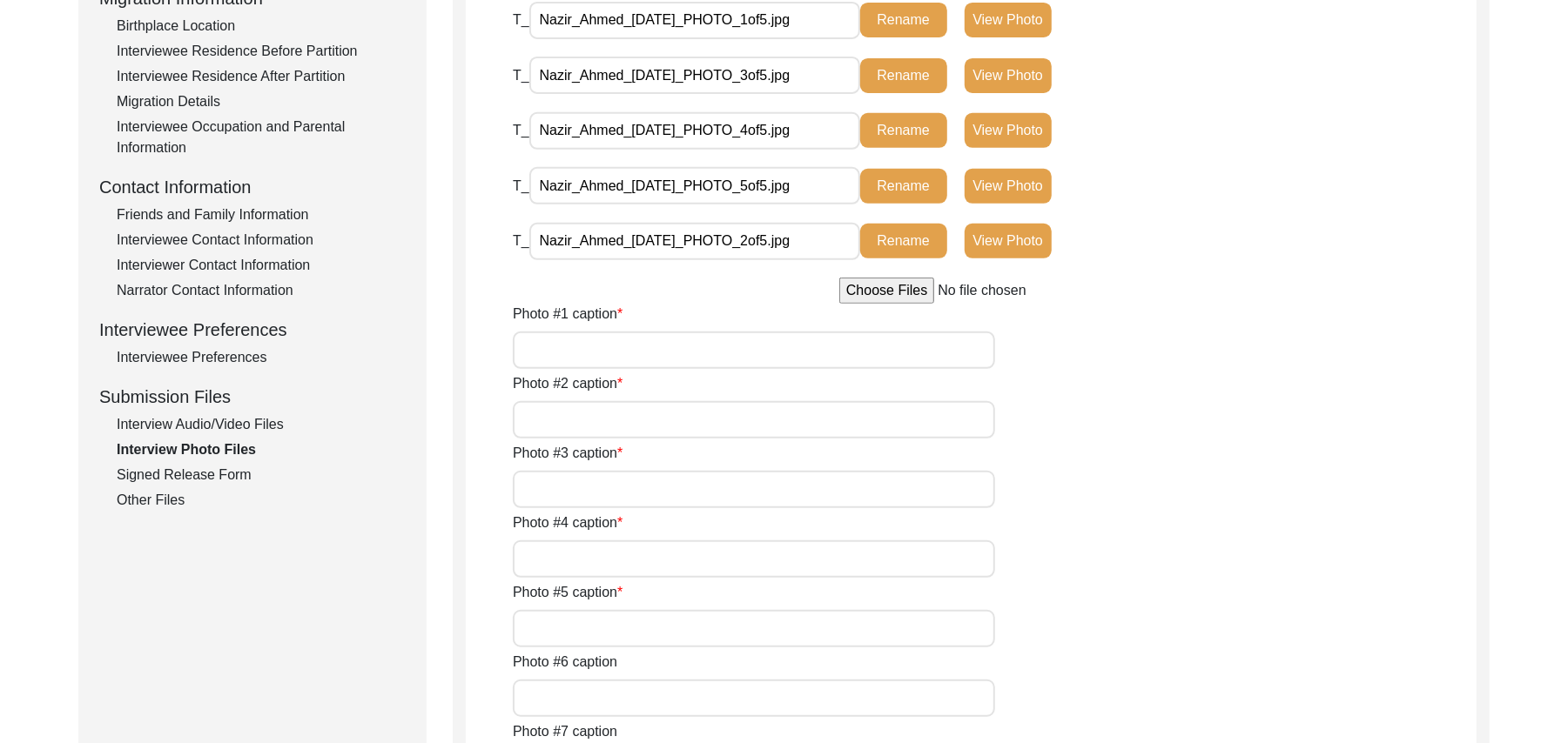
scroll to position [395, 0]
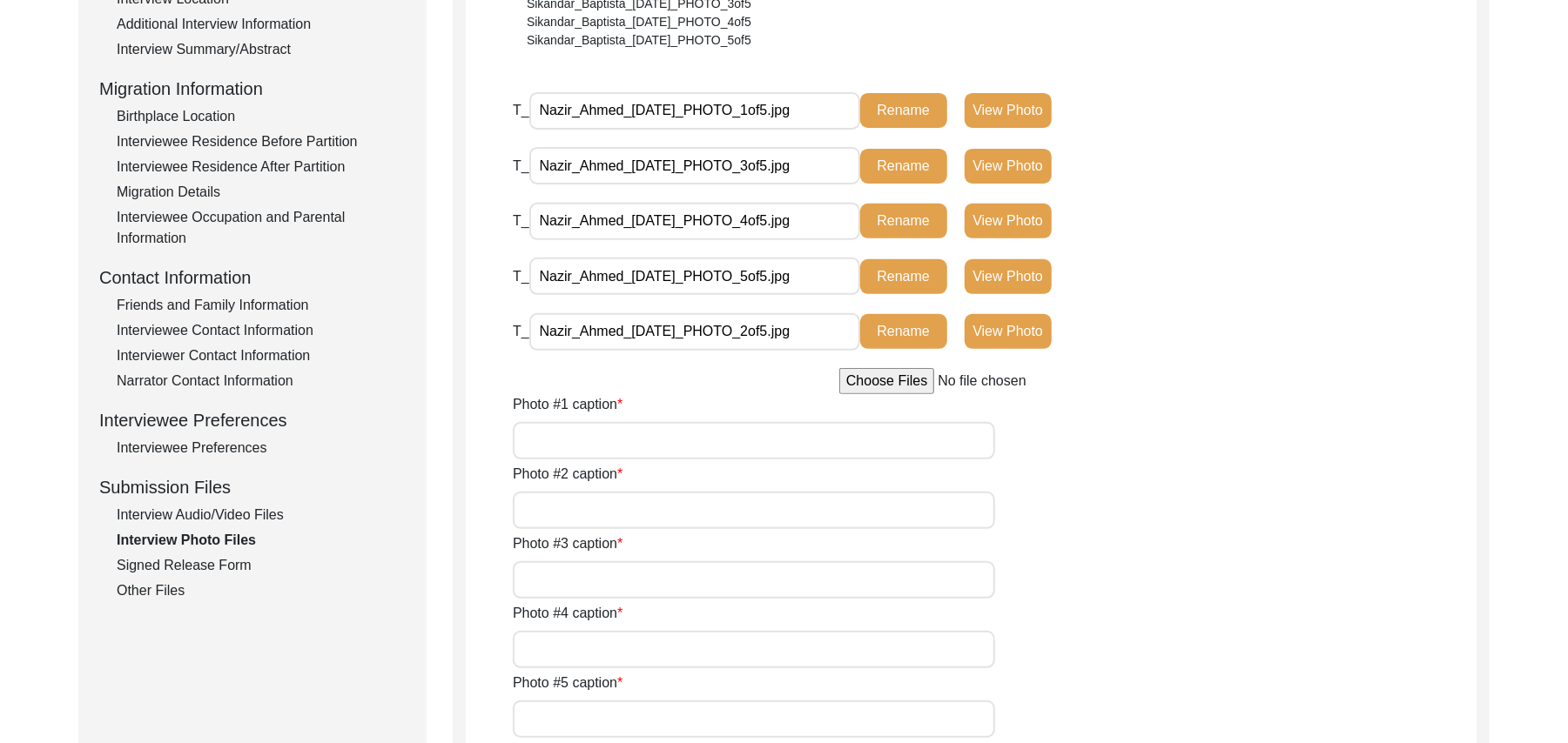
click at [692, 439] on input "Photo #1 caption" at bounding box center [754, 441] width 483 height 37
click at [662, 499] on input "Photo #2 caption" at bounding box center [754, 510] width 483 height 37
paste input "[PERSON_NAME]"
click at [635, 586] on input "Photo #3 caption" at bounding box center [754, 579] width 483 height 37
paste input "[PERSON_NAME]"
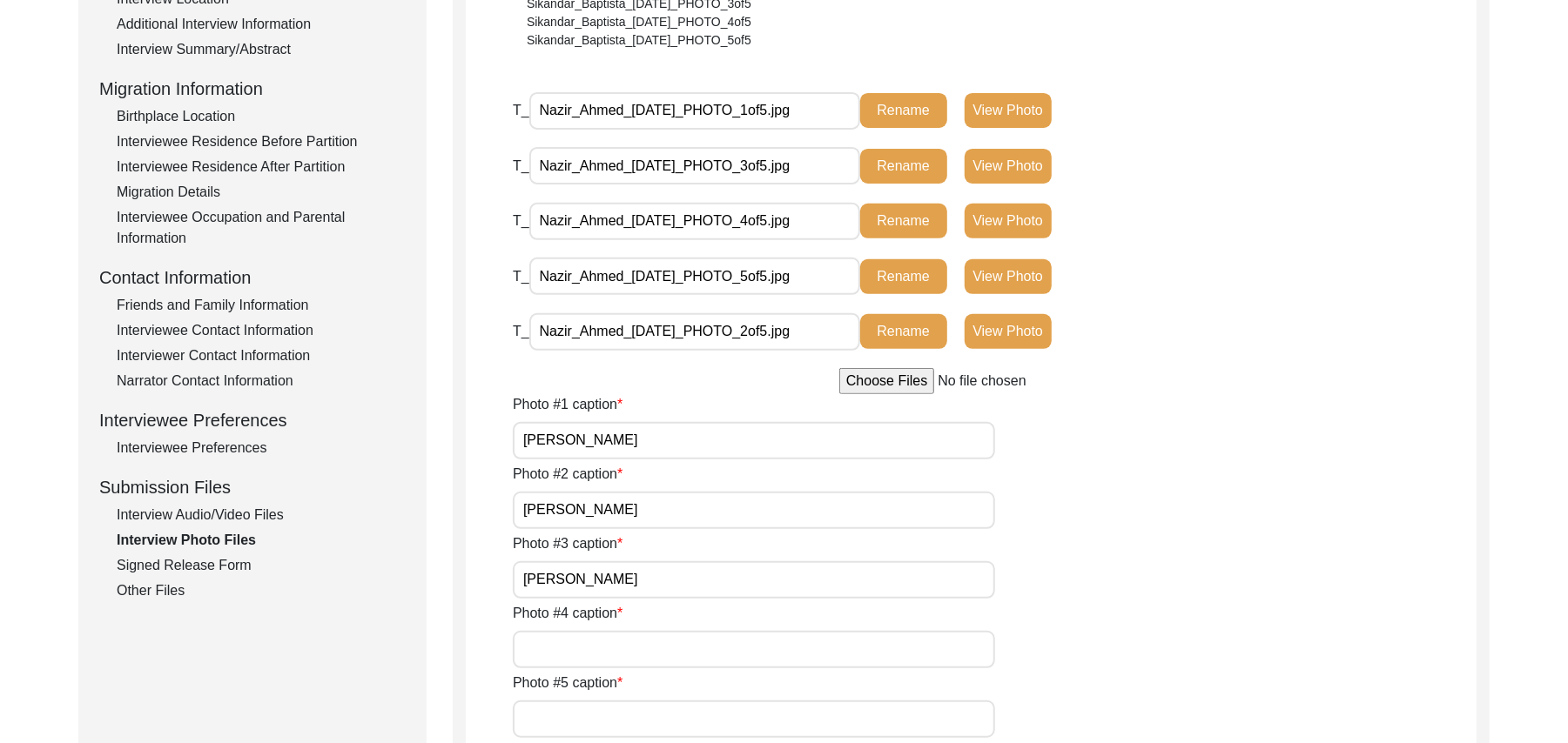
click at [620, 649] on input "Photo #4 caption" at bounding box center [754, 650] width 483 height 37
paste input "[PERSON_NAME]"
click at [609, 719] on input "Photo #5 caption" at bounding box center [754, 719] width 483 height 37
paste input "[PERSON_NAME]"
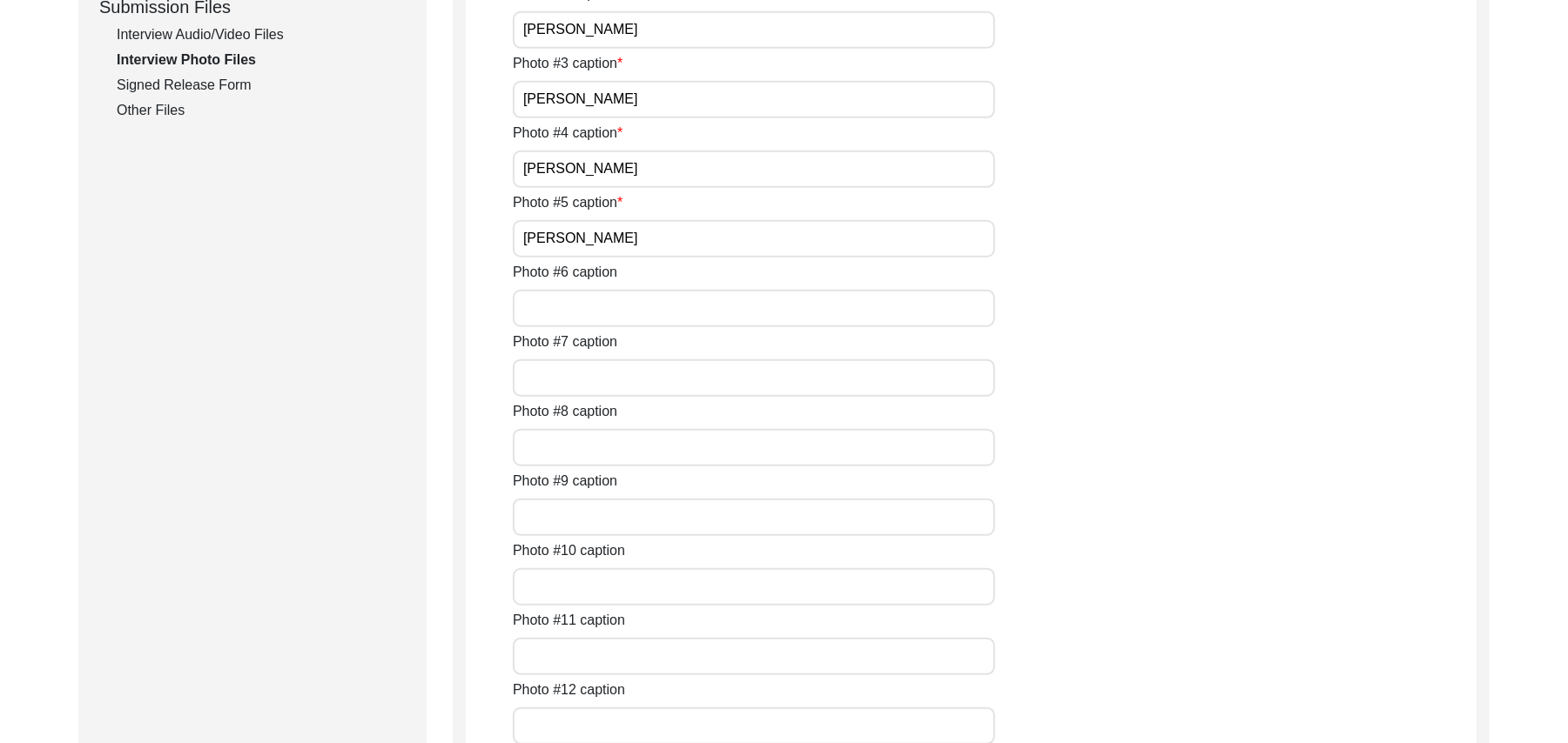
scroll to position [913, 0]
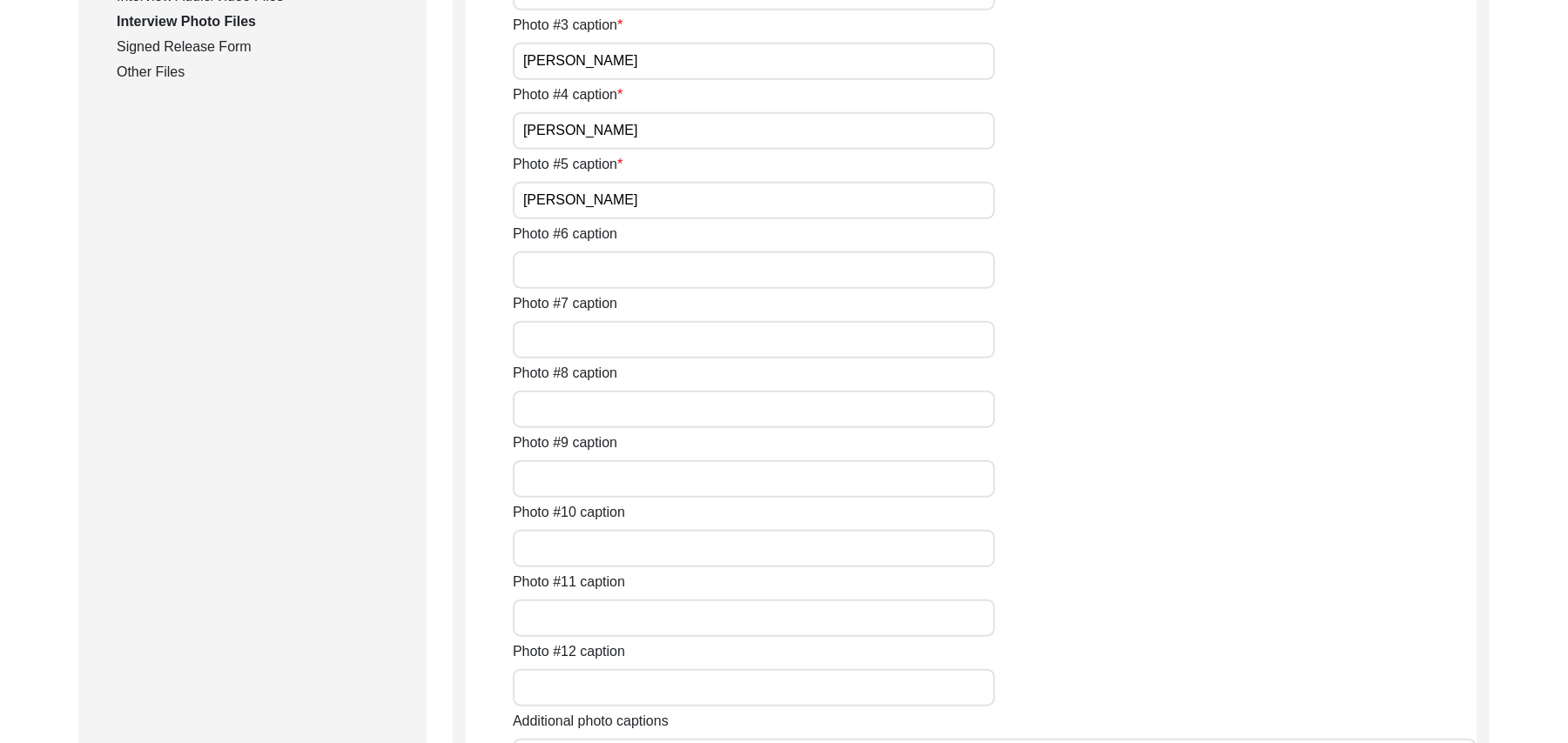
click at [887, 272] on input "Photo #6 caption" at bounding box center [754, 270] width 483 height 37
click at [833, 325] on input "Photo #7 caption" at bounding box center [754, 339] width 483 height 37
paste input "N/A"
click at [767, 414] on input "Photo #8 caption" at bounding box center [754, 409] width 483 height 37
paste input "N/A"
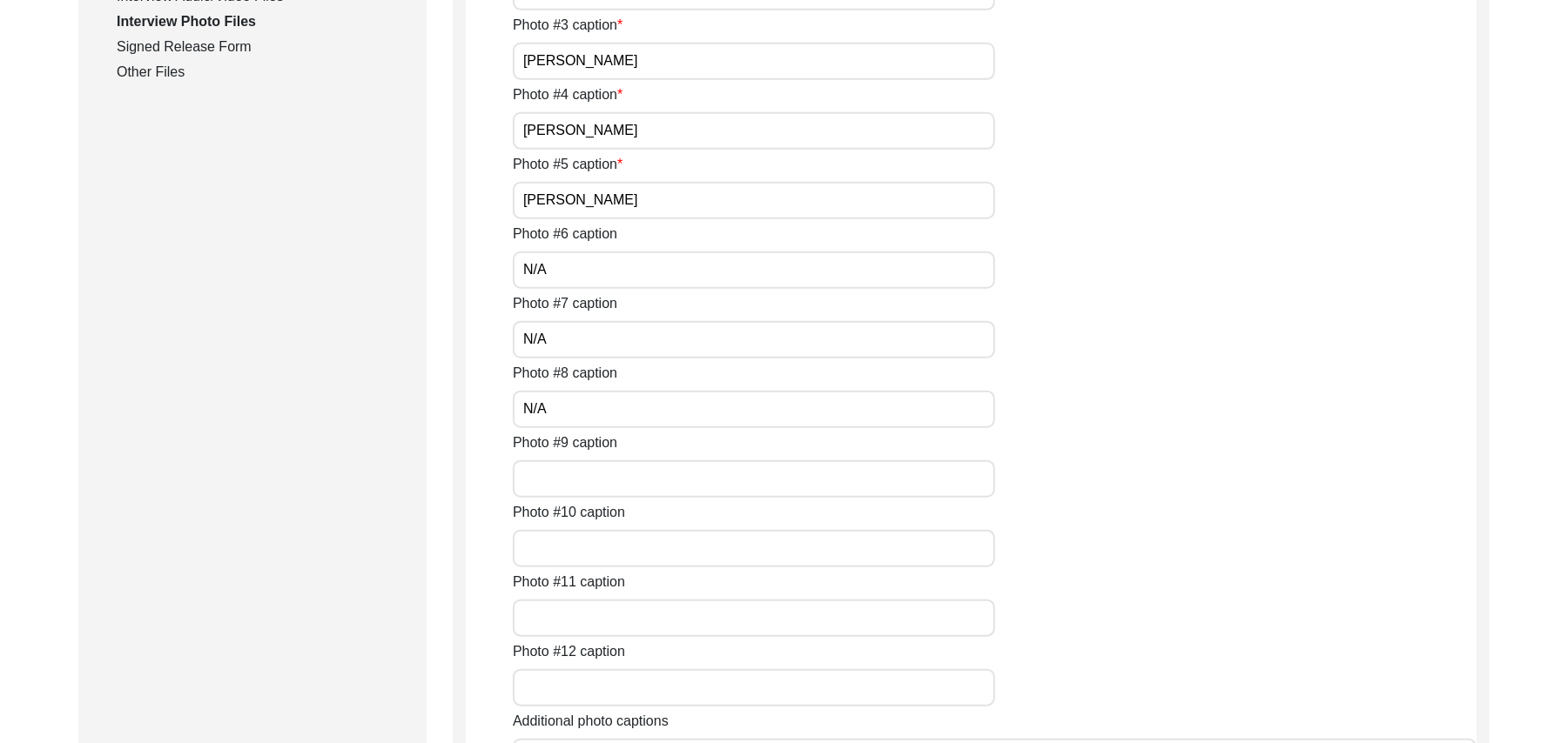
click at [715, 484] on input "Photo #9 caption" at bounding box center [754, 479] width 483 height 37
paste input "N/A"
click at [659, 543] on input "Photo #10 caption" at bounding box center [754, 548] width 483 height 37
paste input "N/A"
click at [621, 613] on input "Photo #11 caption" at bounding box center [754, 618] width 483 height 37
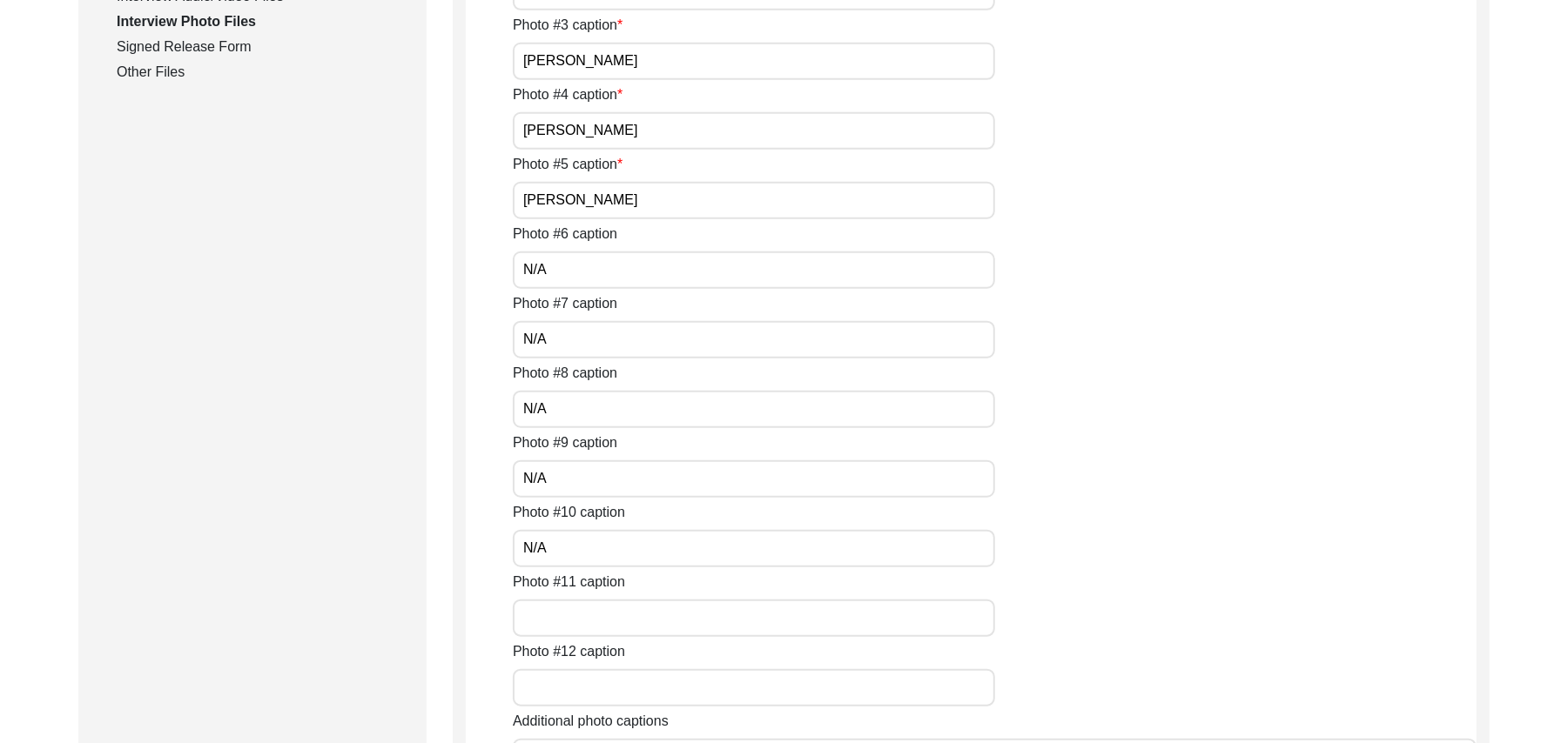
paste input "N/A"
click at [589, 693] on input "Photo #12 caption" at bounding box center [754, 688] width 483 height 37
paste input "N/A"
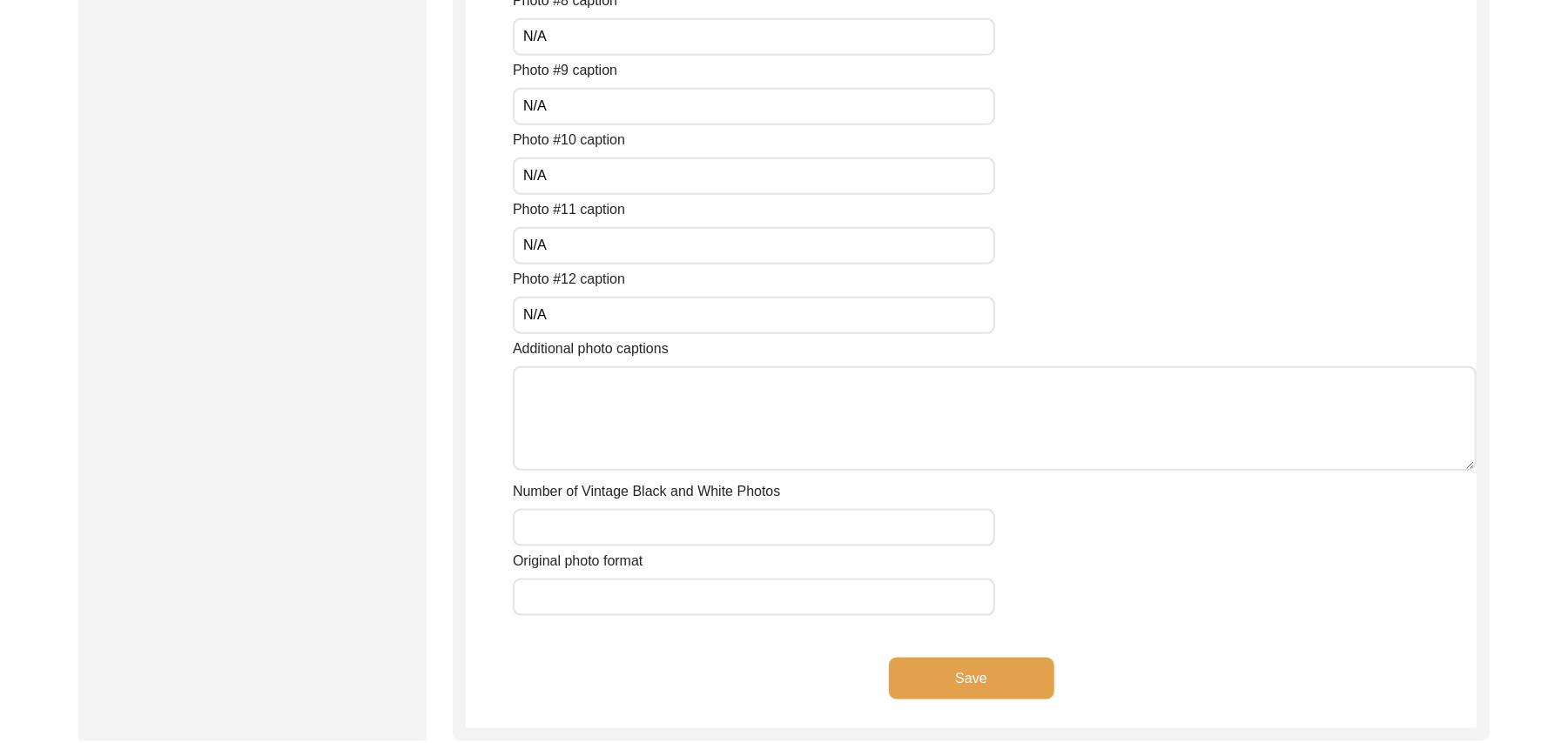
scroll to position [1348, 0]
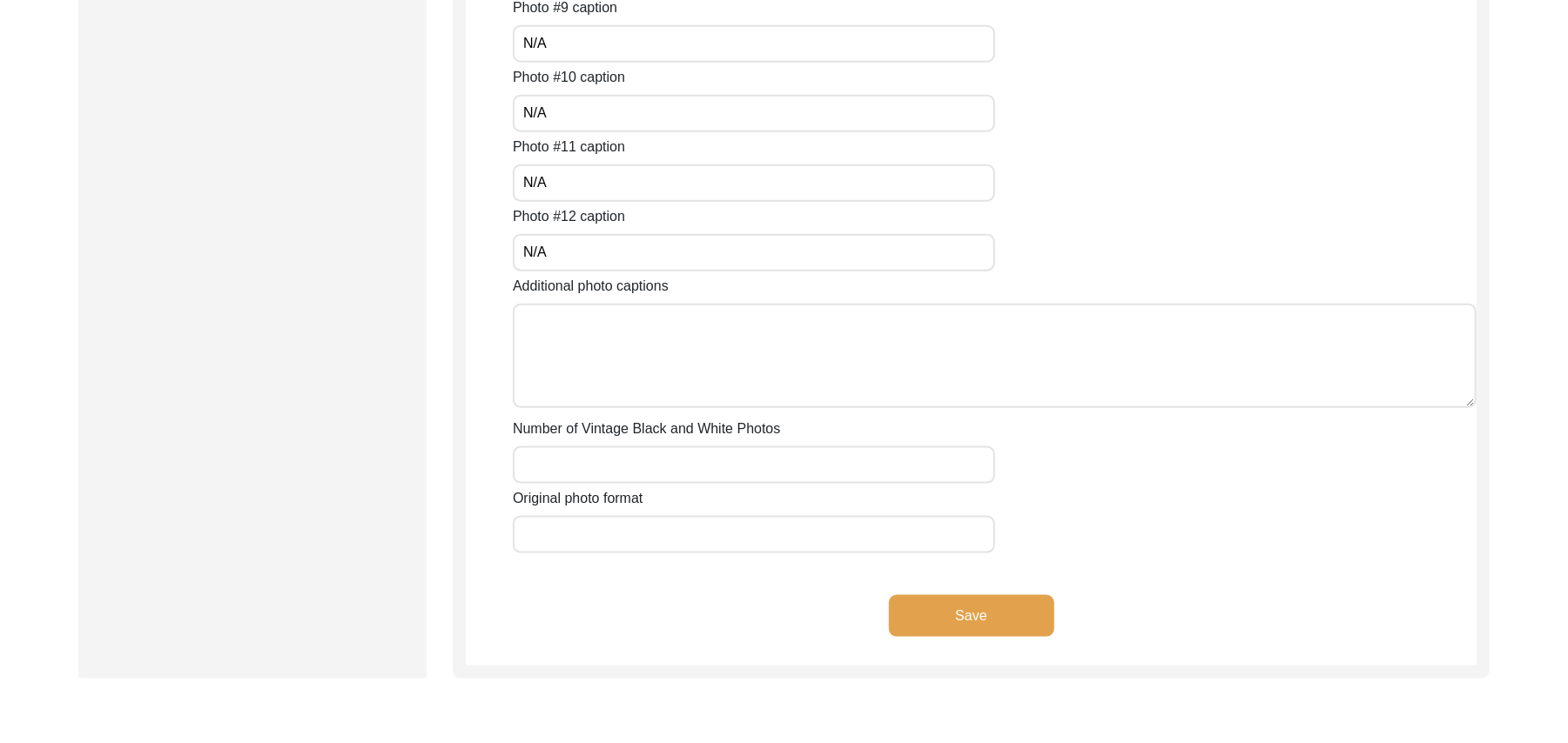
click at [740, 374] on textarea "Additional photo captions" at bounding box center [995, 356] width 963 height 104
paste textarea "N/A"
click at [682, 461] on input "Number of Vintage Black and White Photos" at bounding box center [754, 465] width 483 height 37
paste input "N/A"
click at [648, 529] on input "Original photo format" at bounding box center [754, 534] width 483 height 37
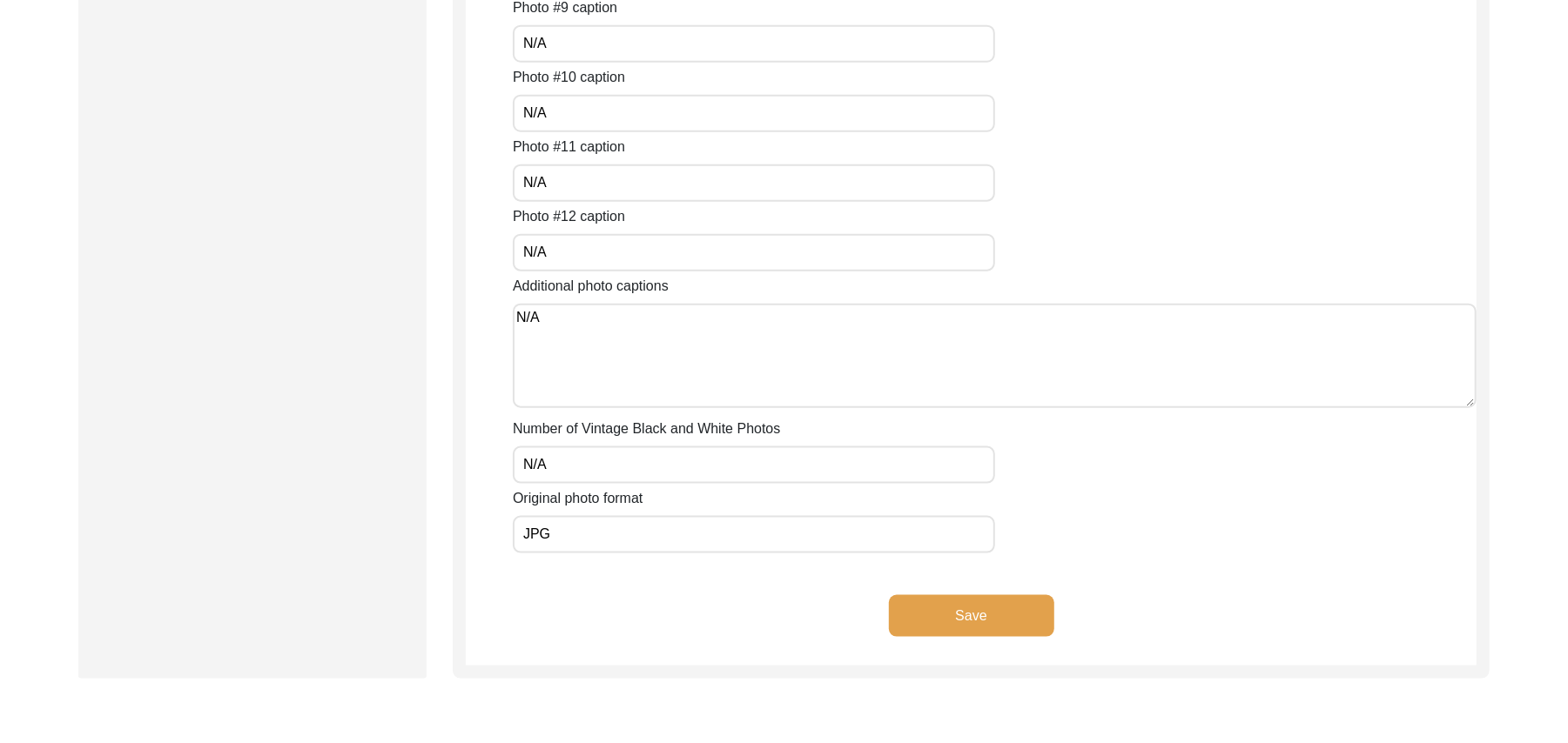
click at [925, 600] on button "Save" at bounding box center [971, 615] width 165 height 42
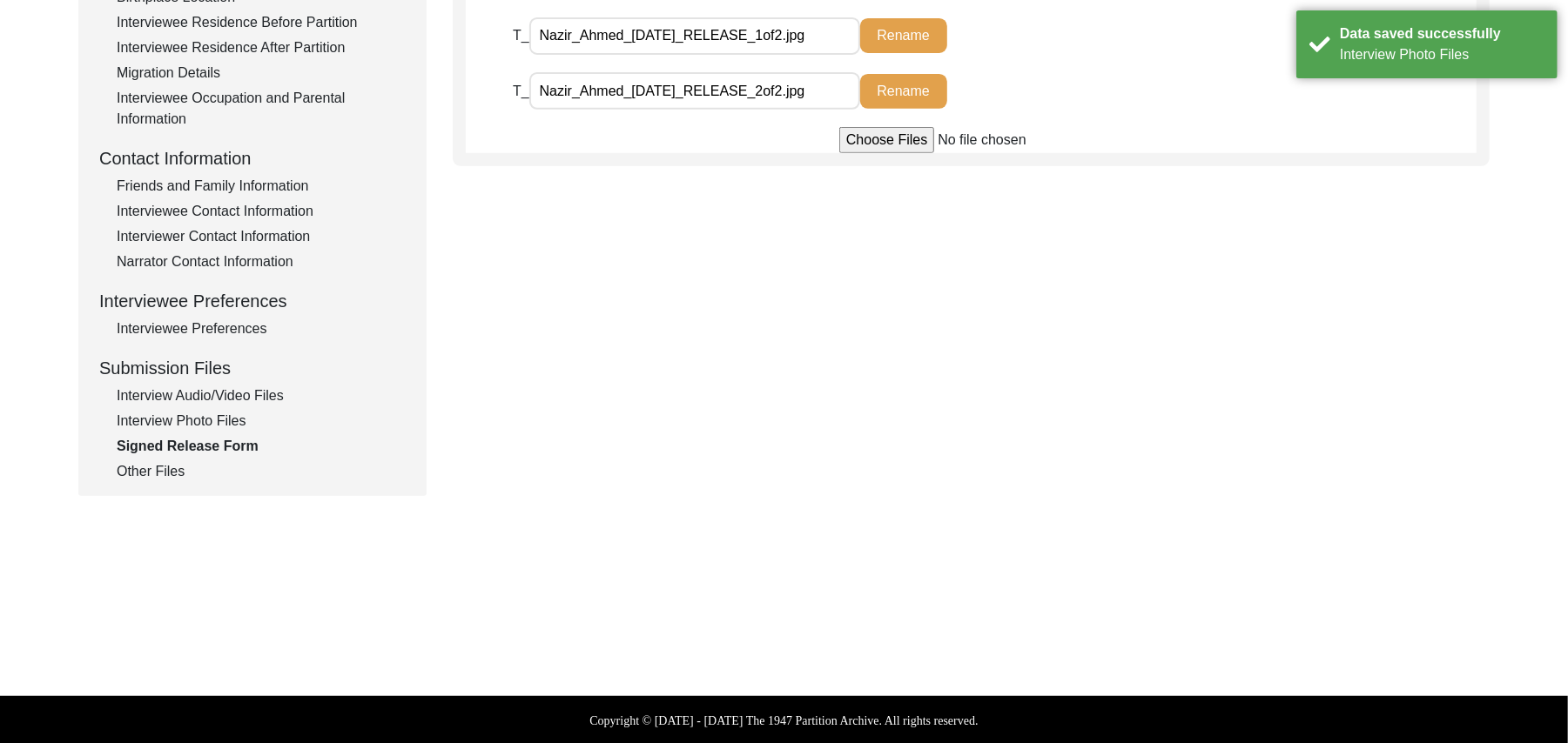
click at [161, 463] on div "Other Files" at bounding box center [261, 471] width 289 height 21
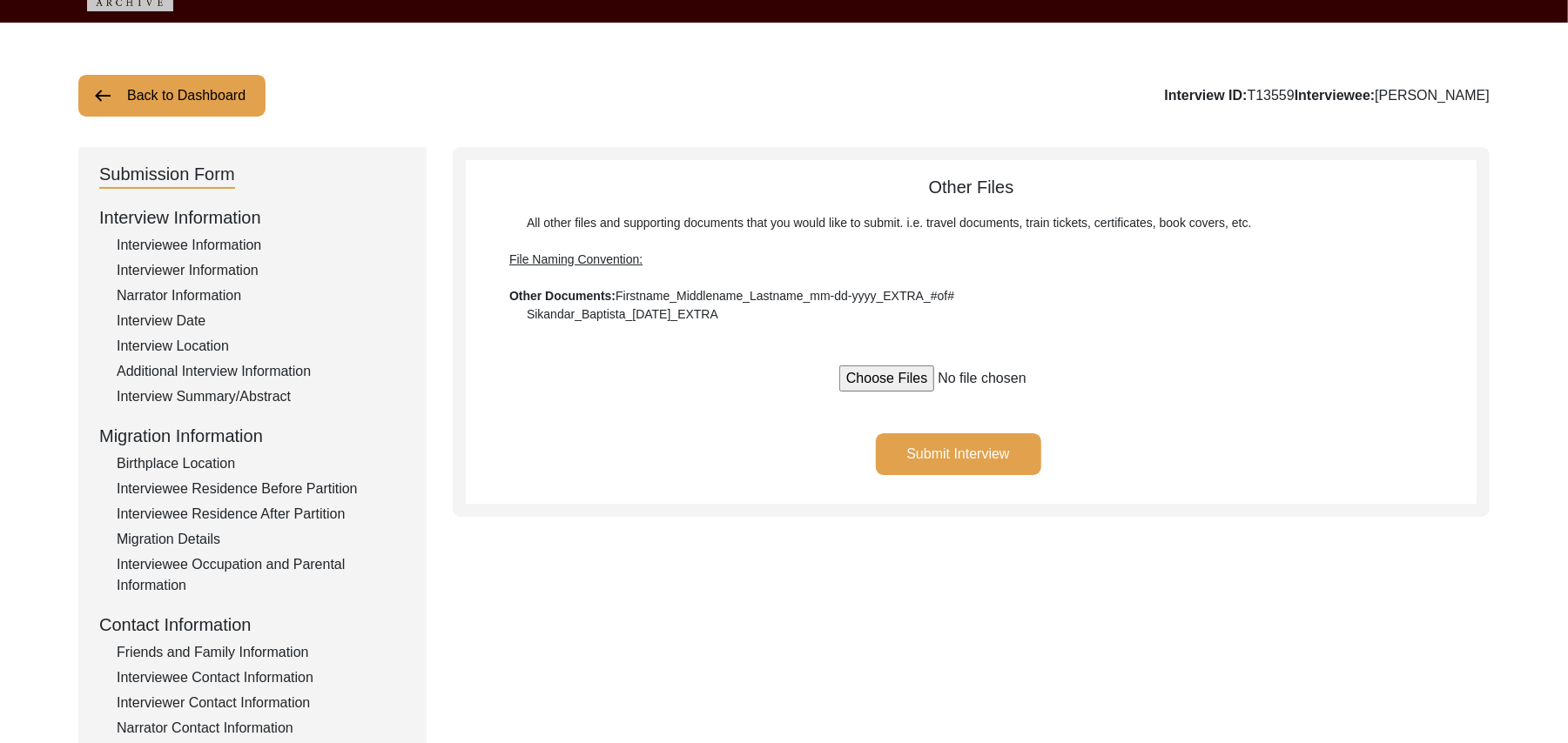
scroll to position [43, 0]
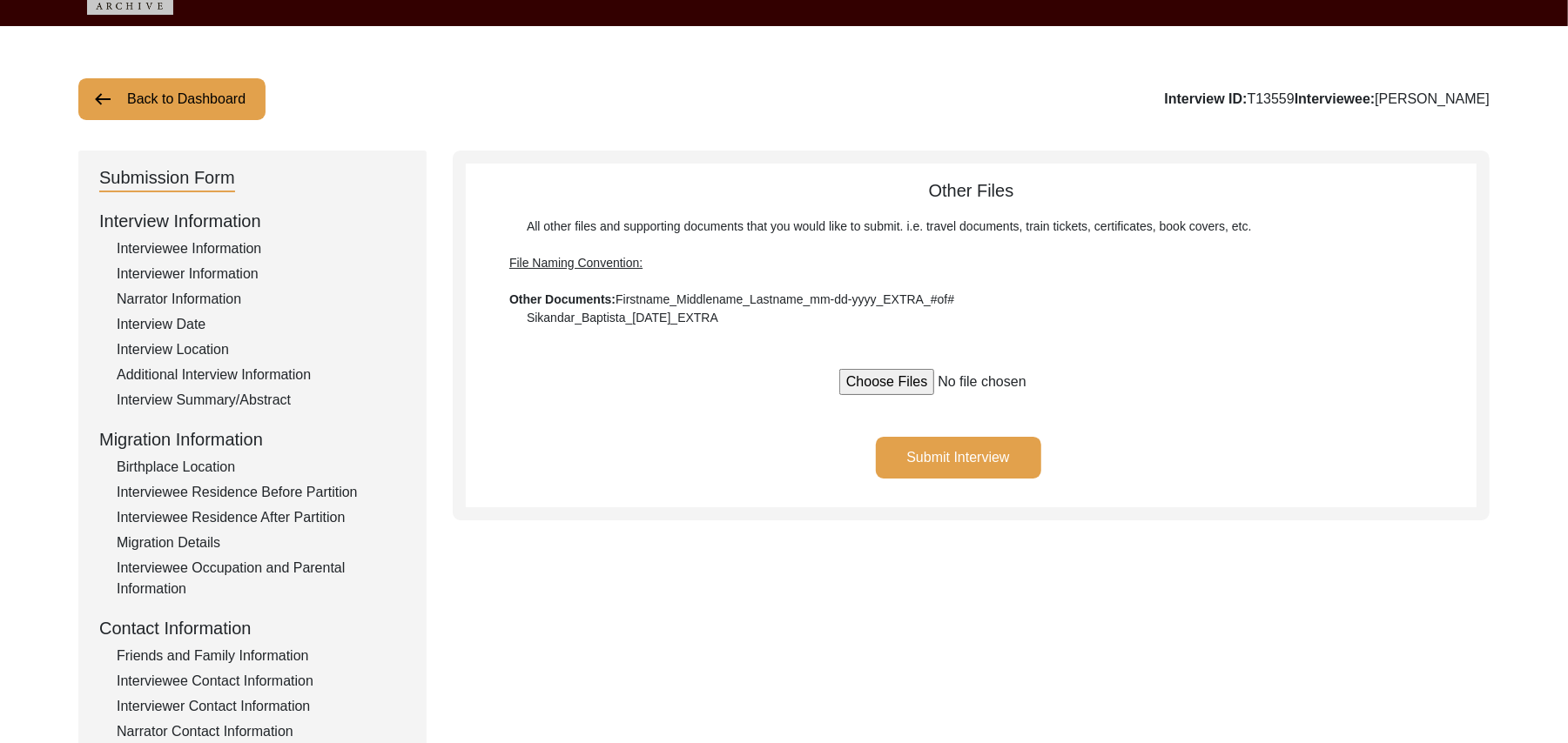
click at [984, 446] on button "Submit Interview" at bounding box center [958, 457] width 165 height 42
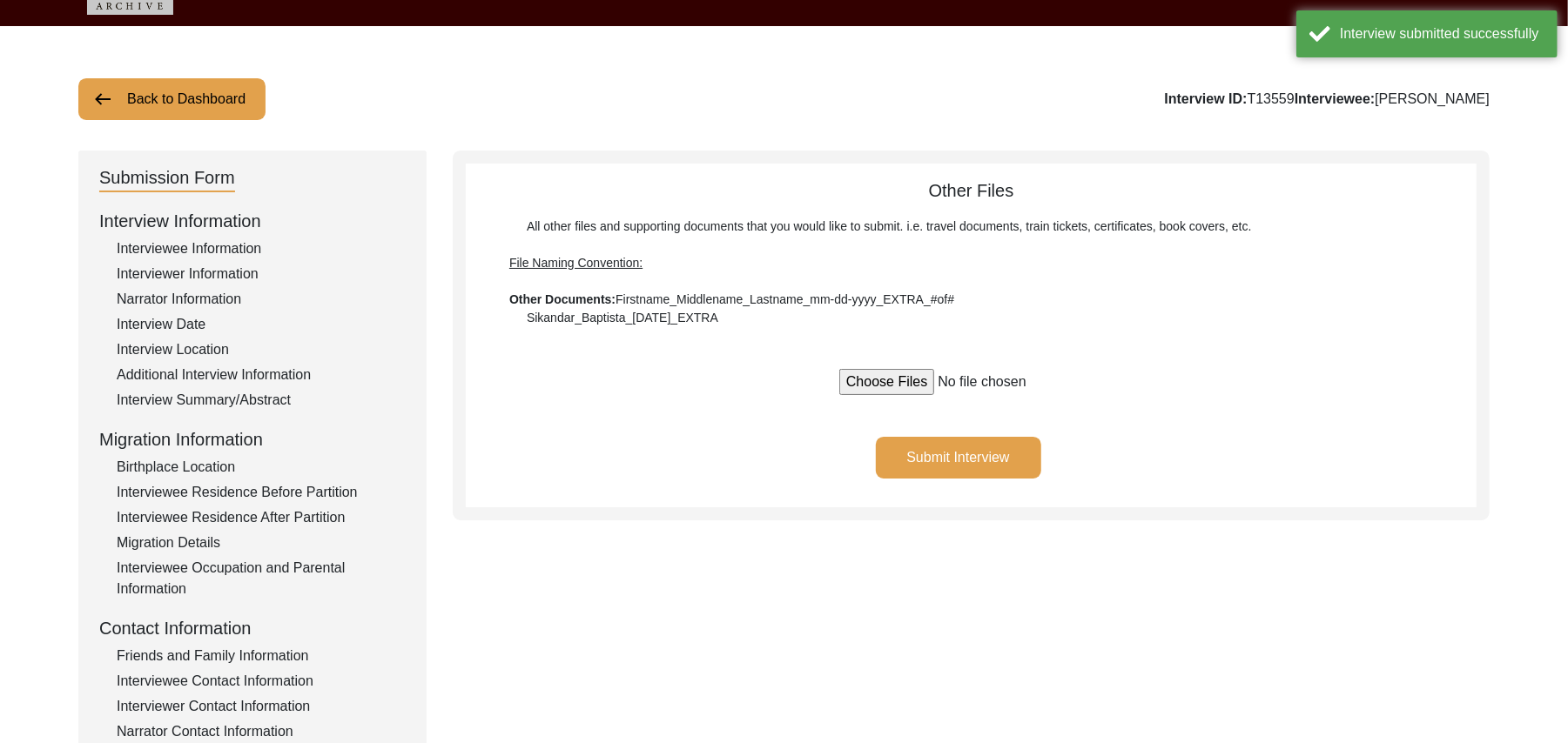
click at [238, 91] on button "Back to Dashboard" at bounding box center [172, 99] width 187 height 42
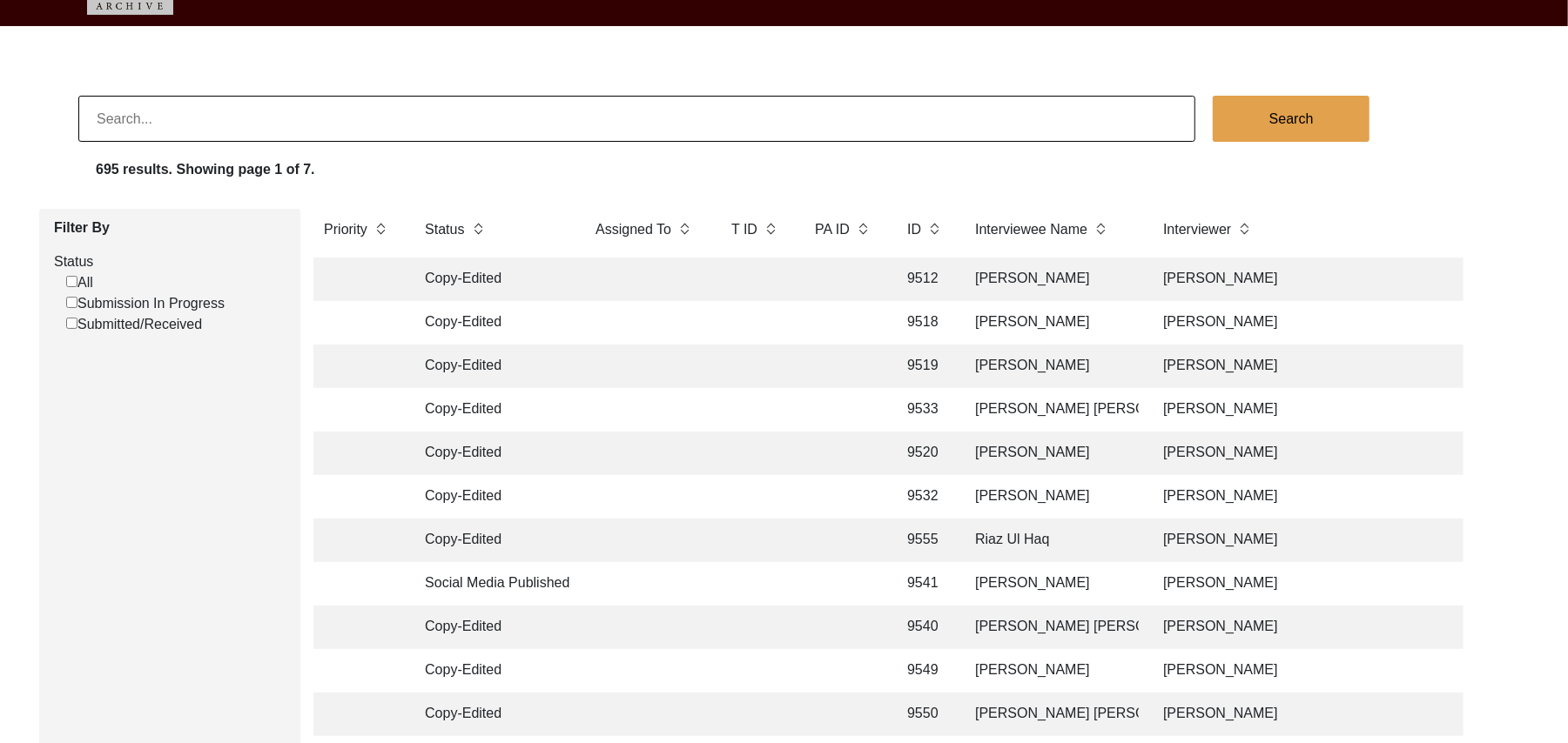
click at [70, 298] on input "Submission In Progress" at bounding box center [72, 302] width 11 height 11
